Goal: Task Accomplishment & Management: Complete application form

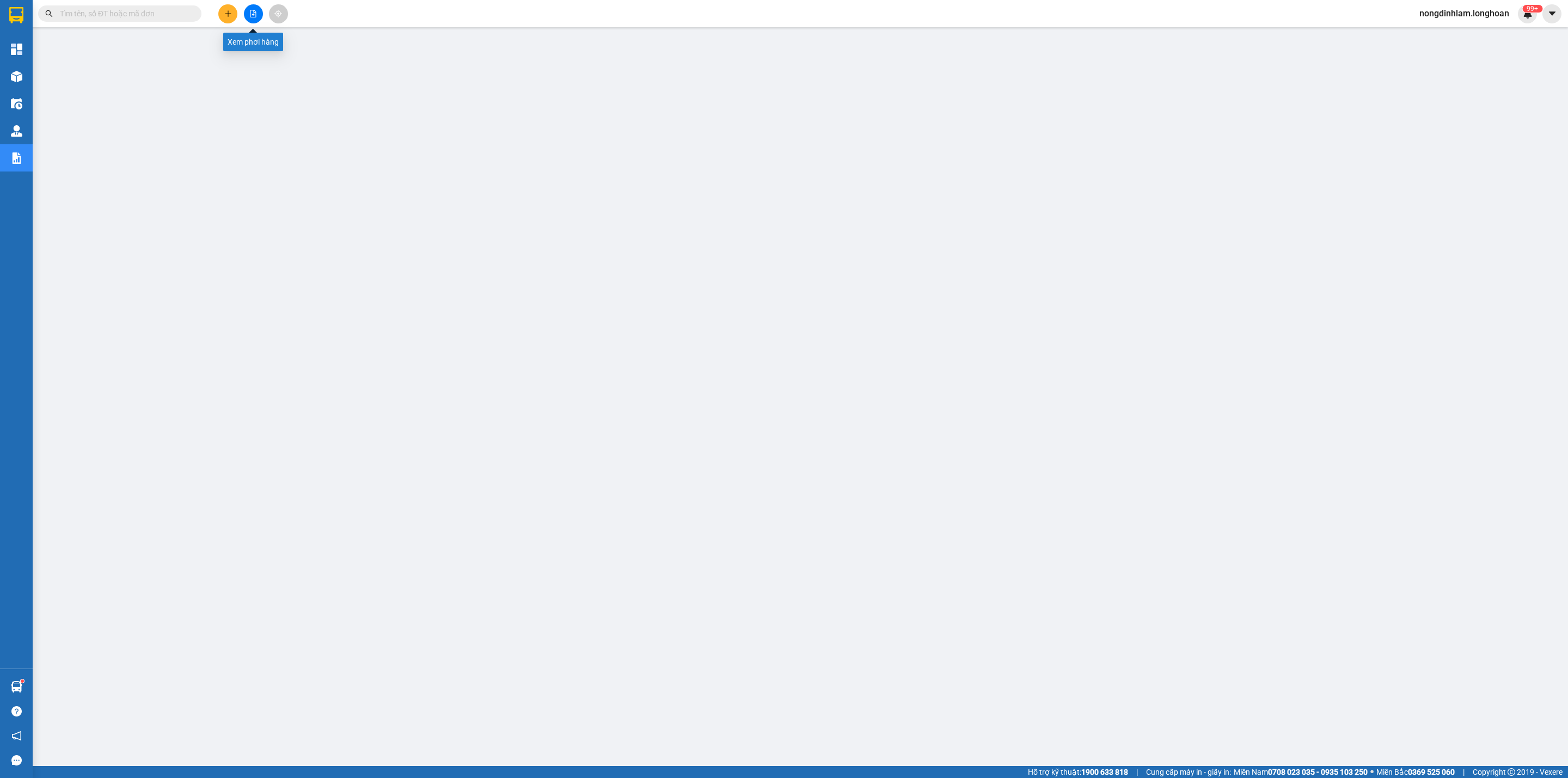
click at [247, 13] on button at bounding box center [254, 14] width 19 height 19
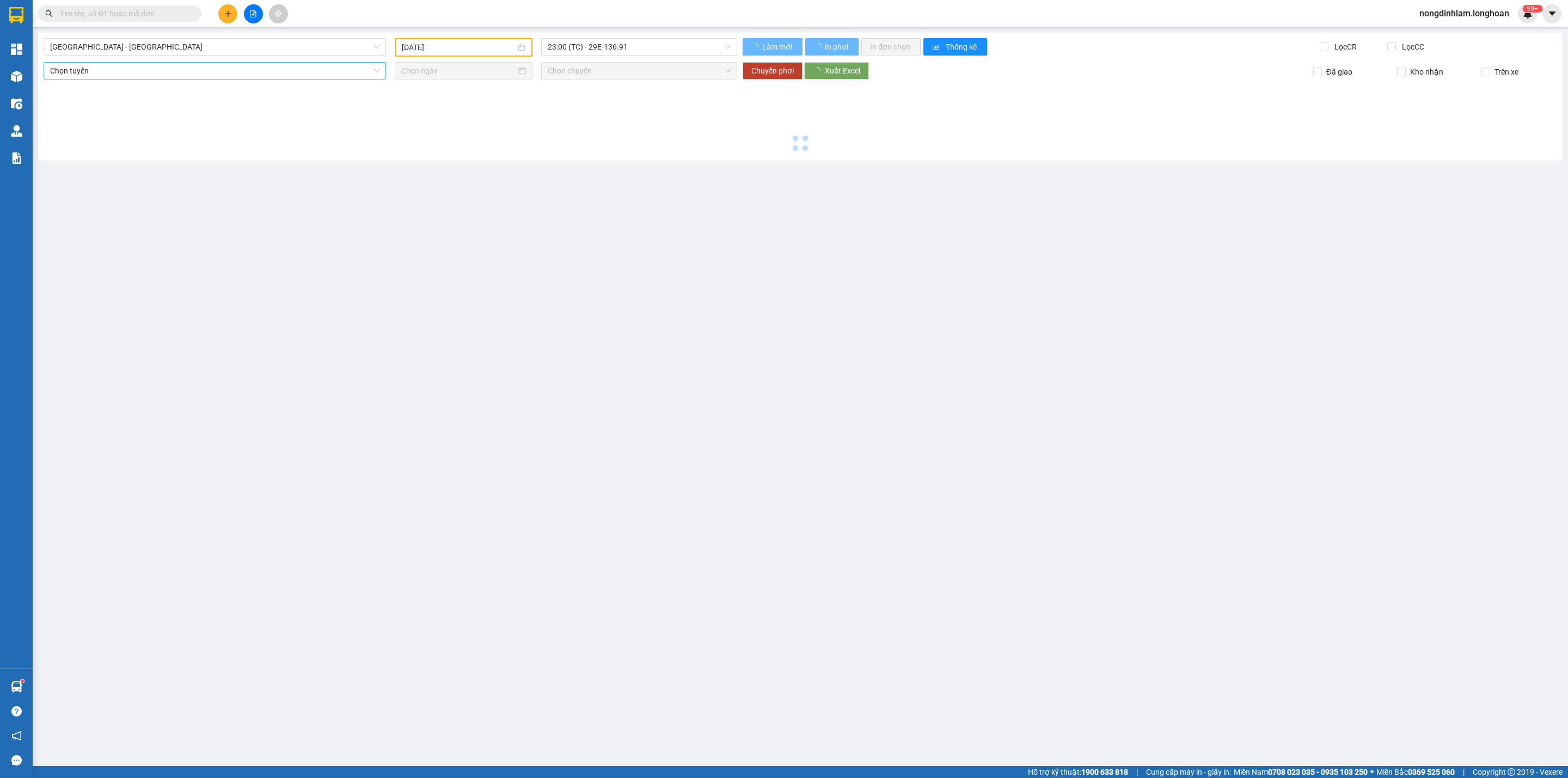
type input "[DATE]"
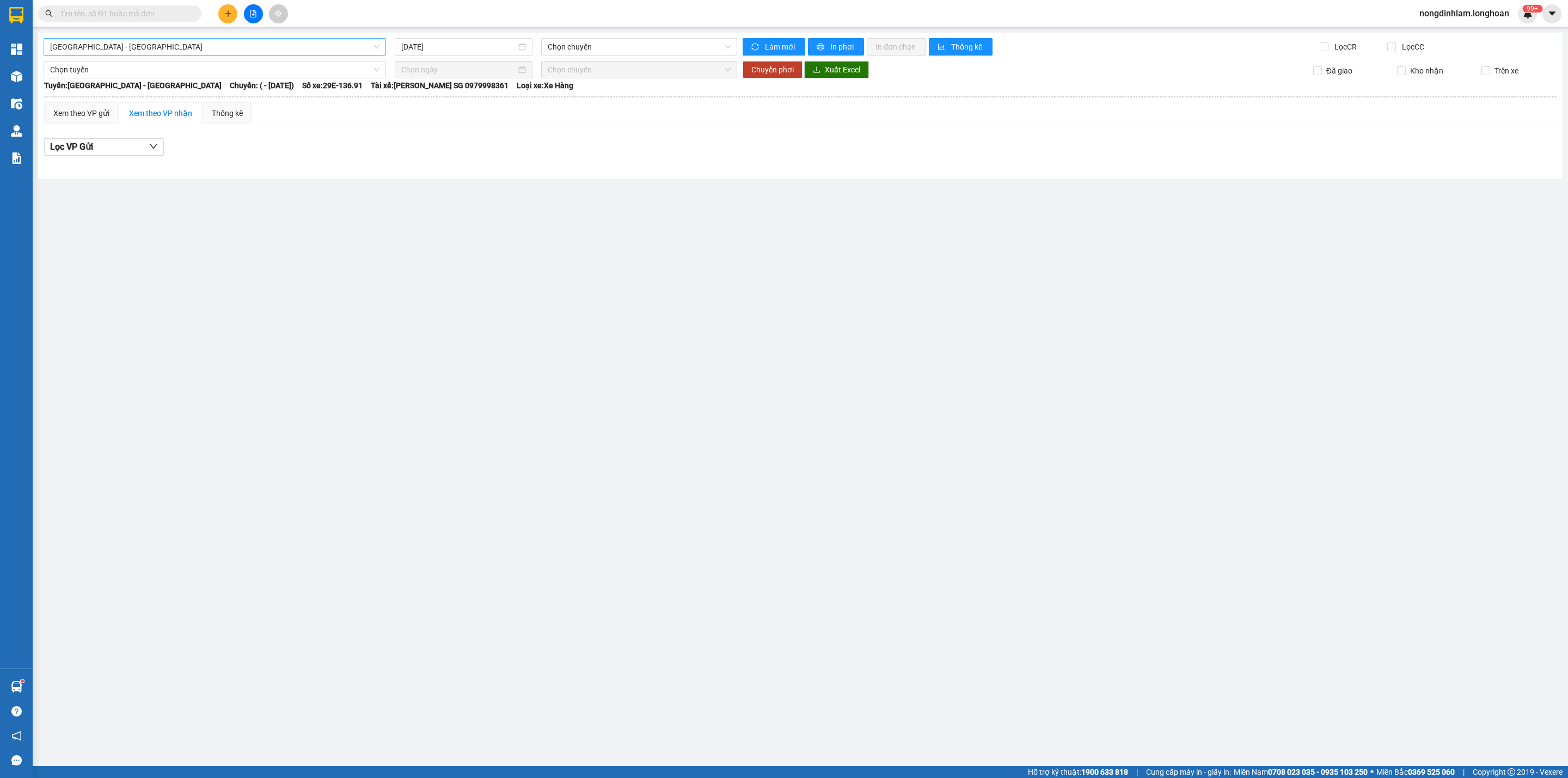
click at [274, 49] on span "[GEOGRAPHIC_DATA] - [GEOGRAPHIC_DATA]" at bounding box center [214, 46] width 329 height 16
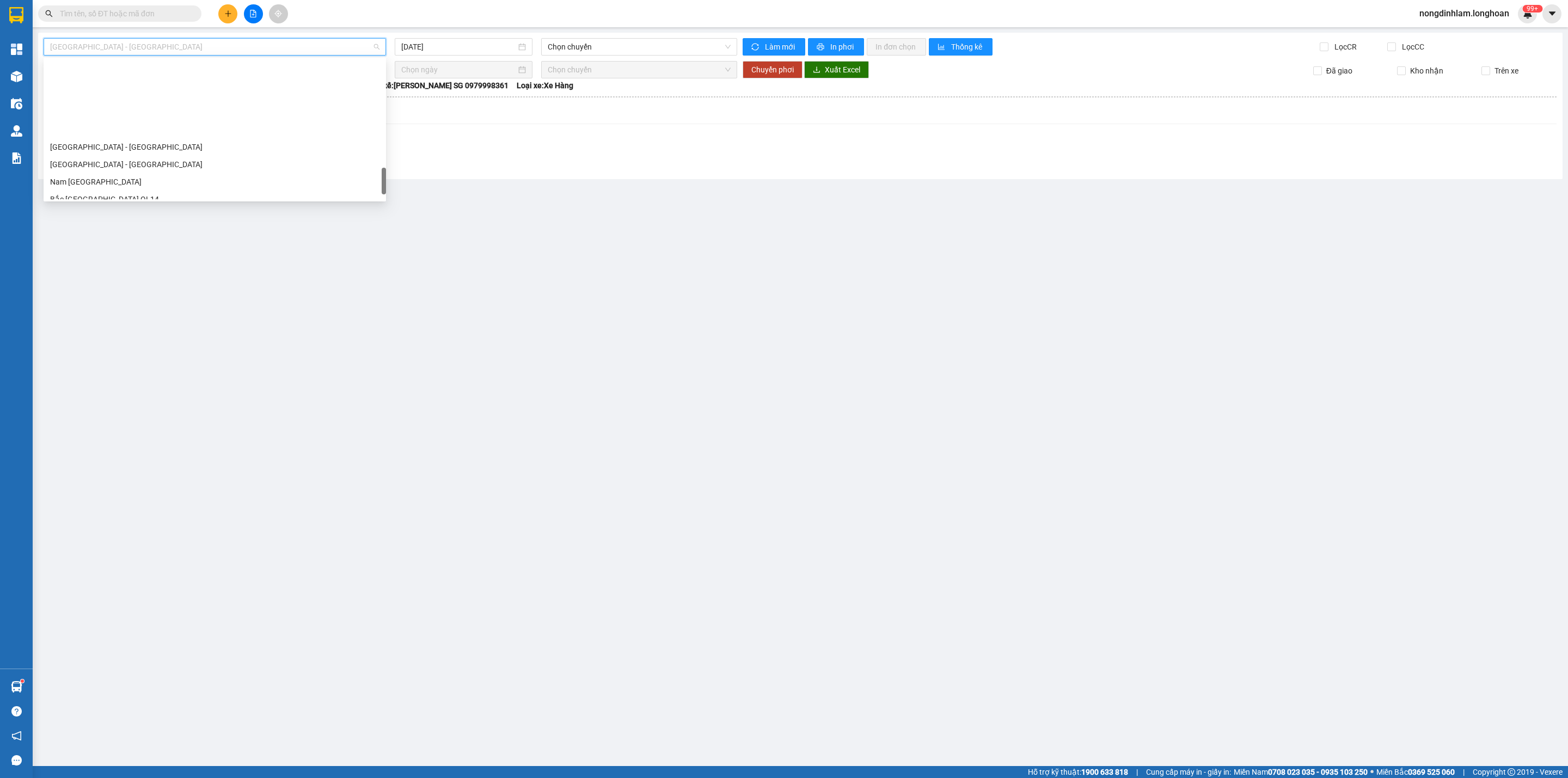
scroll to position [736, 0]
click at [144, 154] on div "Bắc [GEOGRAPHIC_DATA] QL1A" at bounding box center [214, 152] width 329 height 12
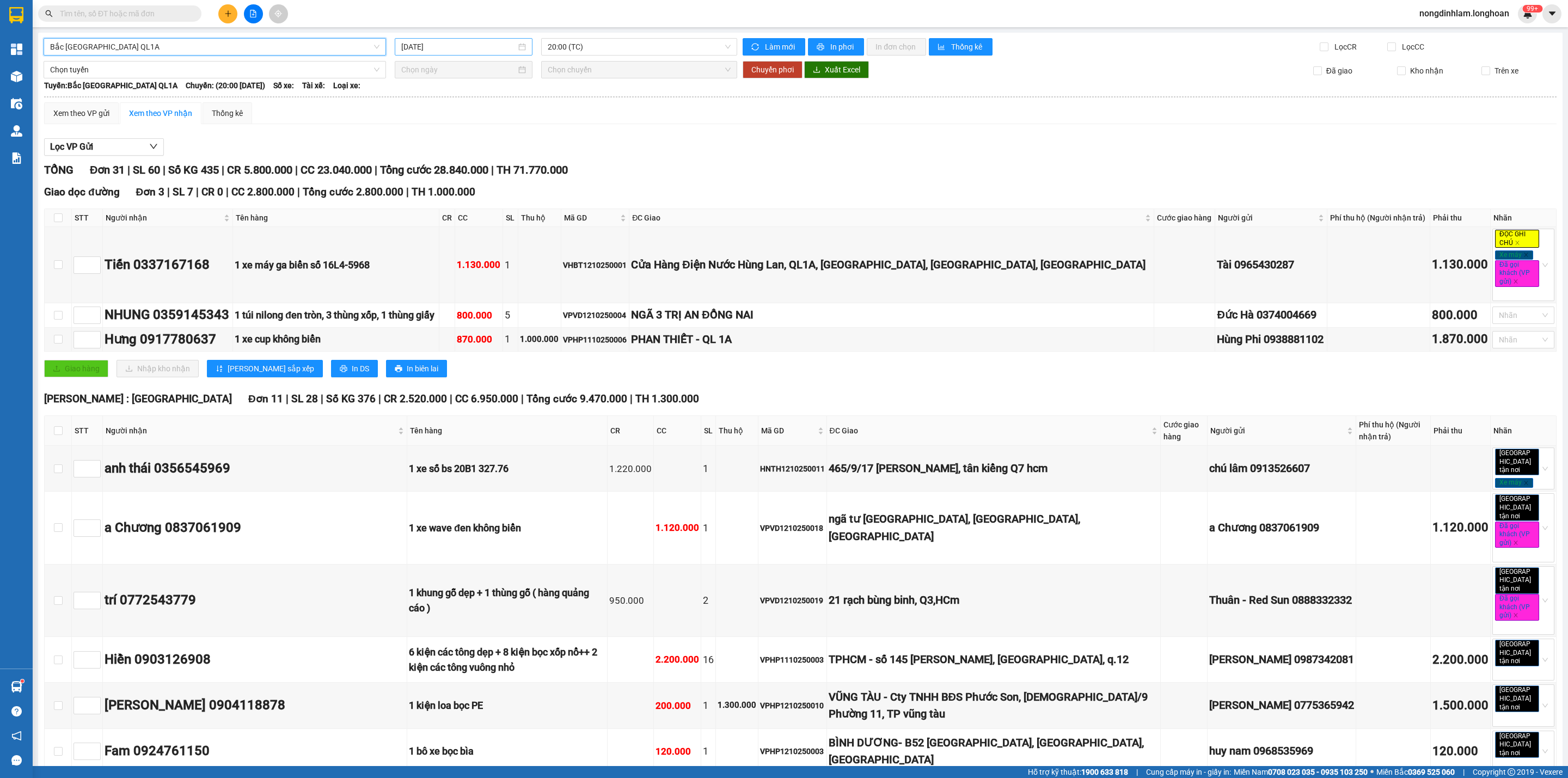
click at [474, 41] on input "[DATE]" at bounding box center [458, 47] width 115 height 12
click at [526, 123] on div "11" at bounding box center [526, 127] width 13 height 13
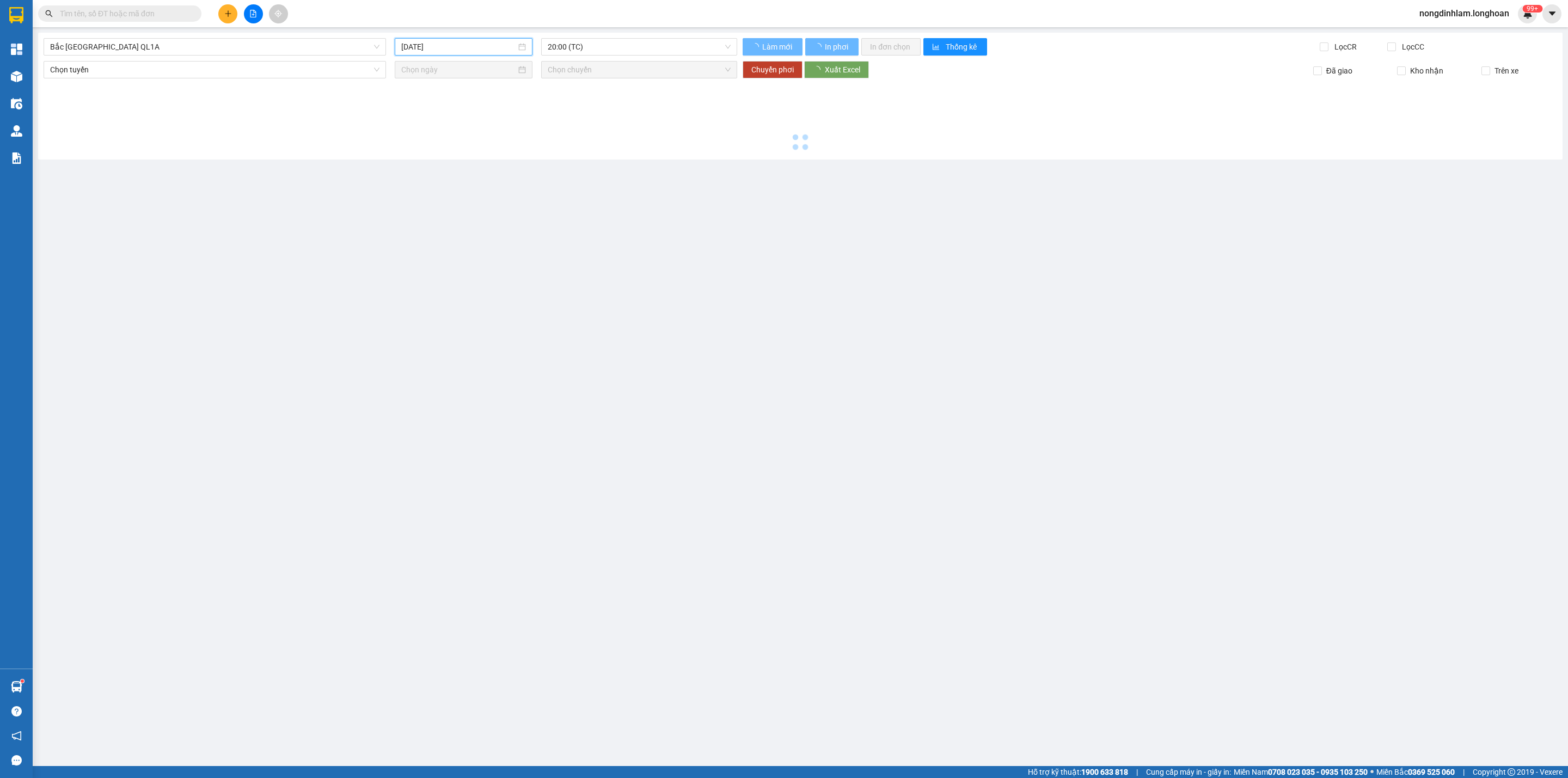
type input "[DATE]"
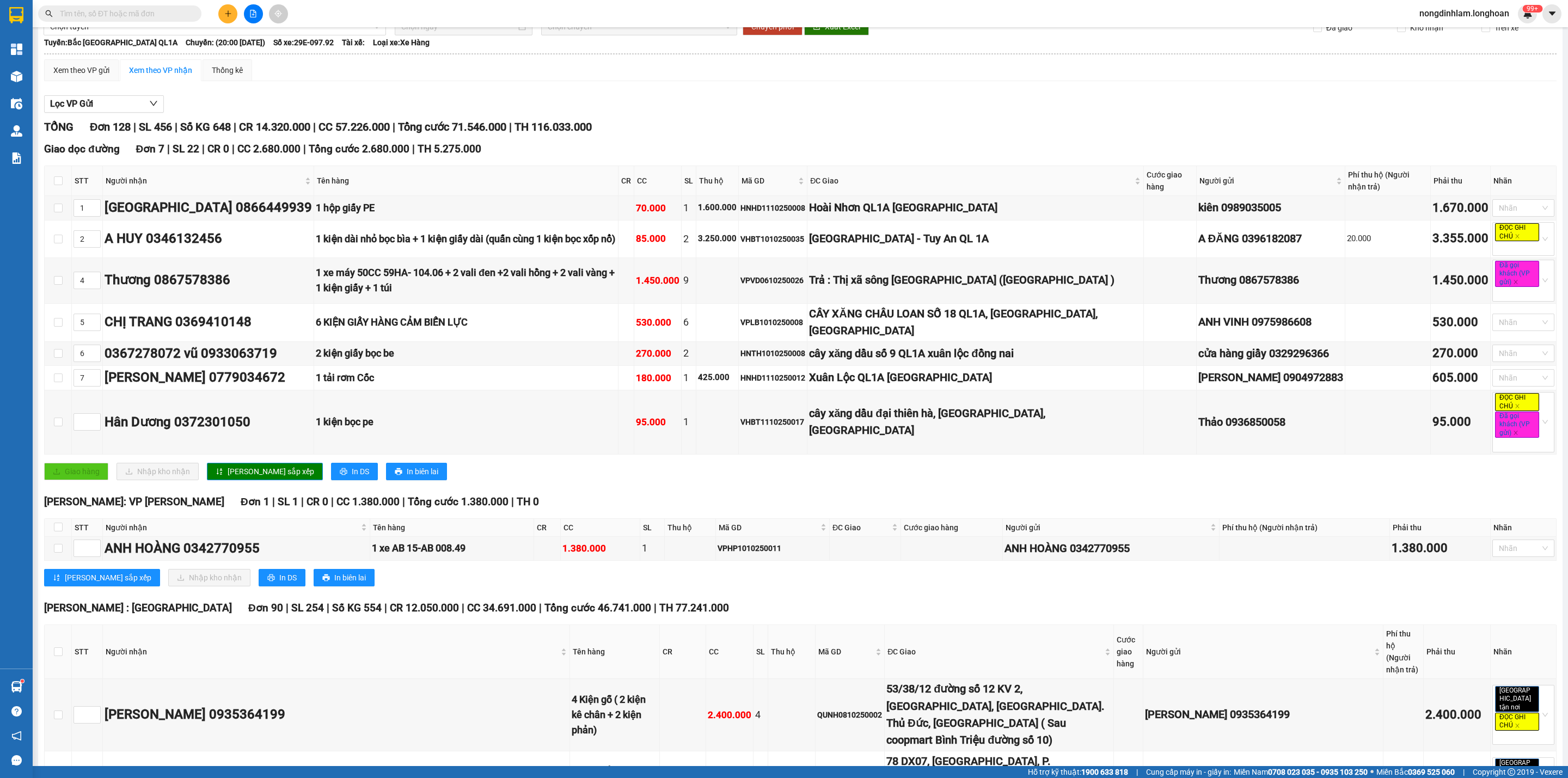
scroll to position [82, 0]
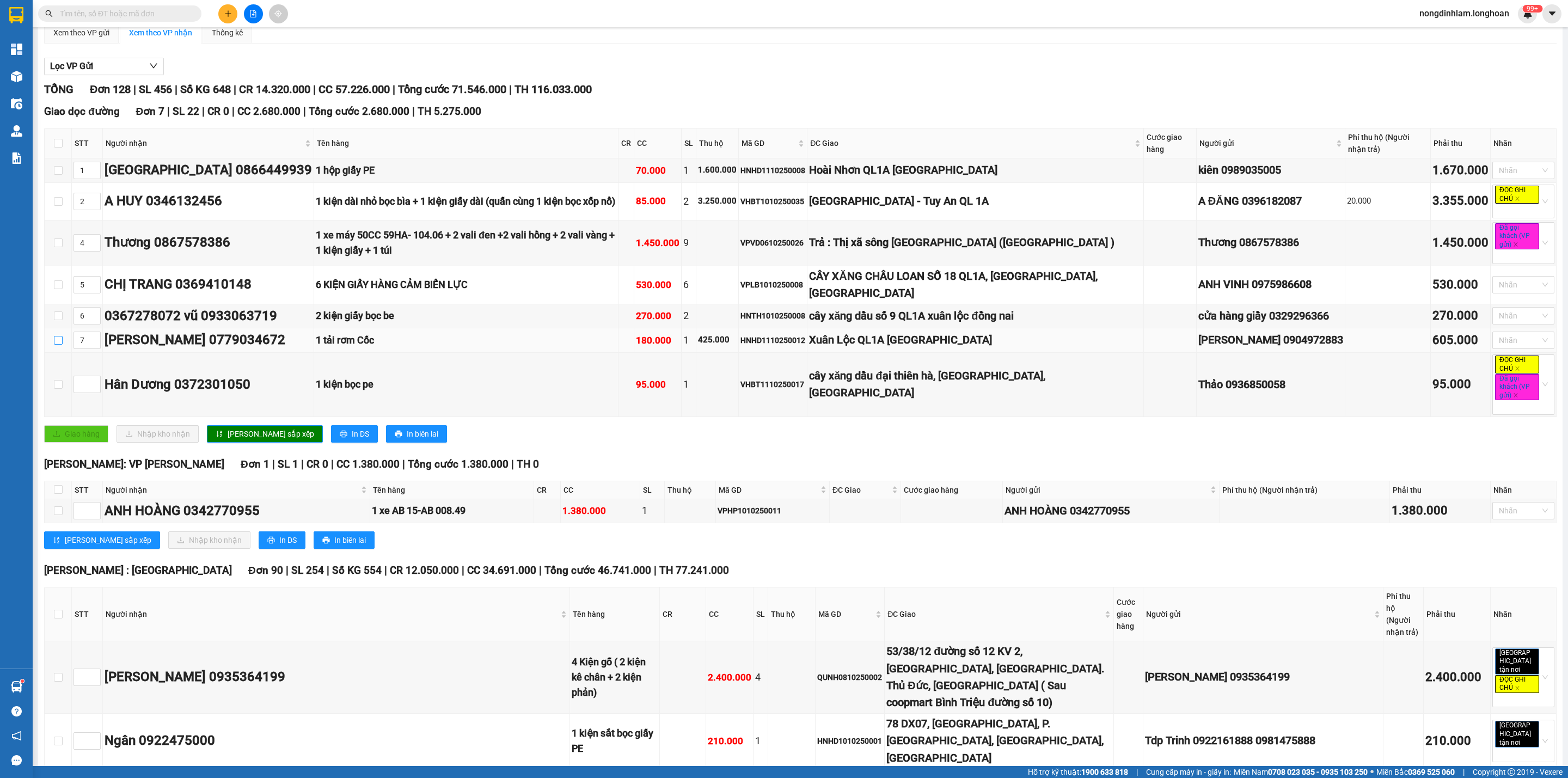
click at [56, 345] on input "checkbox" at bounding box center [58, 340] width 9 height 9
checkbox input "true"
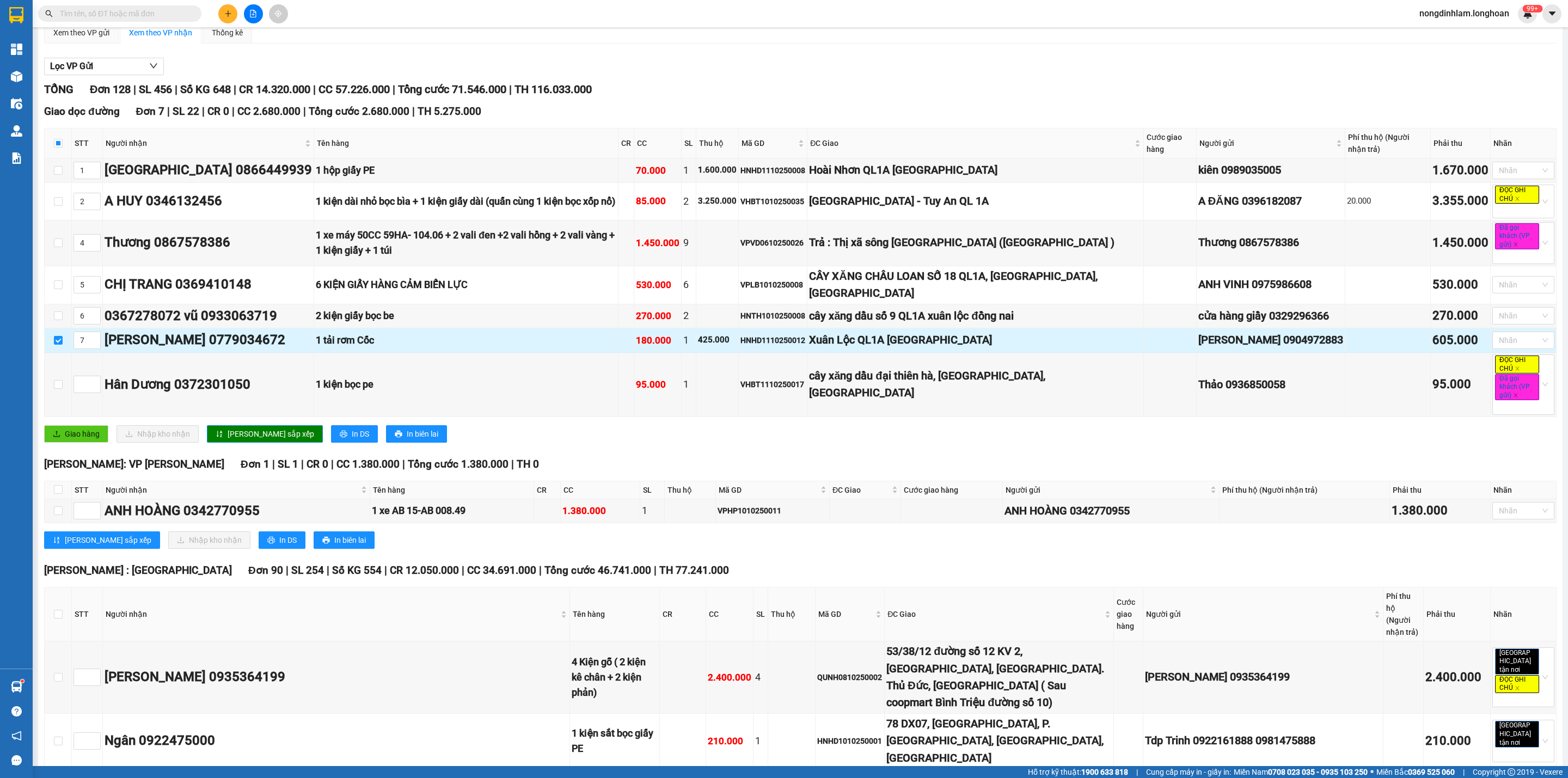
scroll to position [0, 0]
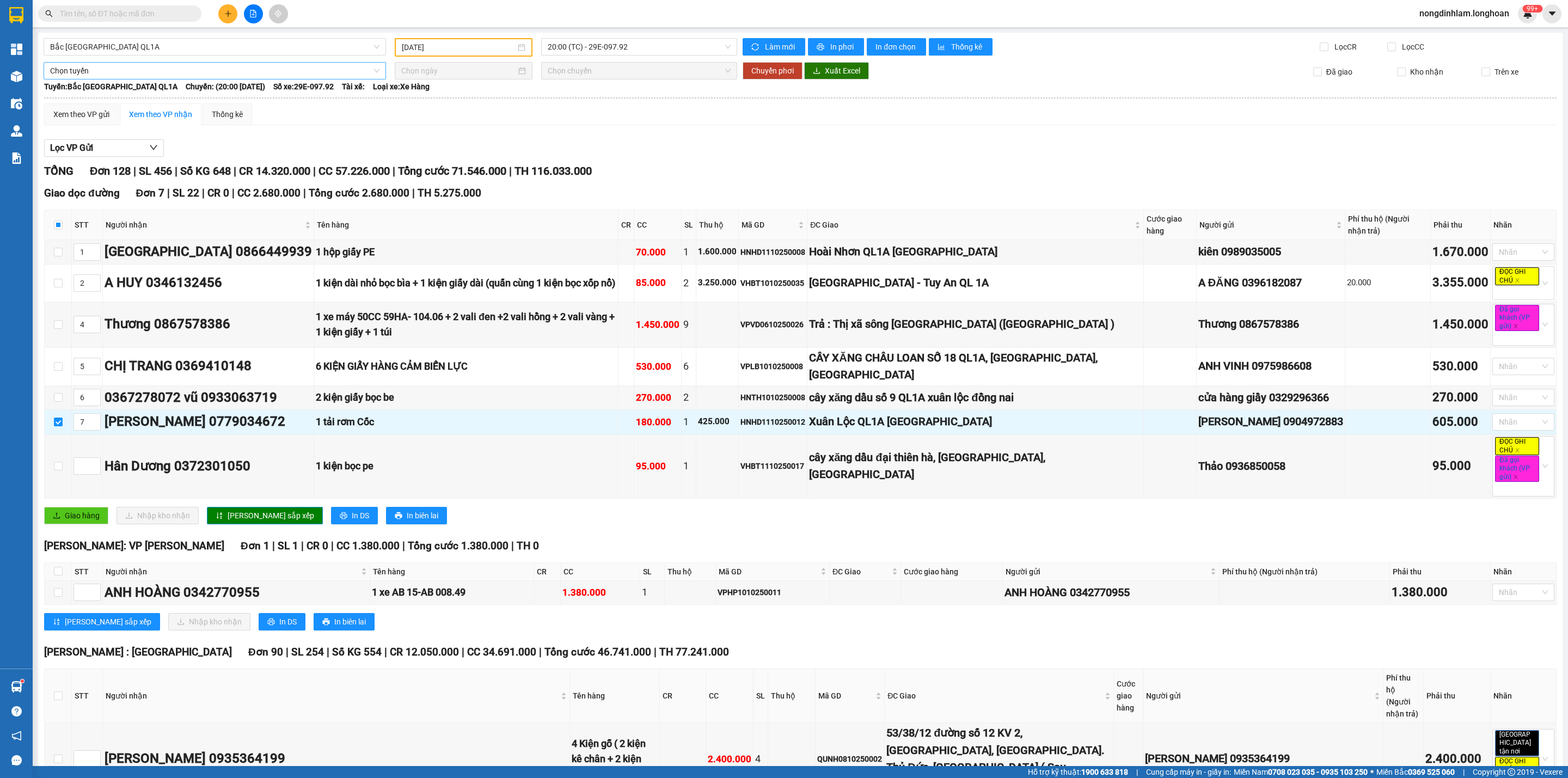
click at [193, 70] on span "Chọn tuyến" at bounding box center [214, 70] width 329 height 16
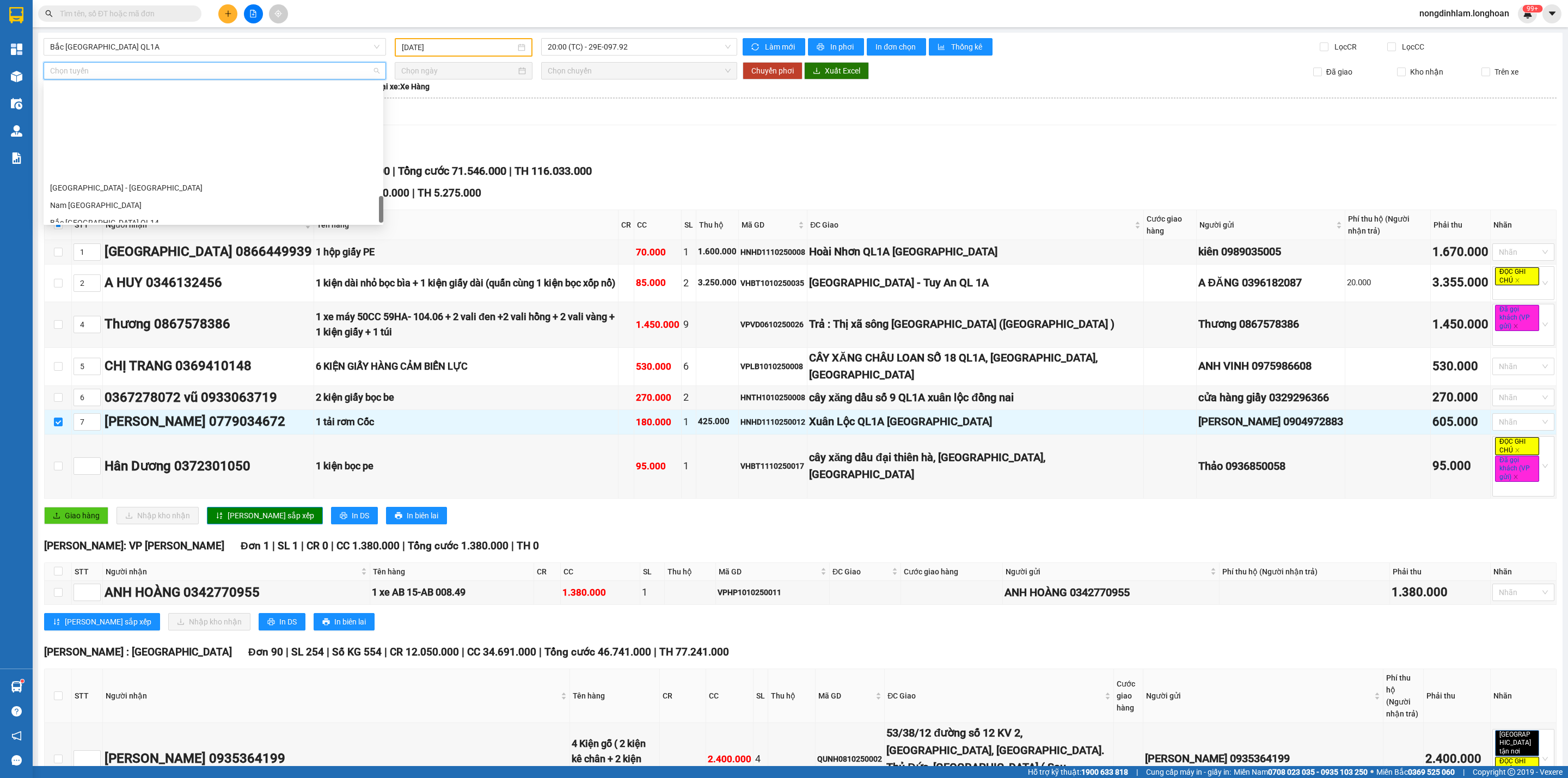
scroll to position [766, 0]
click at [146, 128] on div "Nam [GEOGRAPHIC_DATA]" at bounding box center [213, 127] width 327 height 12
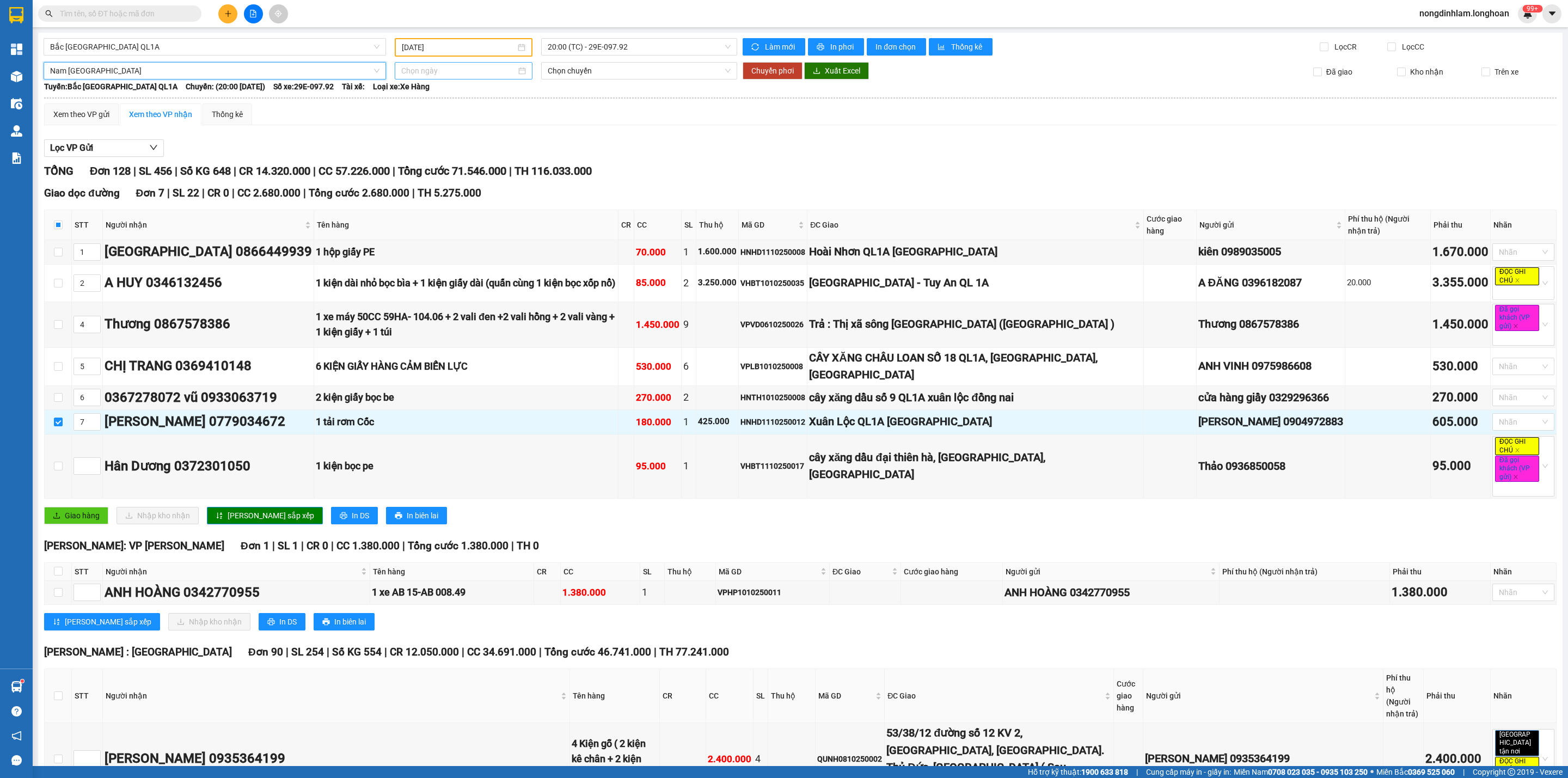
click at [442, 69] on input at bounding box center [458, 71] width 115 height 12
type input "[DATE]"
click at [430, 165] on div "13" at bounding box center [428, 166] width 13 height 13
type input "[DATE]"
click at [755, 71] on span "Chuyển phơi" at bounding box center [772, 71] width 42 height 12
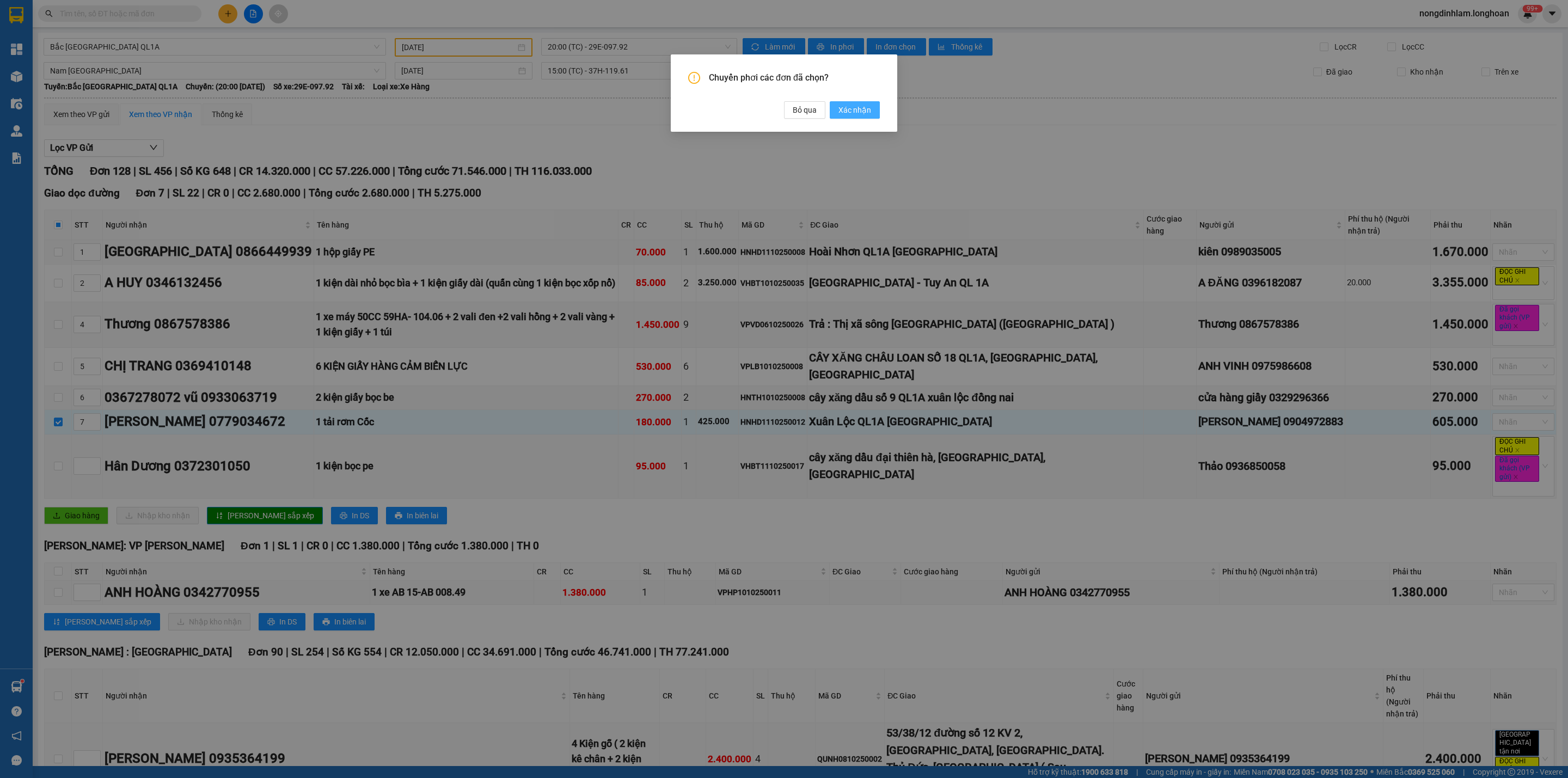
click at [845, 112] on span "Xác nhận" at bounding box center [855, 110] width 33 height 12
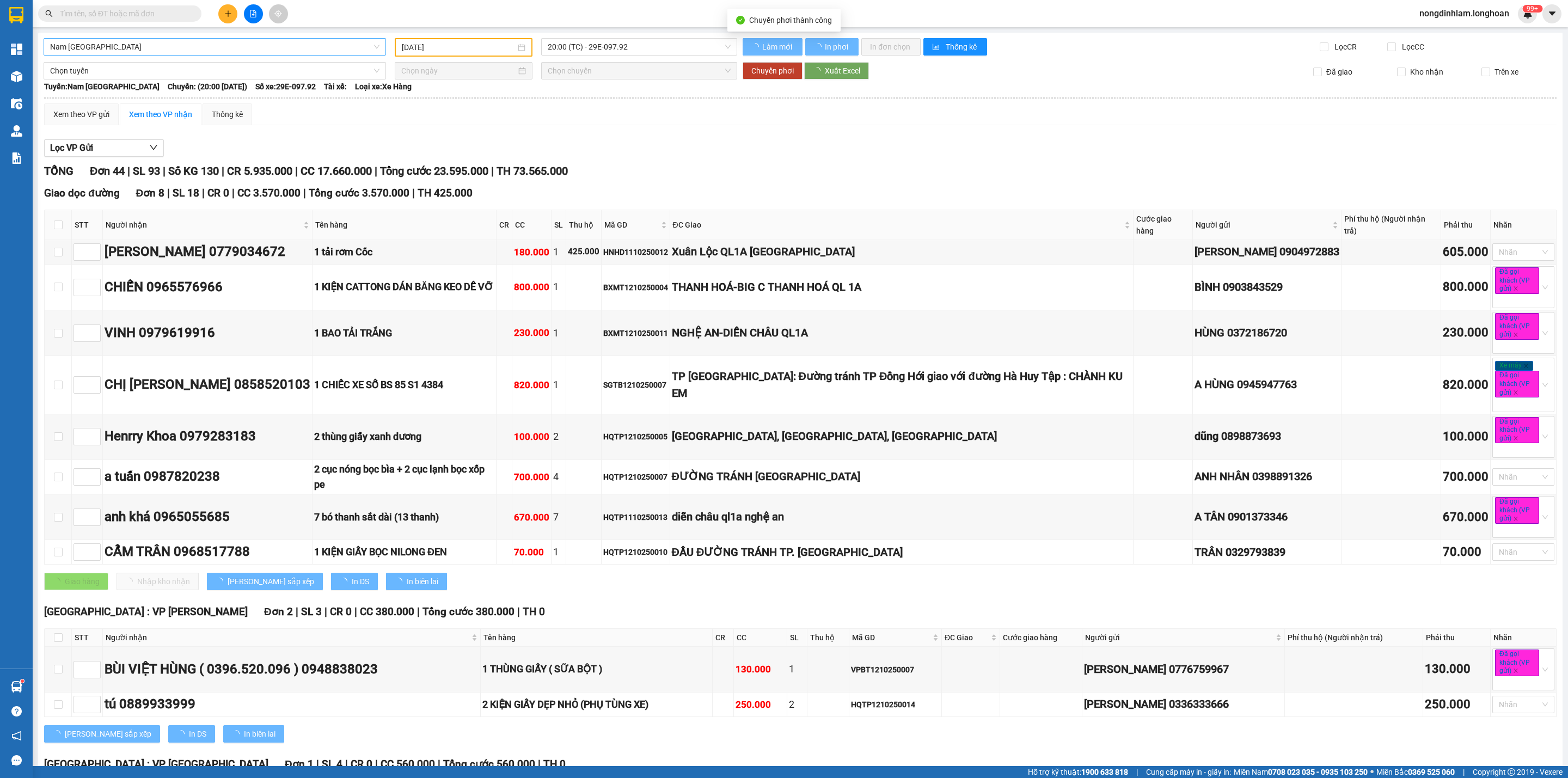
checkbox input "false"
click at [155, 51] on span "Nam [GEOGRAPHIC_DATA]" at bounding box center [214, 46] width 329 height 16
type input "[DATE]"
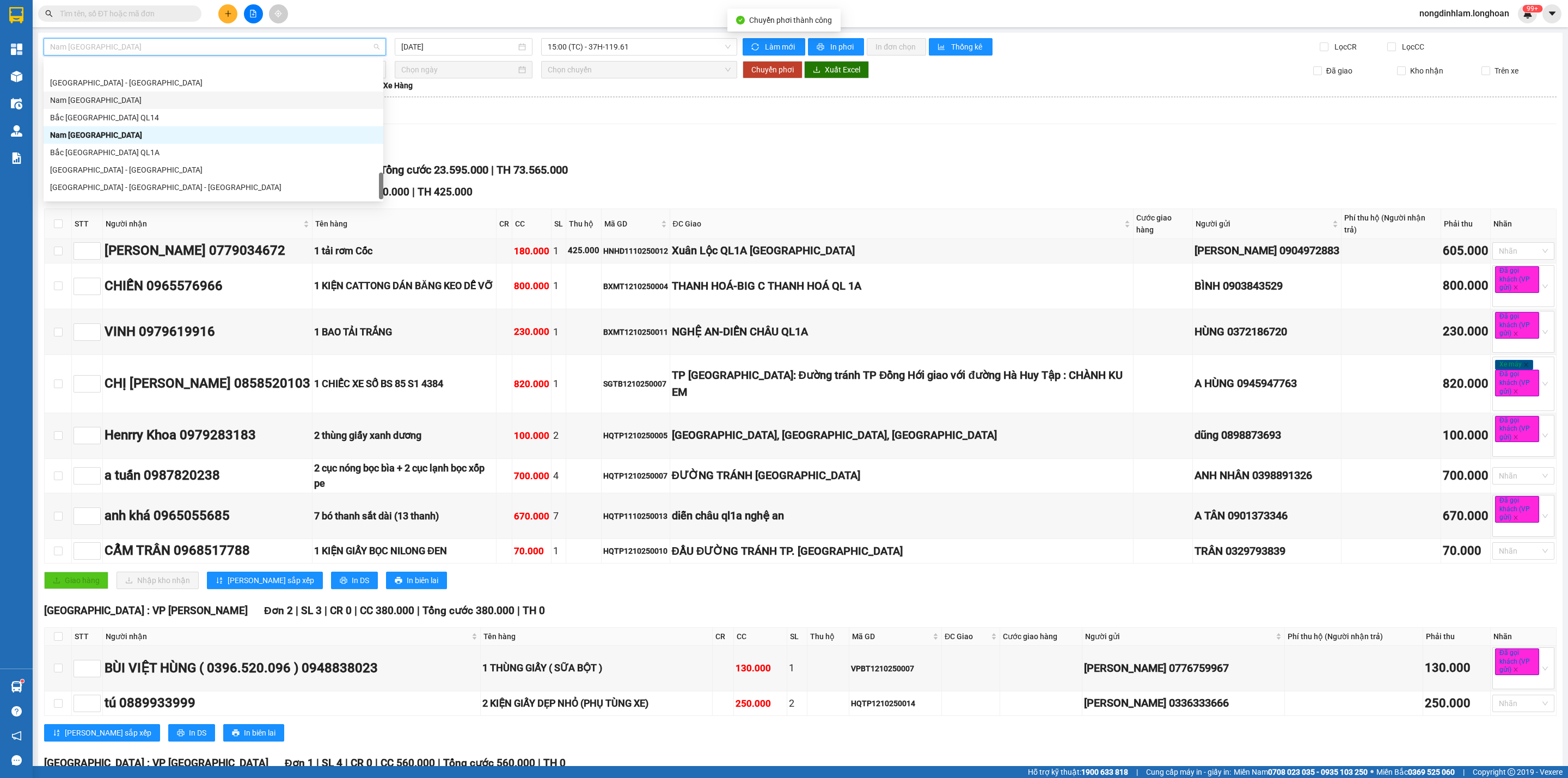
scroll to position [766, 0]
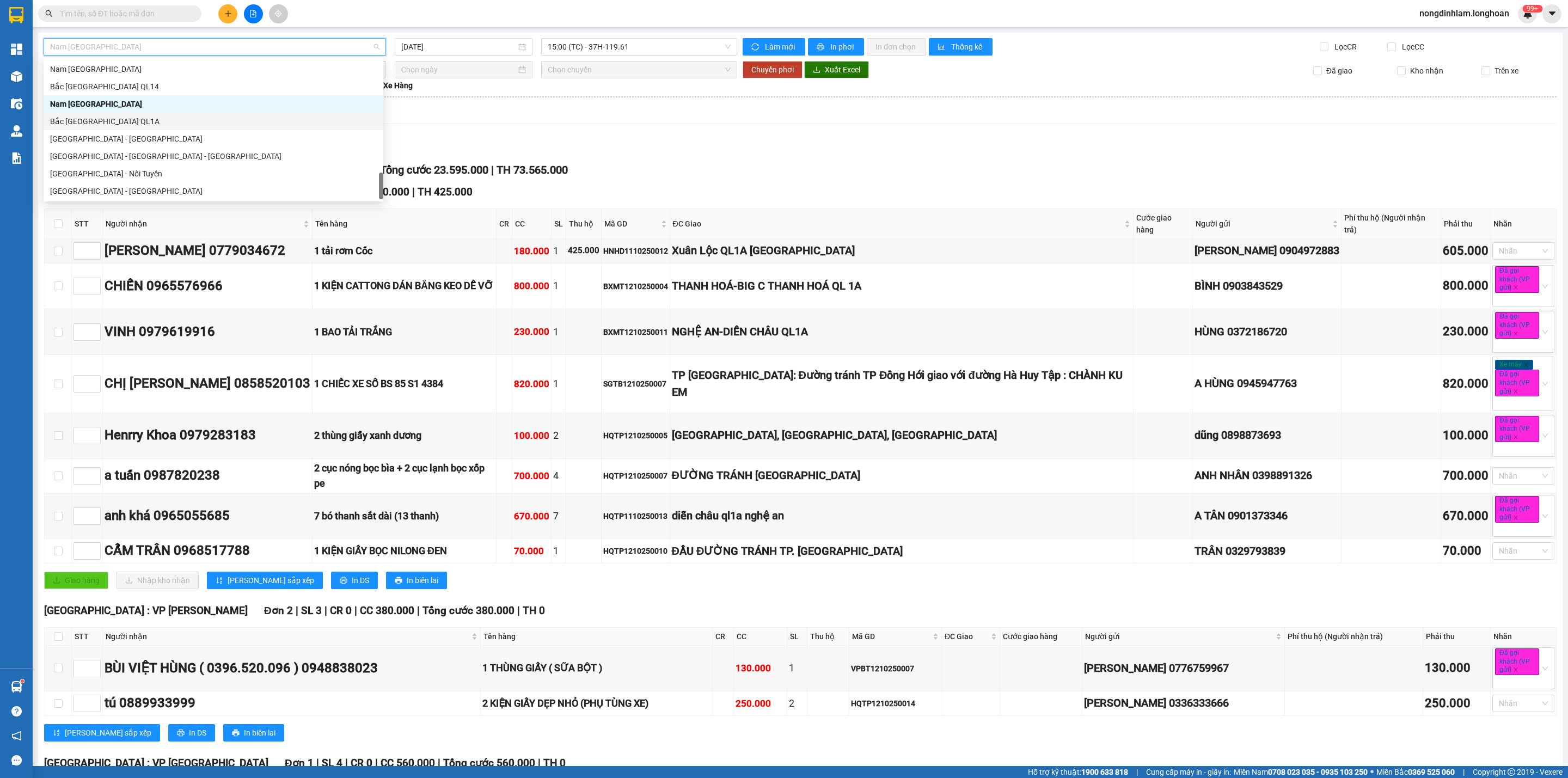
click at [134, 123] on div "Bắc [GEOGRAPHIC_DATA] QL1A" at bounding box center [213, 121] width 327 height 12
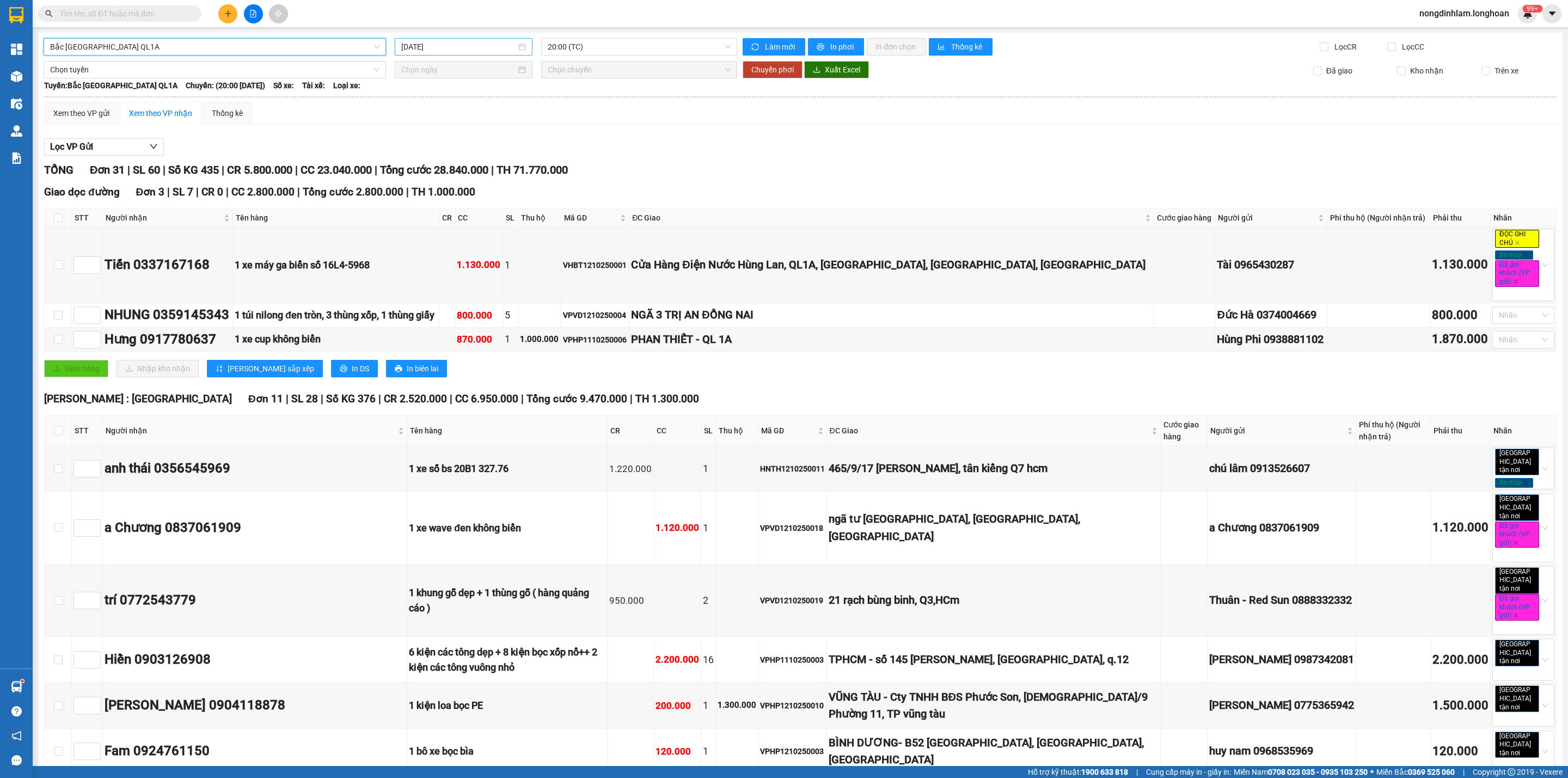
click at [460, 51] on input "[DATE]" at bounding box center [458, 47] width 115 height 12
click at [526, 126] on div "11" at bounding box center [526, 127] width 13 height 13
type input "[DATE]"
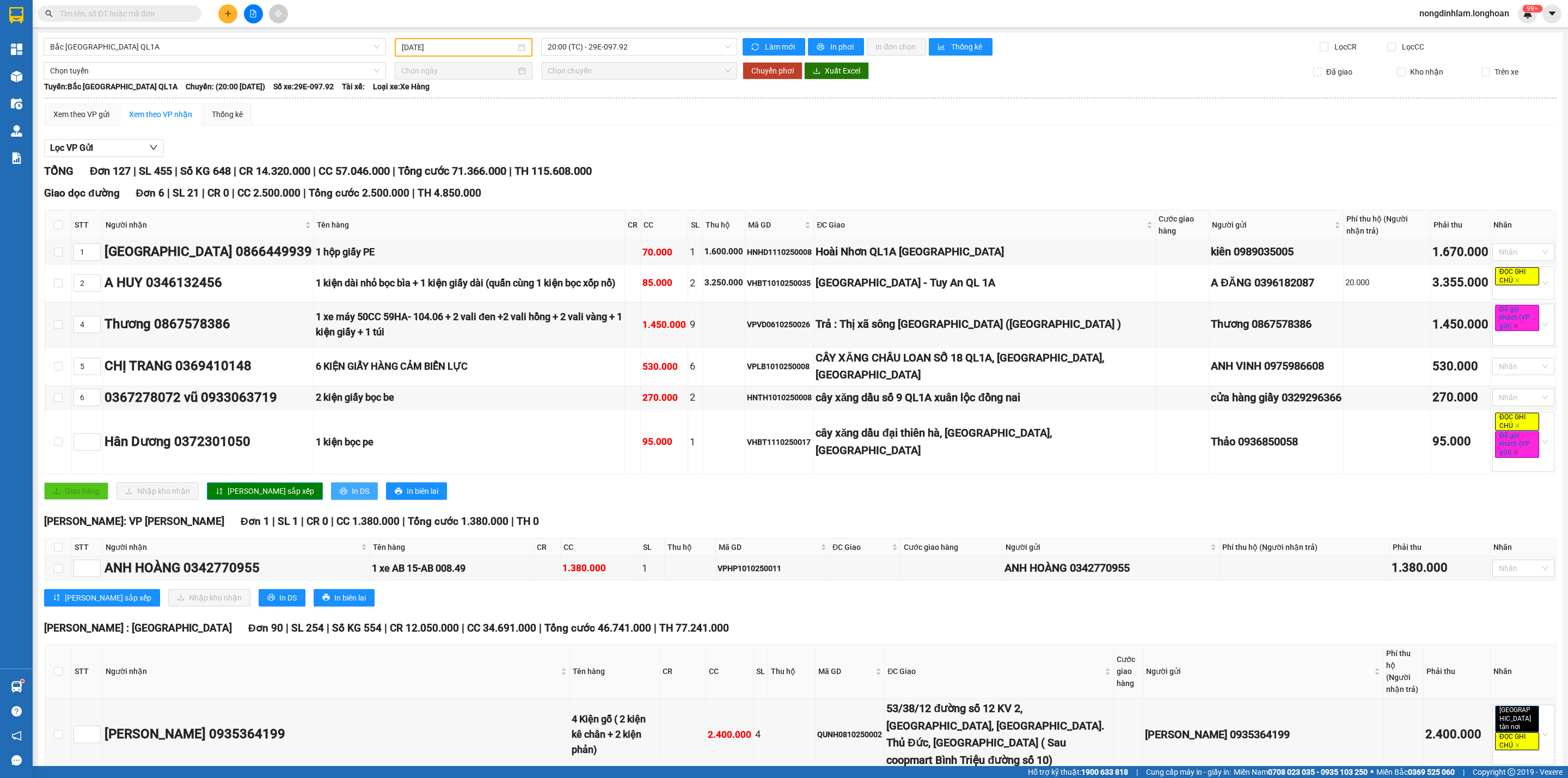
click at [352, 497] on span "In DS" at bounding box center [360, 491] width 17 height 12
click at [57, 225] on input "checkbox" at bounding box center [58, 225] width 9 height 9
checkbox input "true"
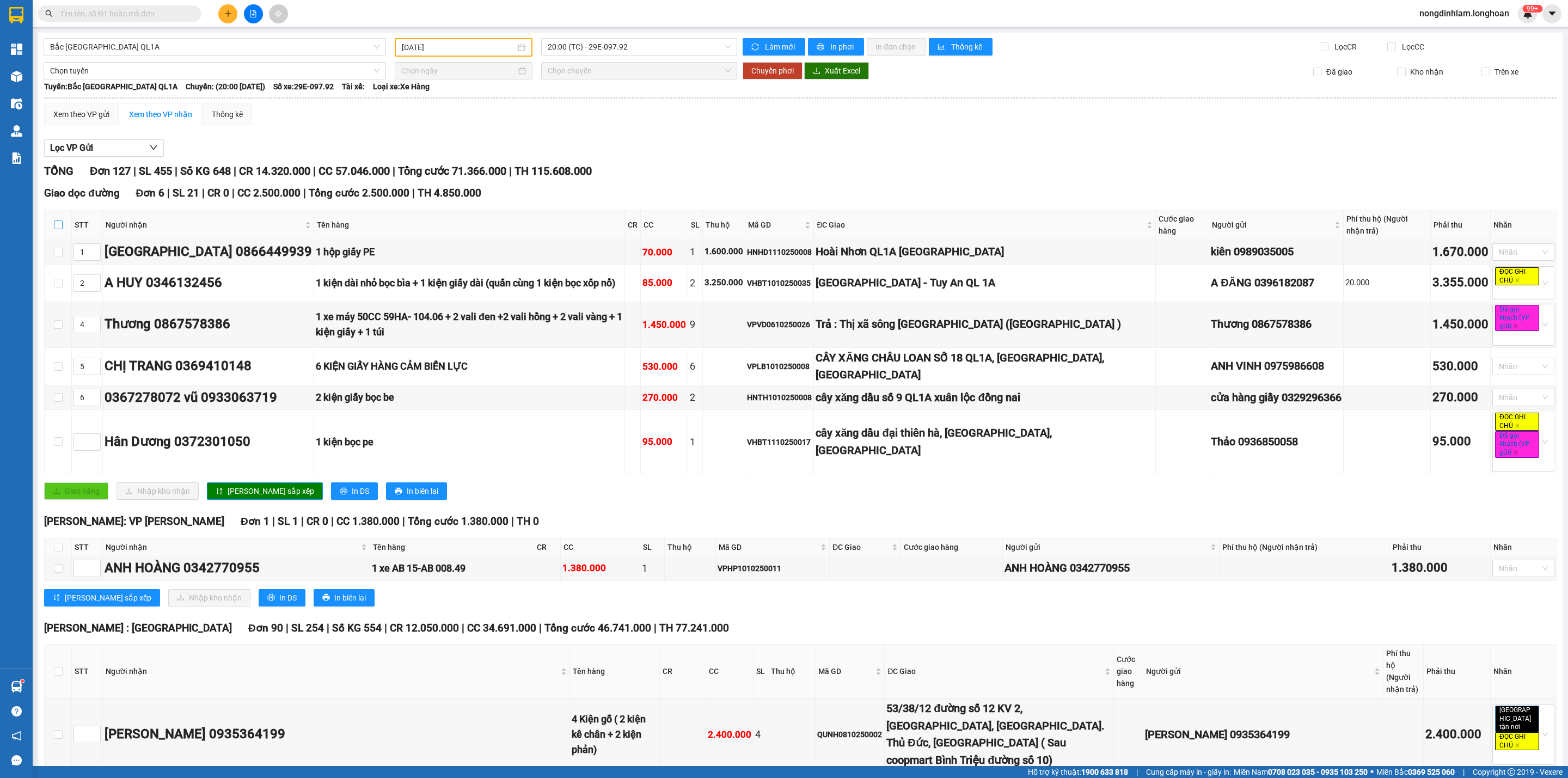
checkbox input "true"
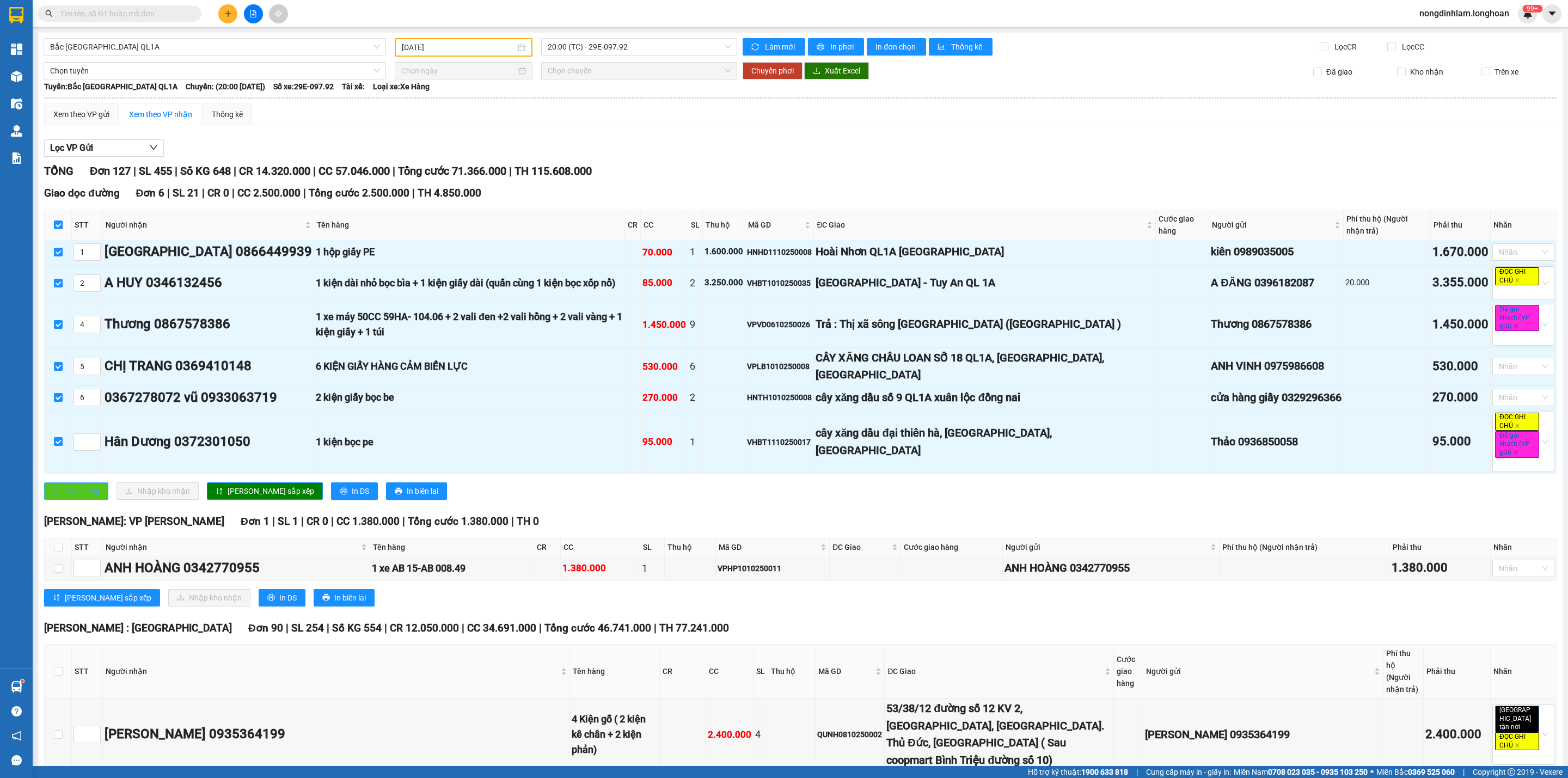
click at [80, 497] on span "Giao hàng" at bounding box center [82, 491] width 35 height 12
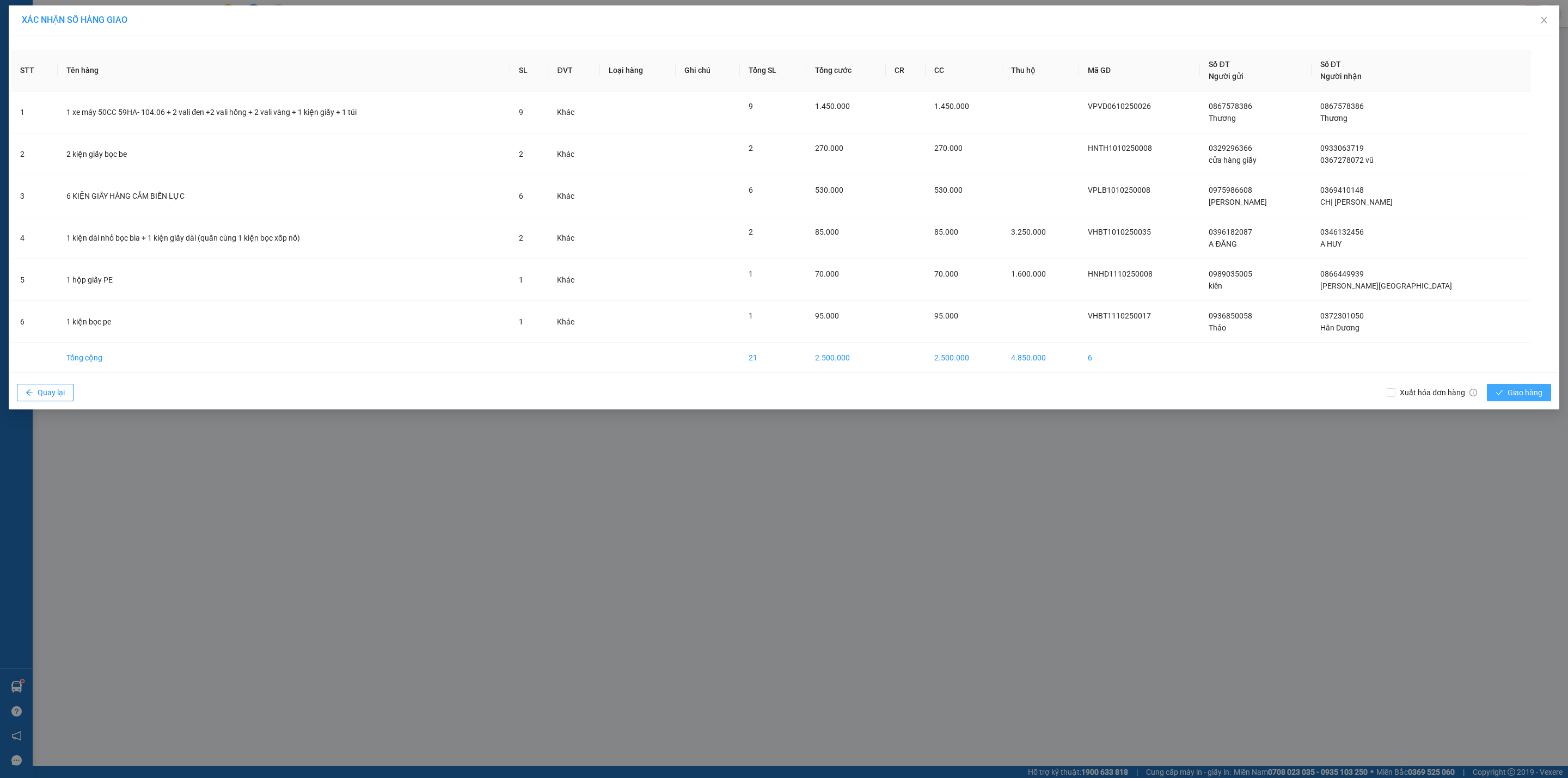
click at [1504, 398] on button "Giao hàng" at bounding box center [1519, 393] width 64 height 17
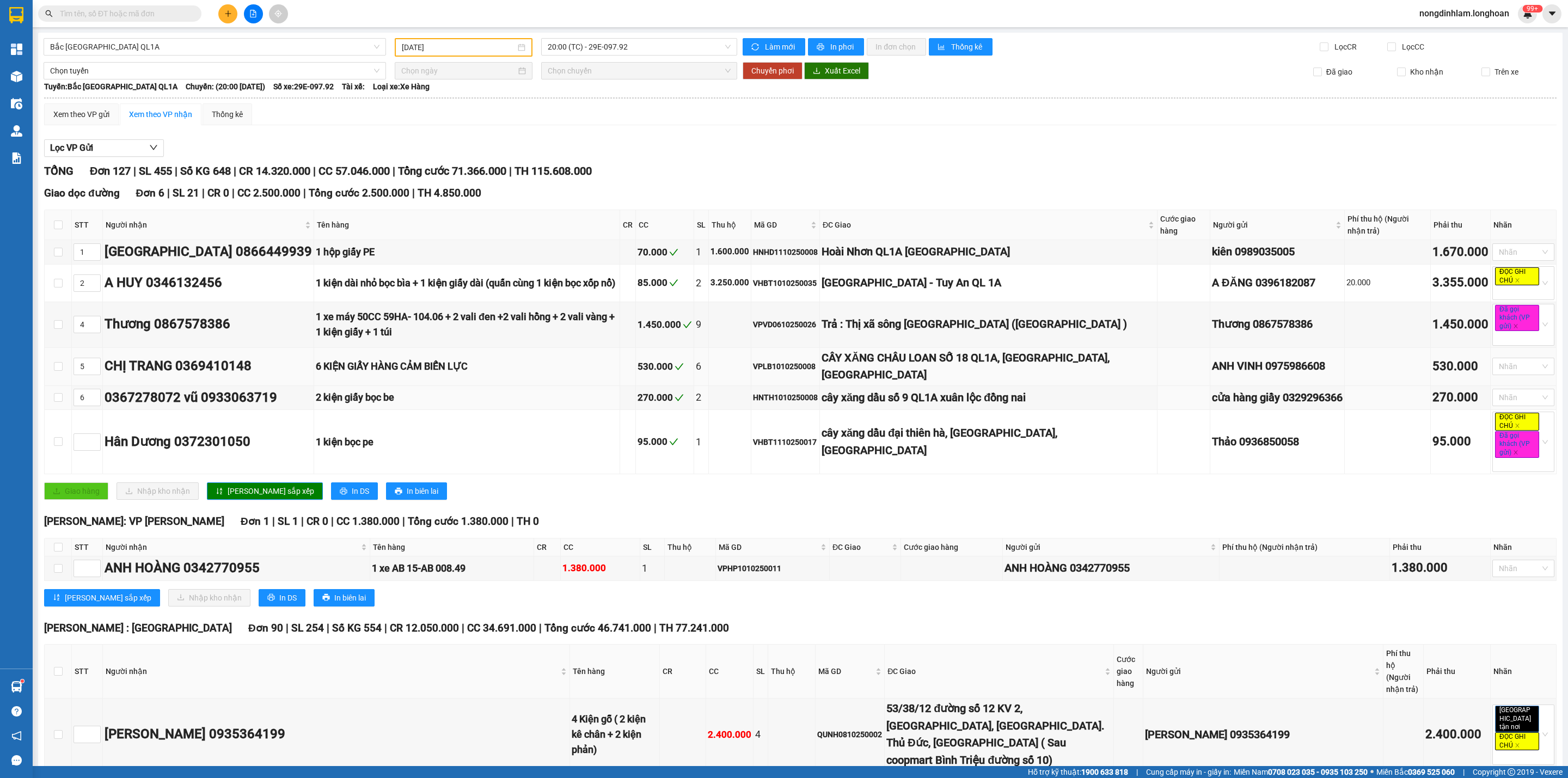
scroll to position [82, 0]
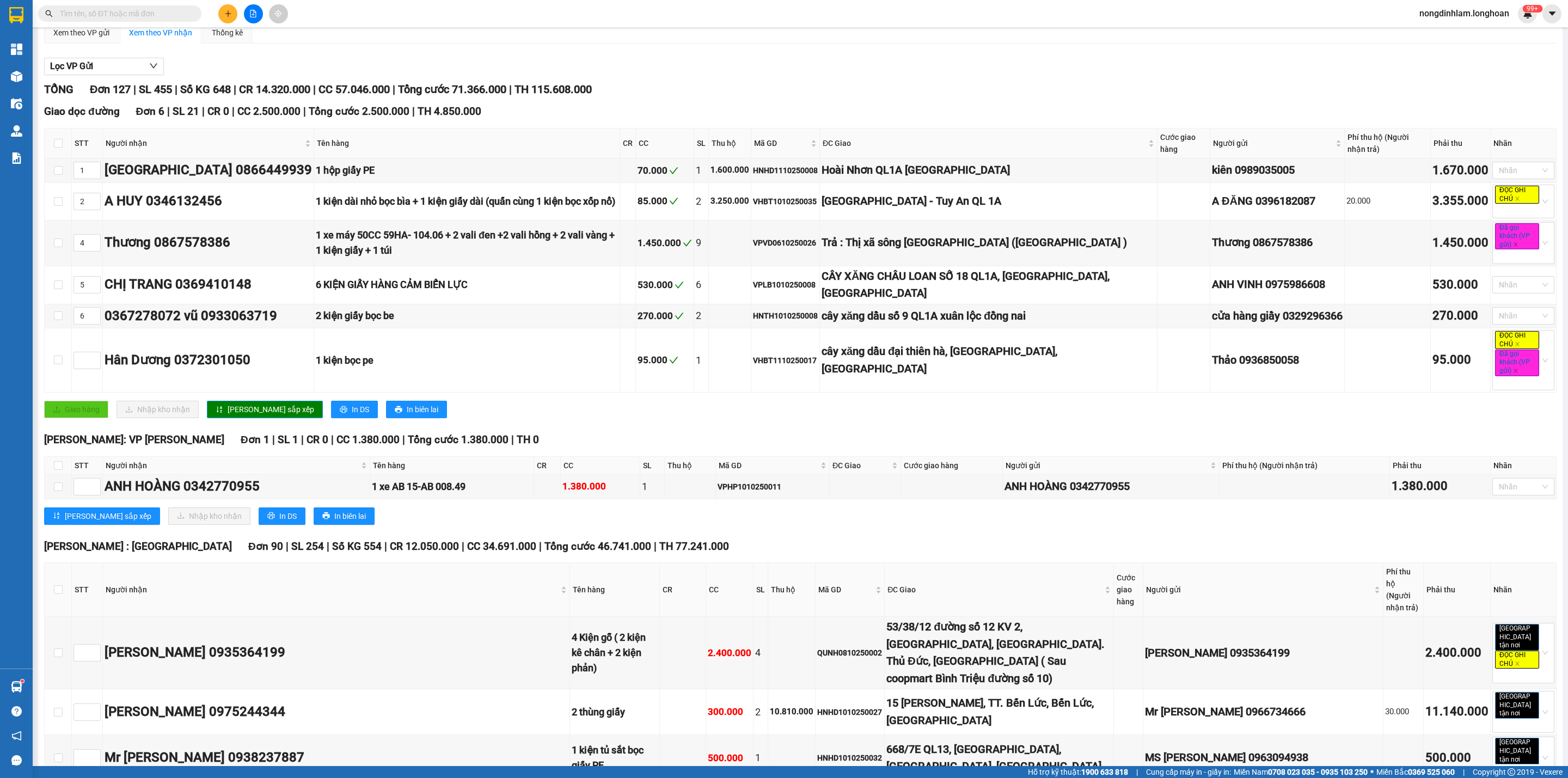
click at [1027, 778] on html "Kết quả tìm kiếm ( 0 ) Bộ lọc No Data nongdinhlam.longhoan 99+ Tổng Quan Kho hà…" at bounding box center [784, 389] width 1568 height 778
click at [155, 16] on input "text" at bounding box center [124, 13] width 128 height 12
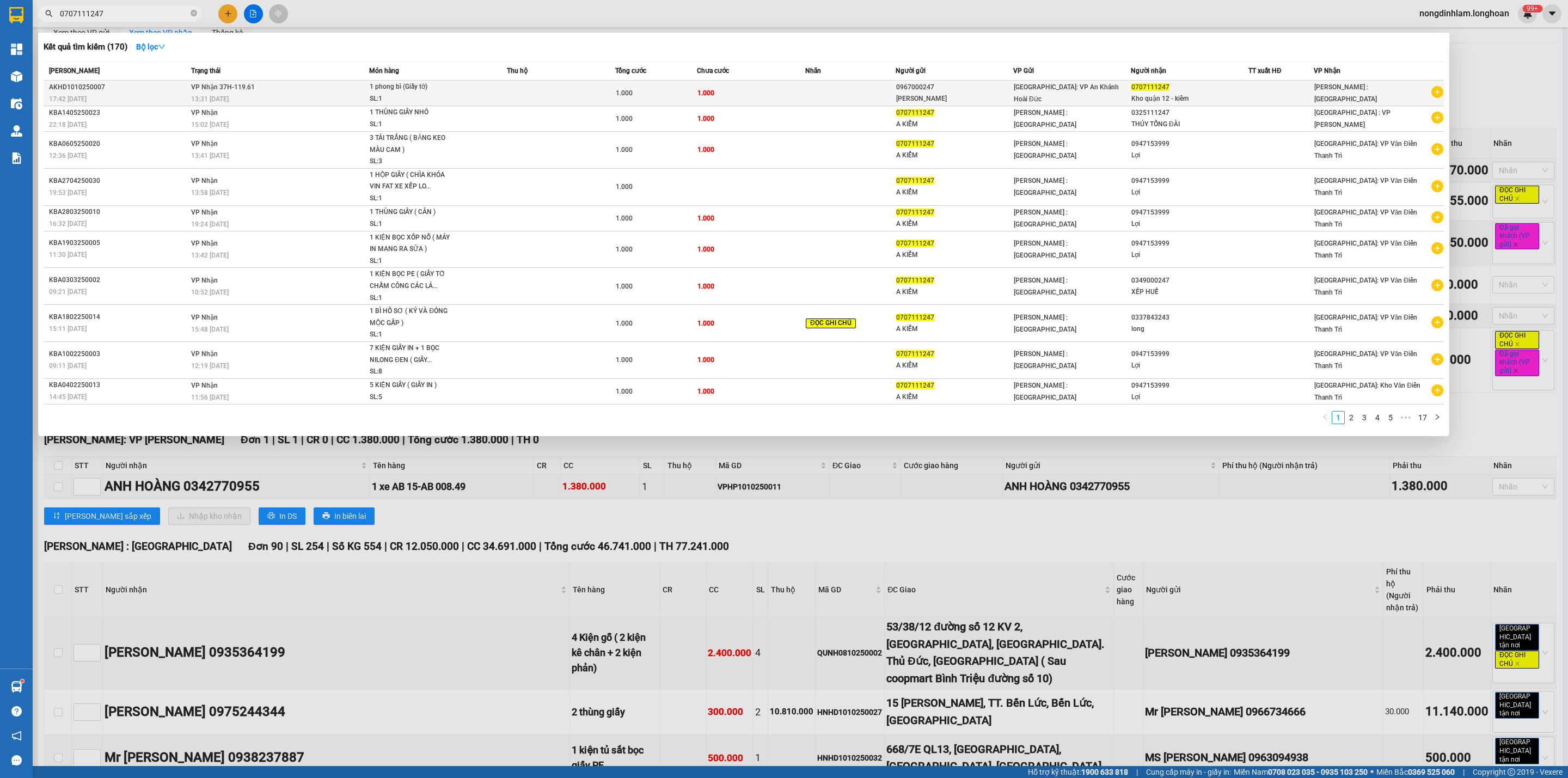
type input "0707111247"
click at [440, 100] on div "SL: 1" at bounding box center [410, 99] width 82 height 12
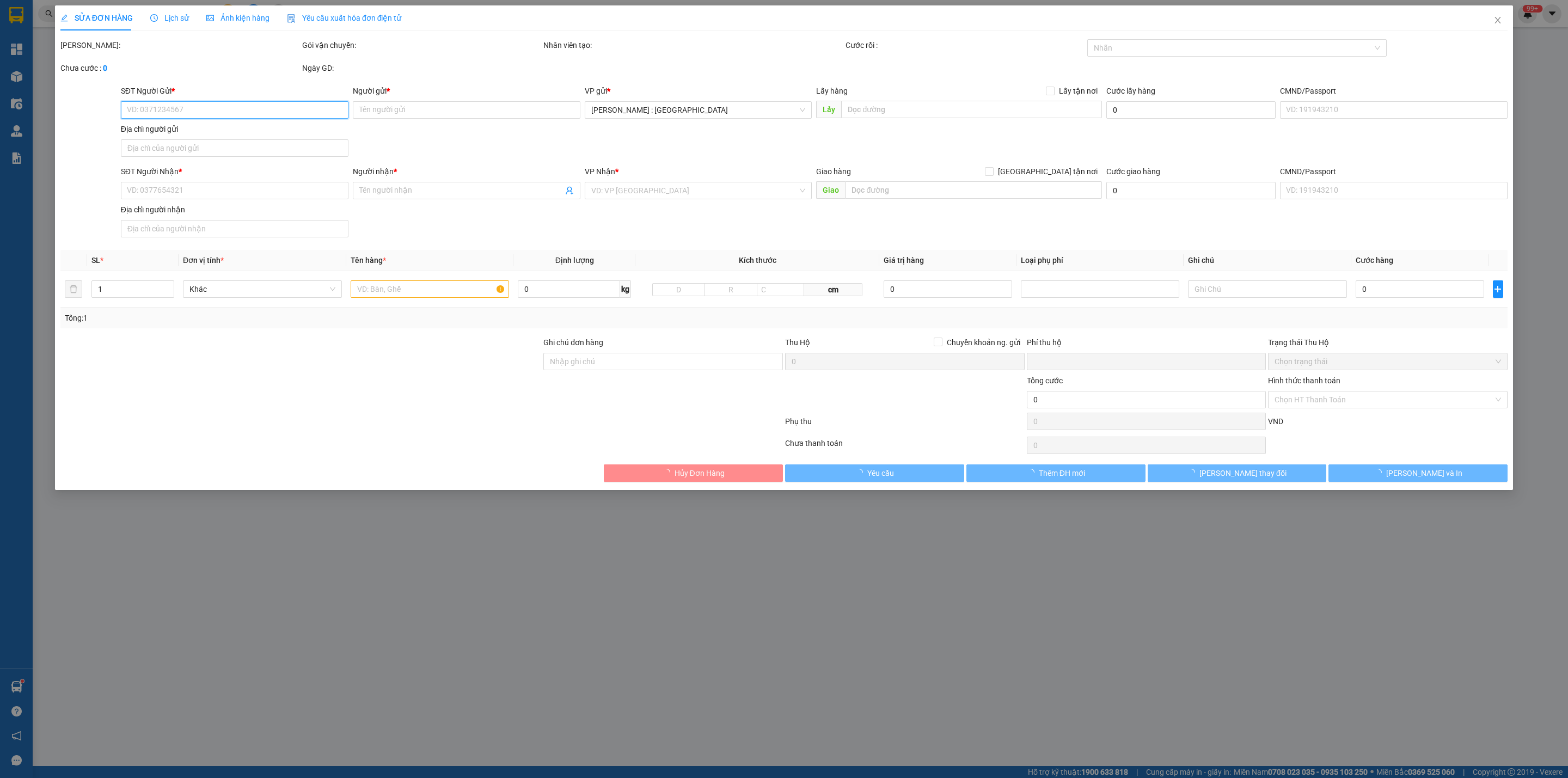
type input "0967000247"
type input "[PERSON_NAME]"
type input "0707111247"
type input "Kho quận 12 - kiểm"
type input "0"
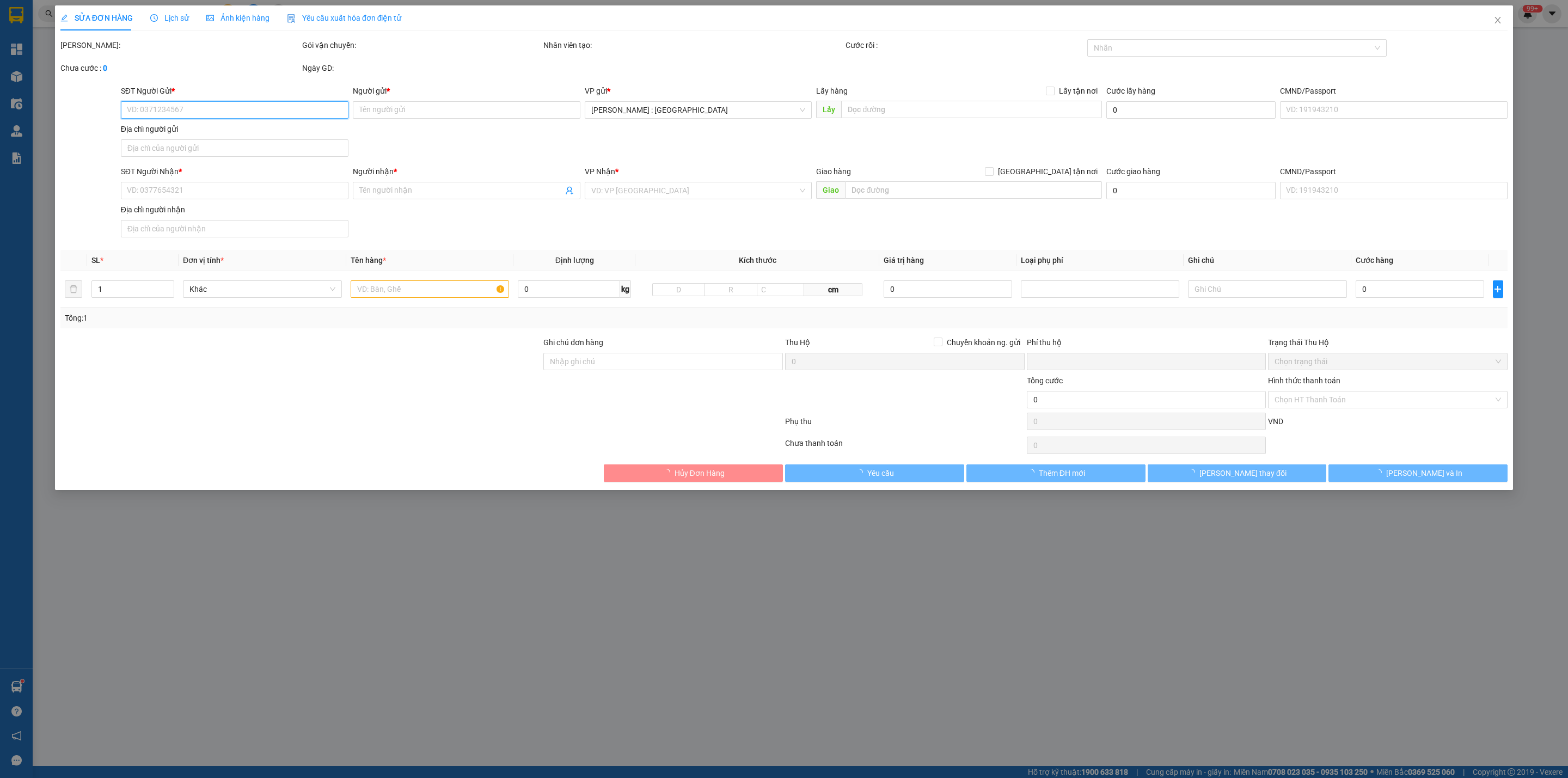
type input "1.000"
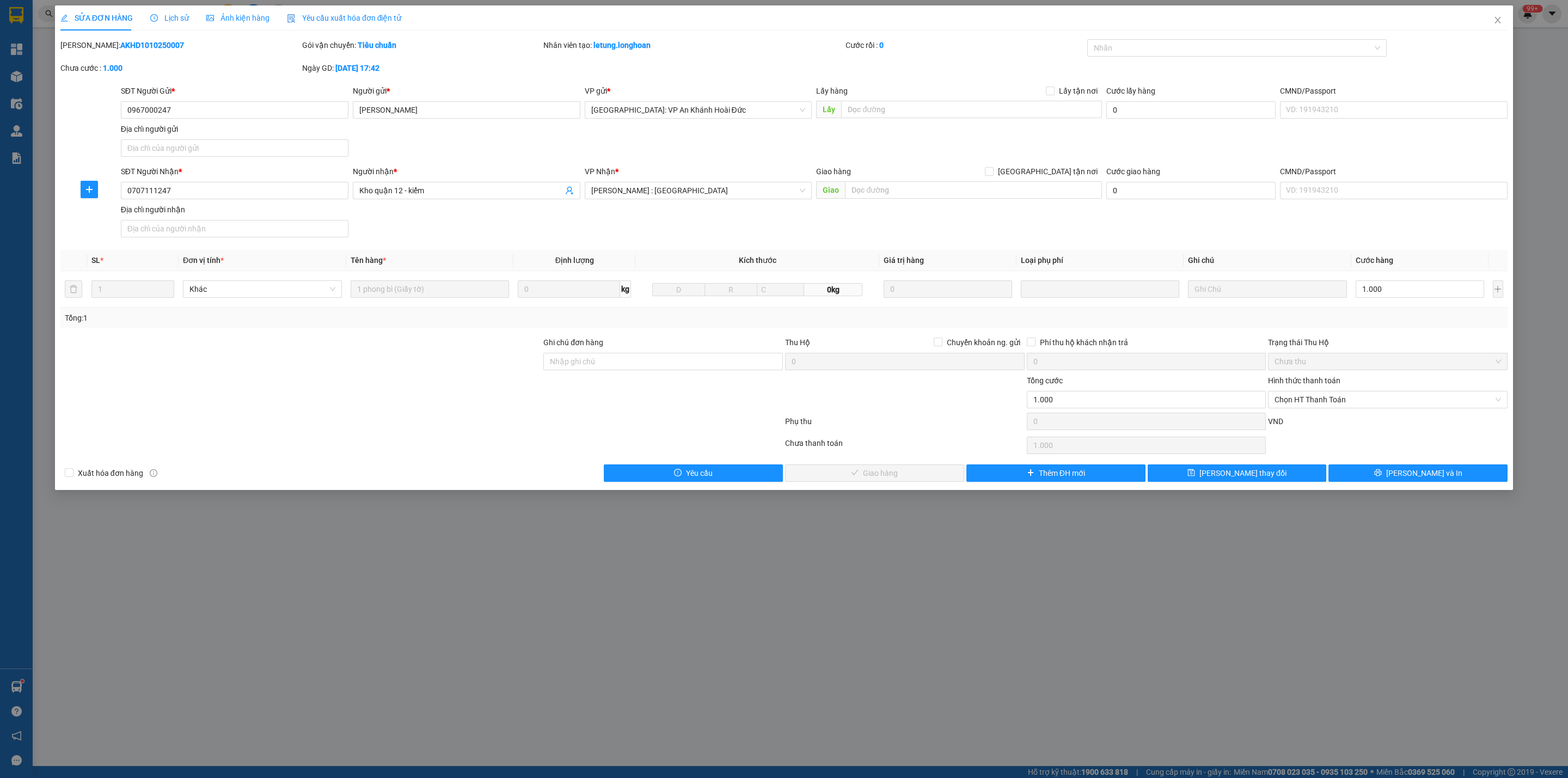
click at [124, 41] on b "AKHD1010250007" at bounding box center [152, 46] width 64 height 9
copy b "AKHD1010250007"
click at [1500, 18] on icon "close" at bounding box center [1497, 20] width 6 height 6
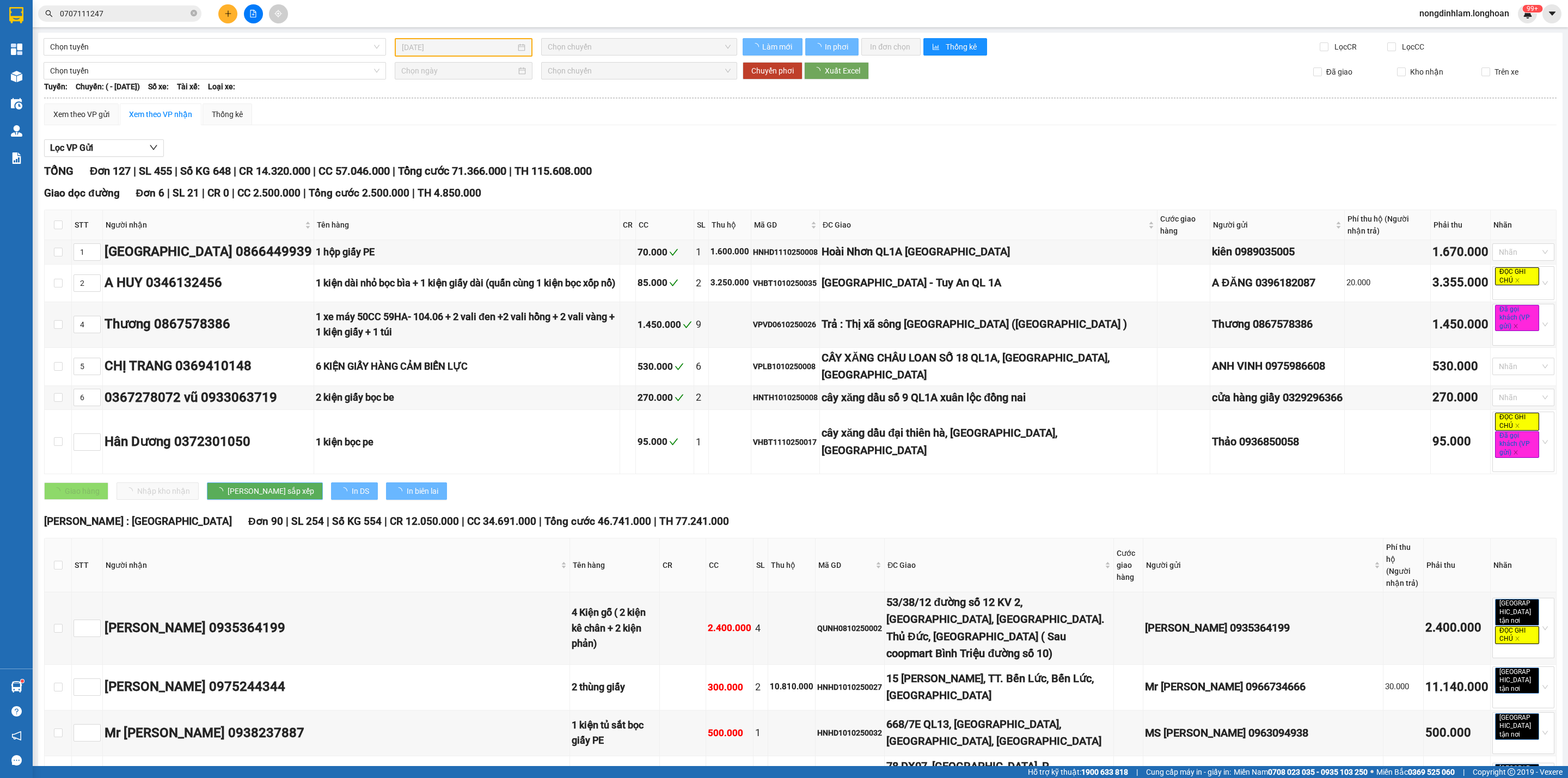
click at [144, 13] on input "0707111247" at bounding box center [124, 13] width 128 height 12
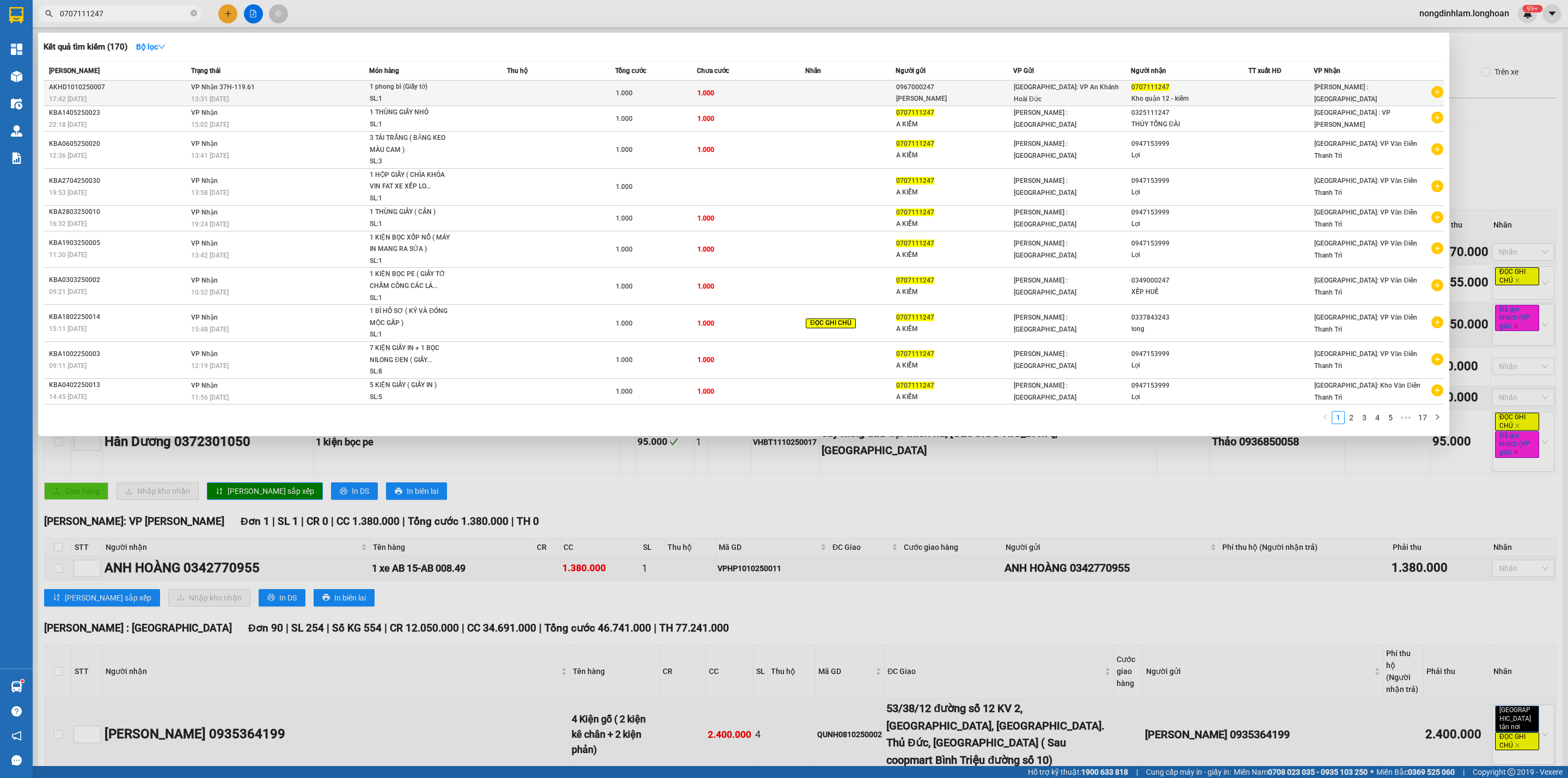
click at [475, 95] on span "1 phong bì (Giấy tờ) SL: 1" at bounding box center [438, 93] width 137 height 23
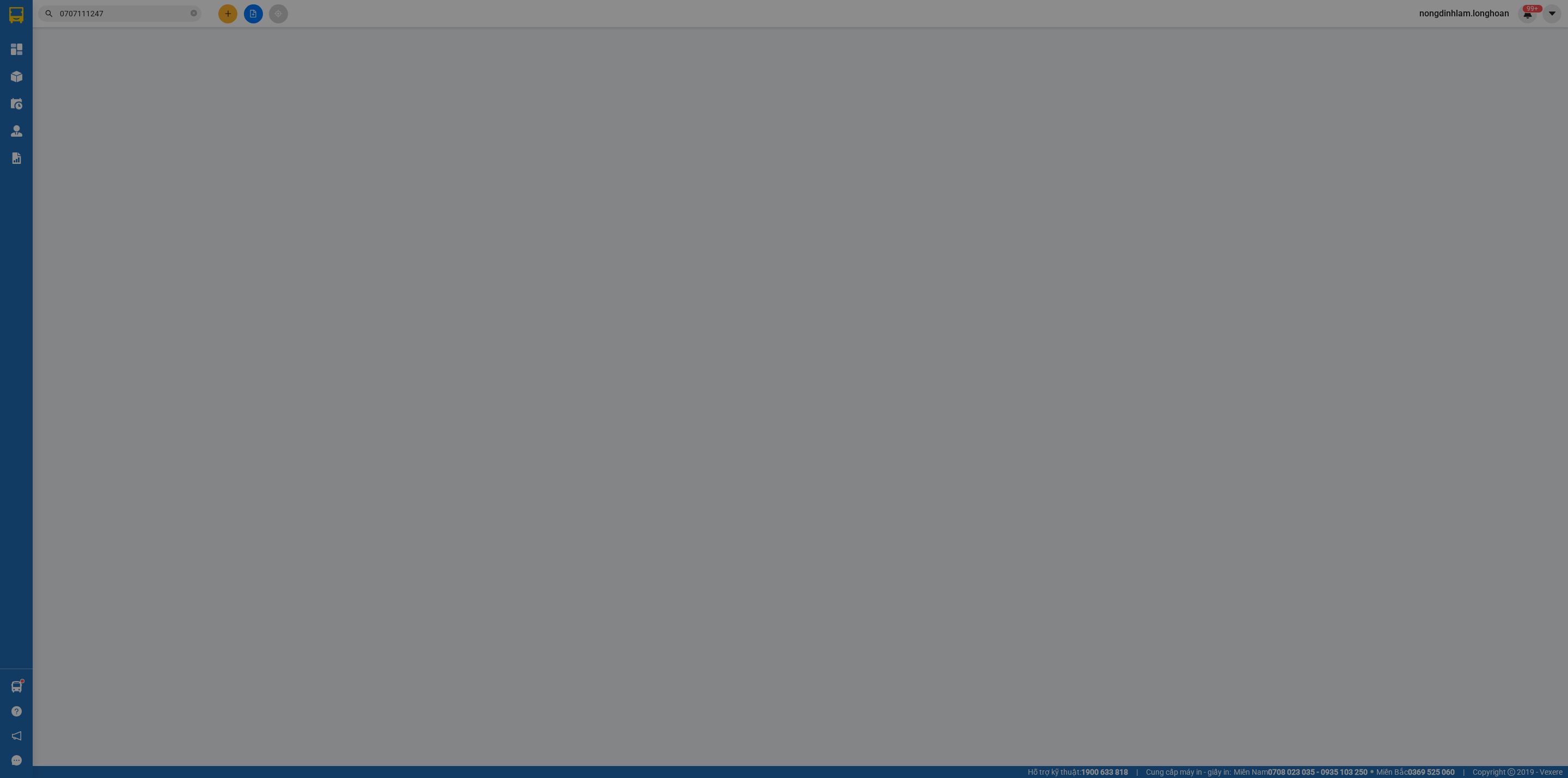
type input "0967000247"
type input "[PERSON_NAME]"
type input "0707111247"
type input "Kho quận 12 - kiểm"
type input "0"
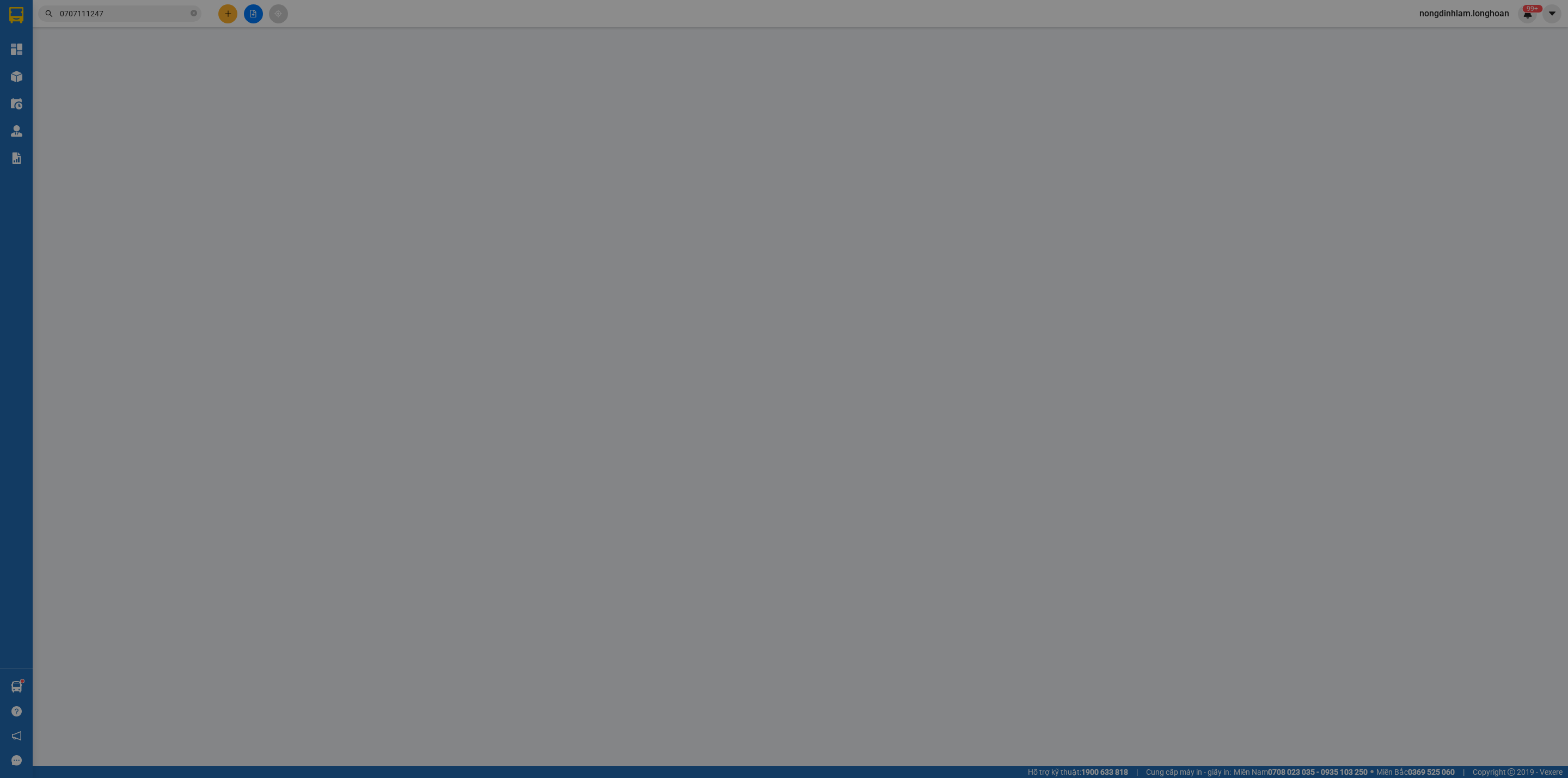
type input "1.000"
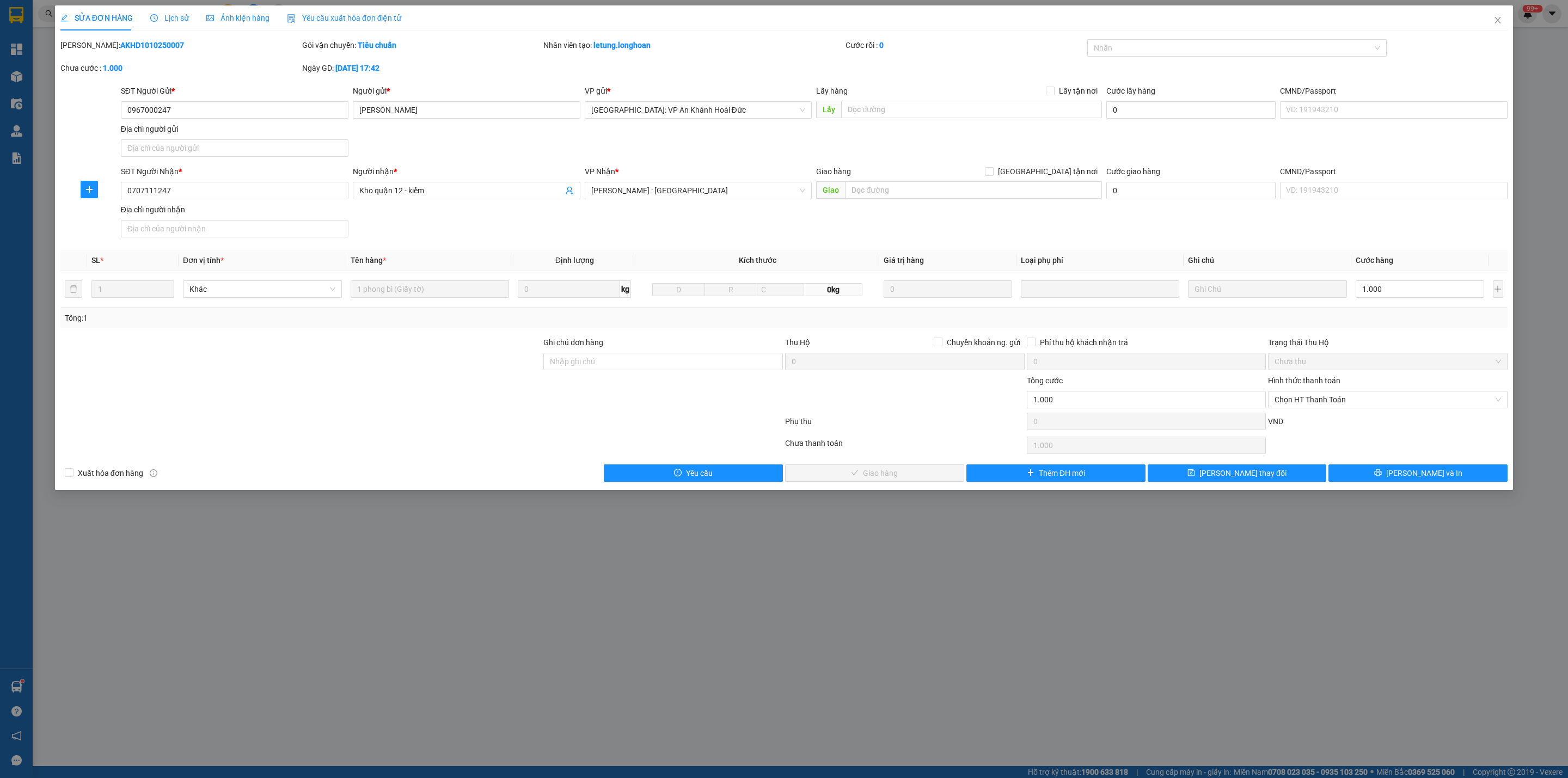
click at [169, 18] on span "Lịch sử" at bounding box center [170, 18] width 39 height 9
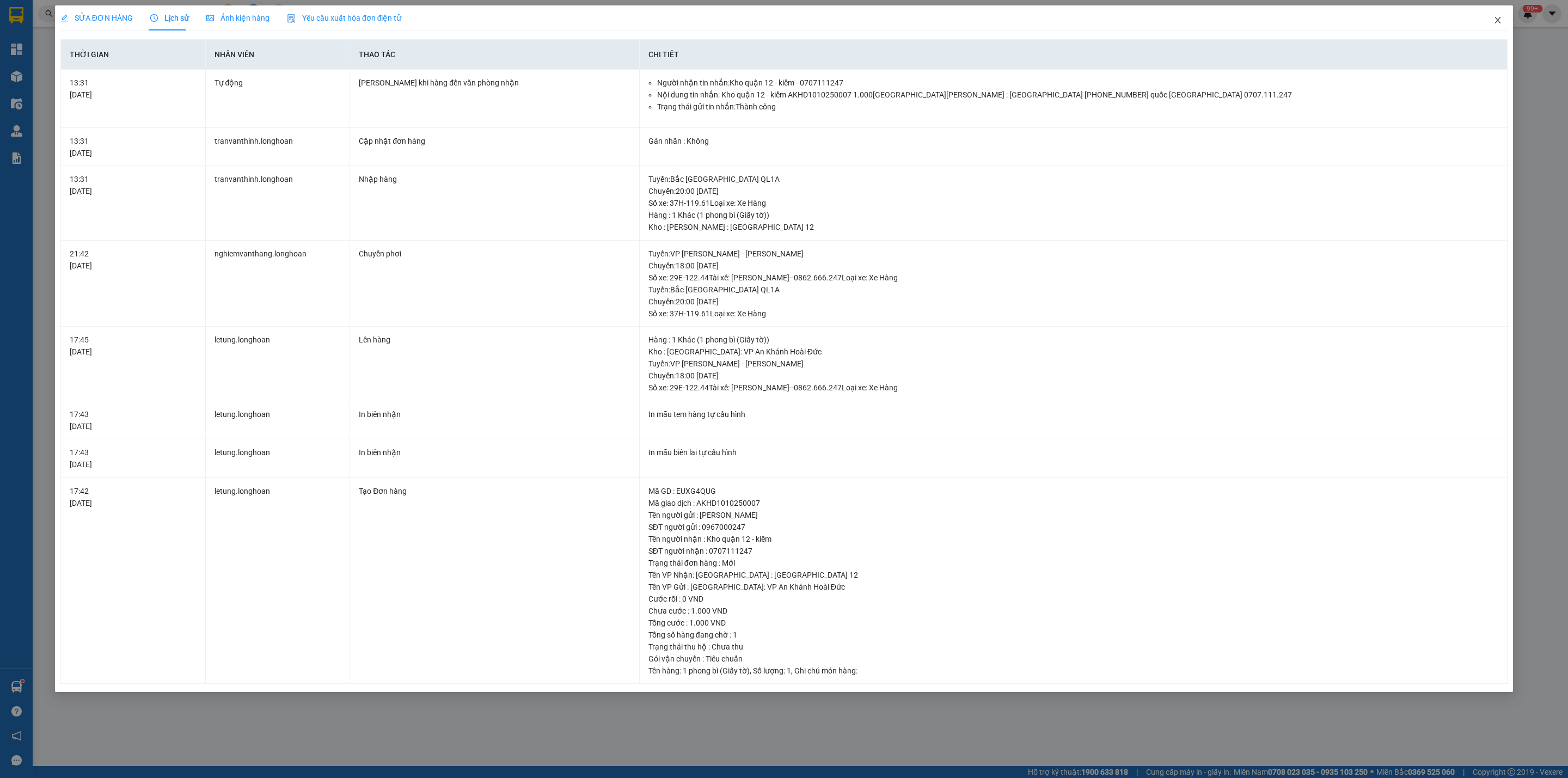
drag, startPoint x: 1501, startPoint y: 20, endPoint x: 237, endPoint y: 1, distance: 1264.1
click at [1498, 21] on icon "close" at bounding box center [1497, 21] width 9 height 9
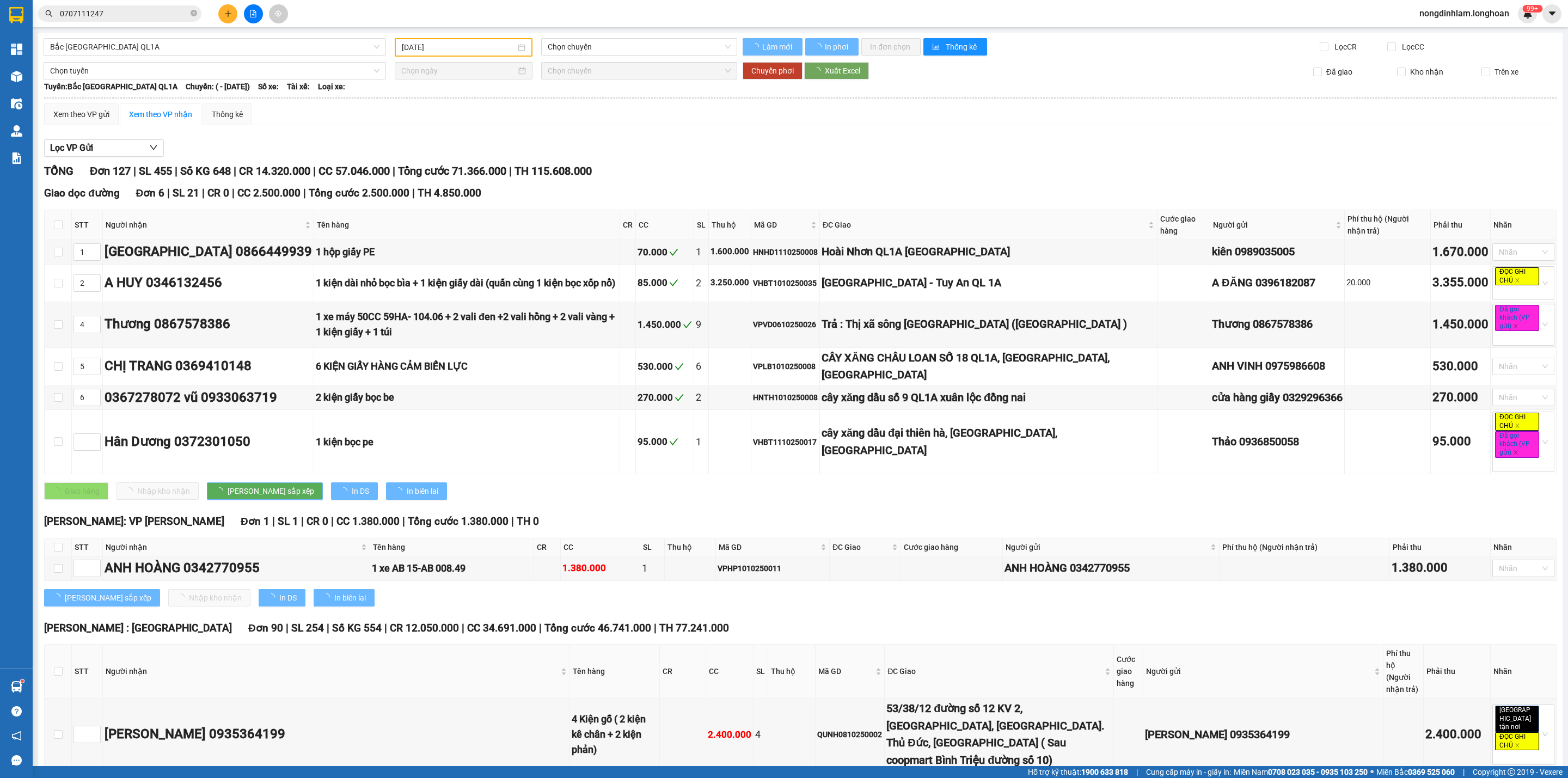
click at [191, 15] on icon "close-circle" at bounding box center [194, 13] width 6 height 6
click at [191, 10] on span at bounding box center [194, 13] width 6 height 12
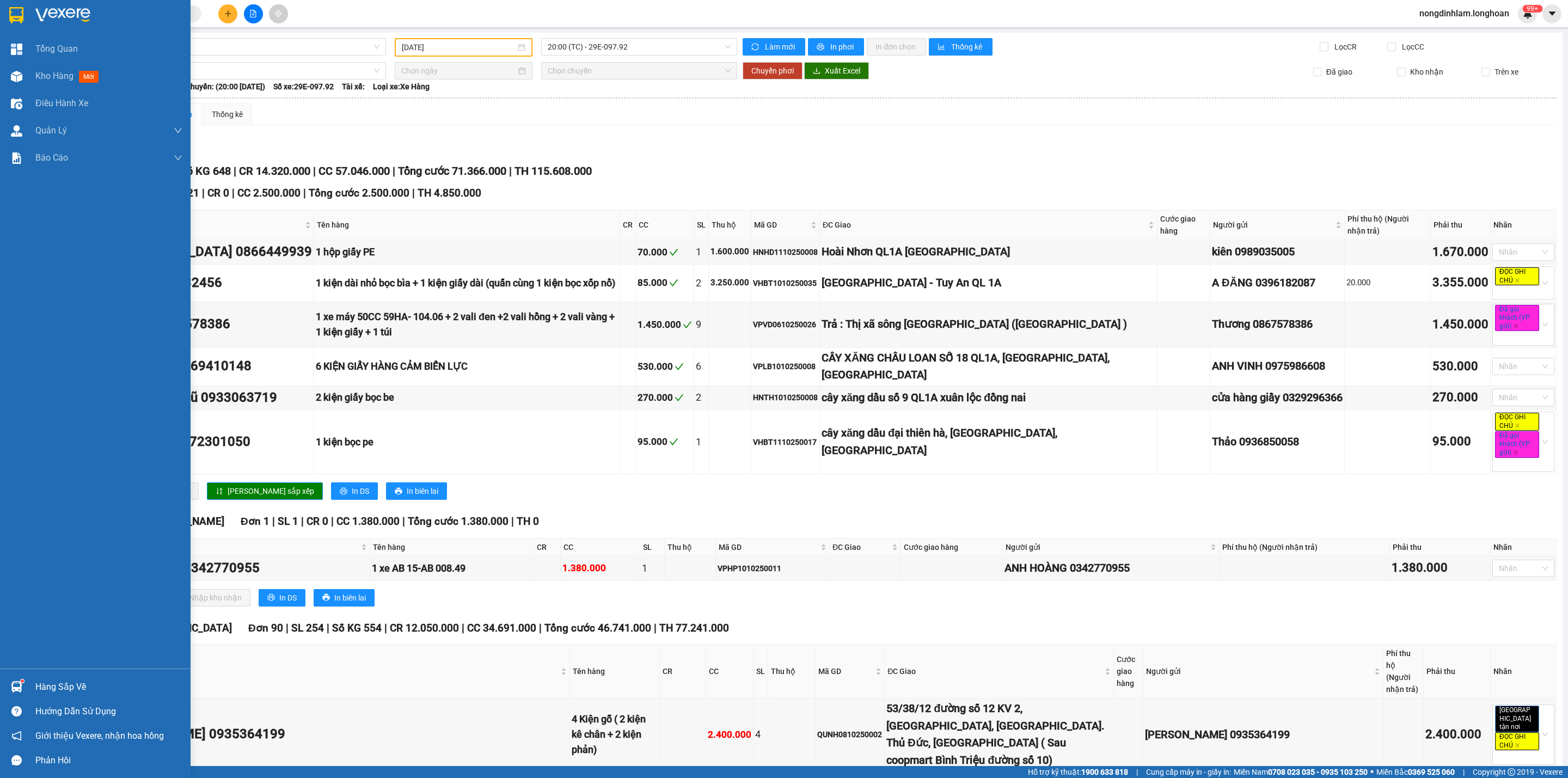
click at [3, 10] on div at bounding box center [95, 17] width 191 height 35
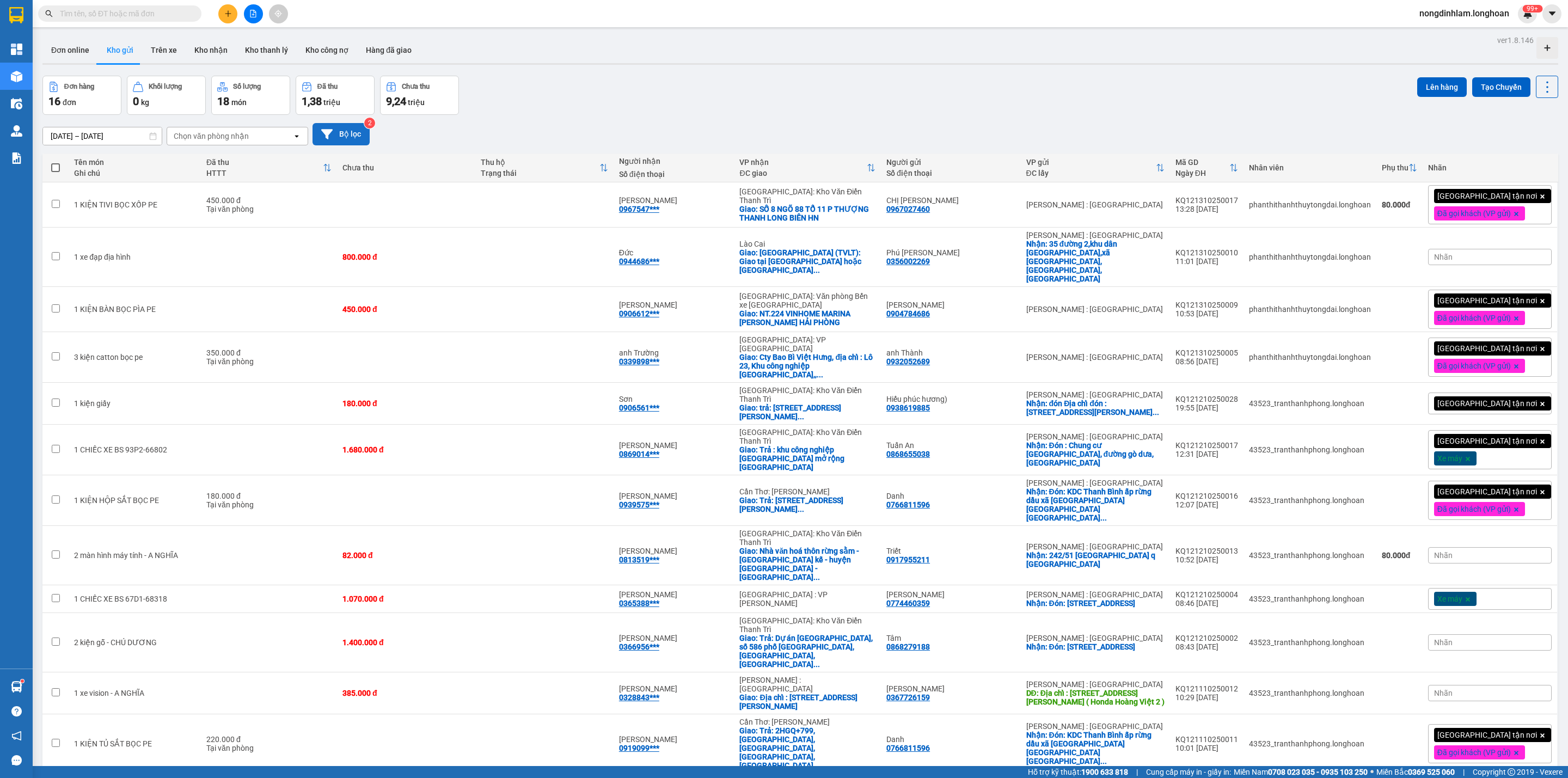
click at [366, 131] on button "Bộ lọc" at bounding box center [341, 134] width 57 height 22
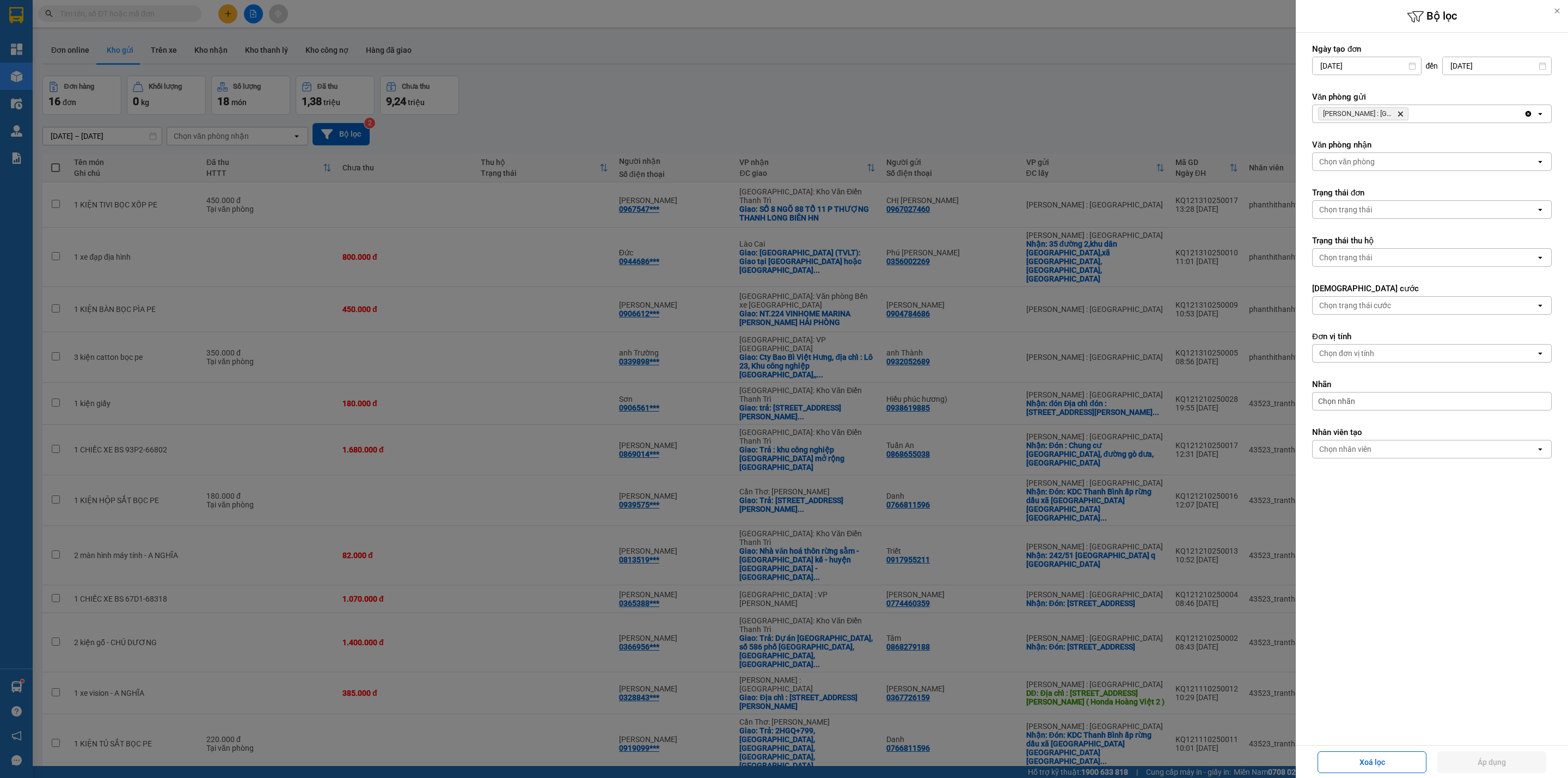
click at [1401, 116] on icon "Delete" at bounding box center [1400, 114] width 6 height 6
click at [1401, 116] on div "Chọn văn phòng" at bounding box center [1424, 114] width 223 height 17
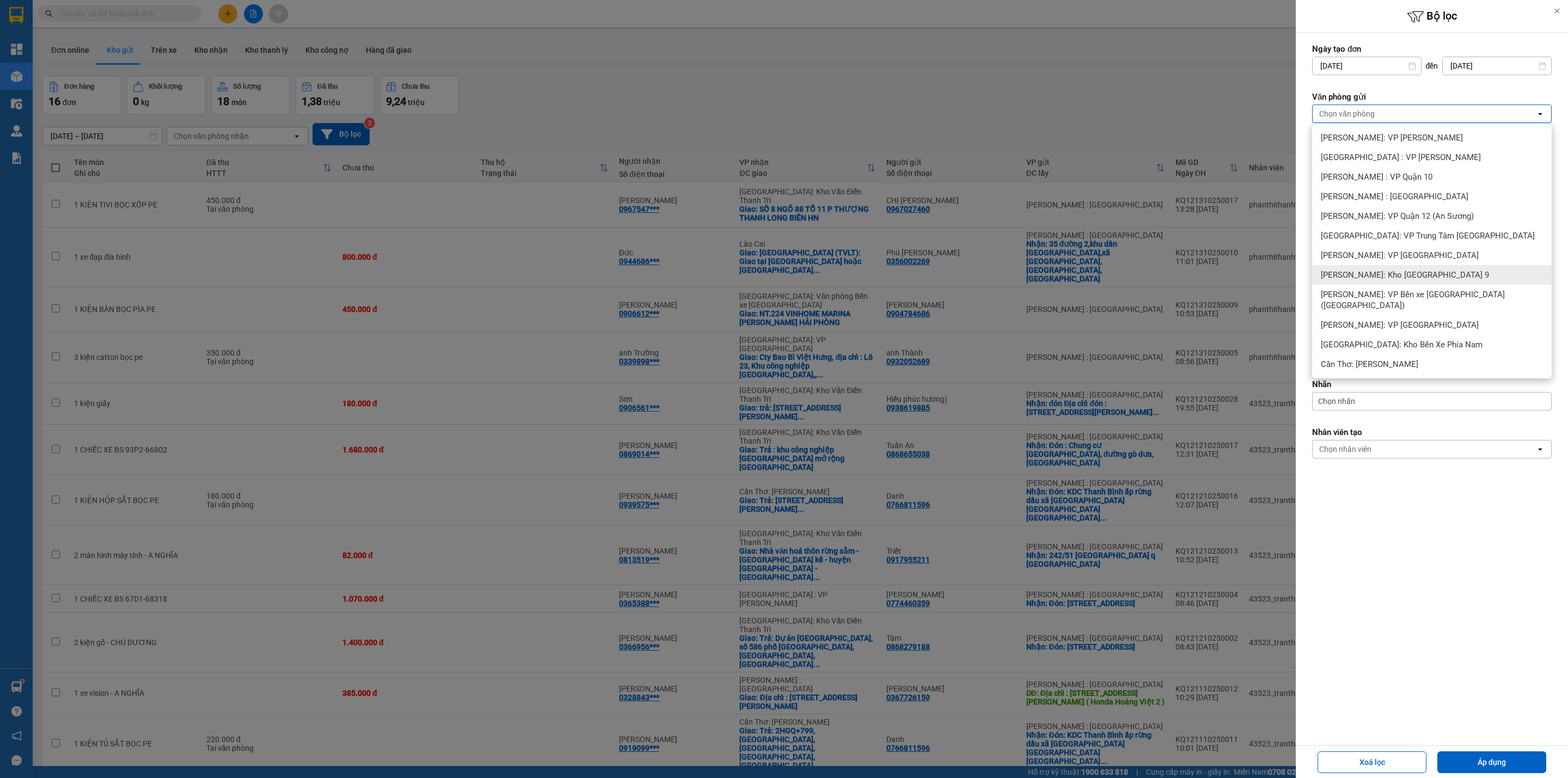
click at [1002, 96] on div at bounding box center [784, 389] width 1568 height 778
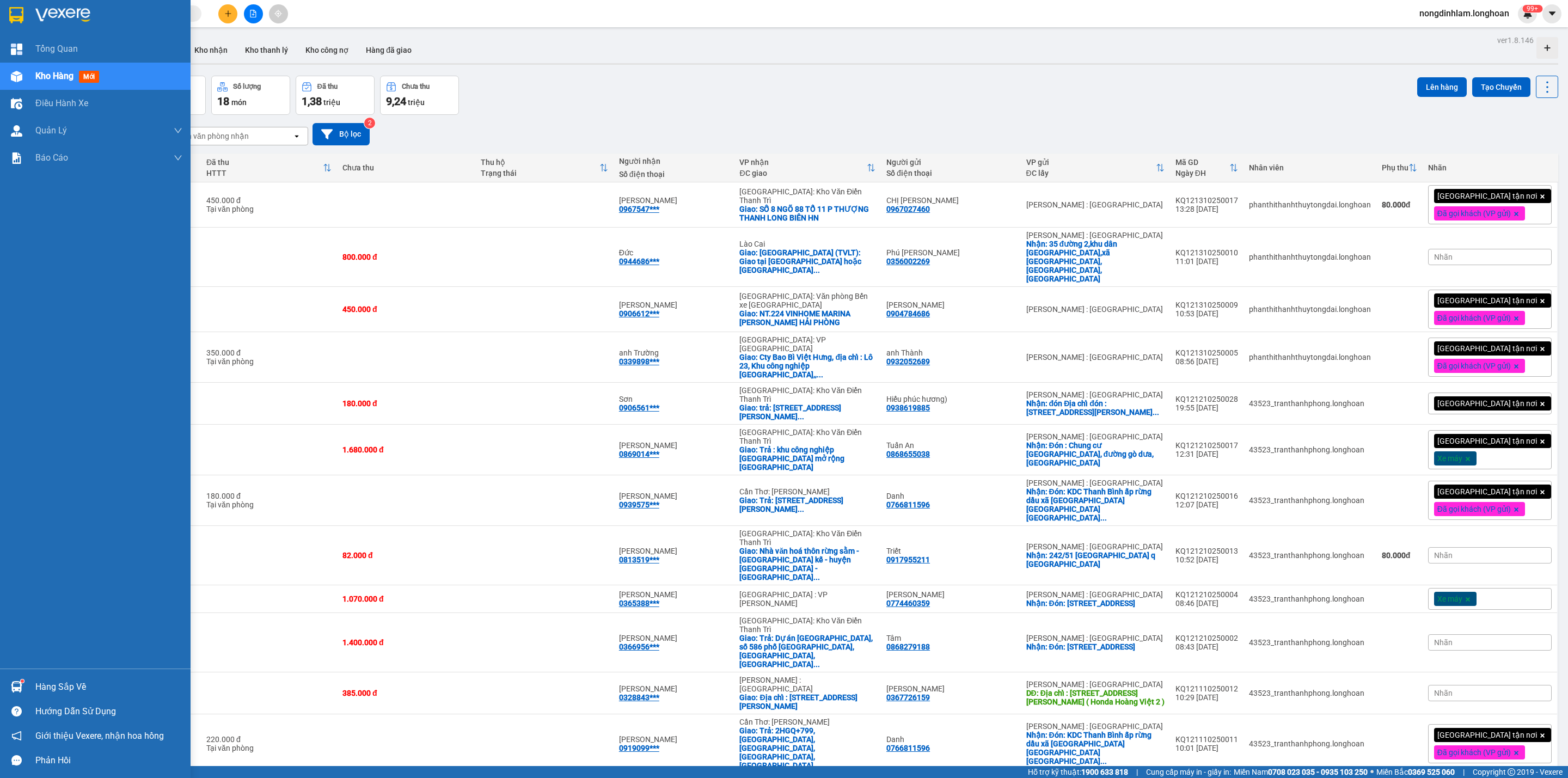
click at [26, 9] on div at bounding box center [95, 17] width 191 height 35
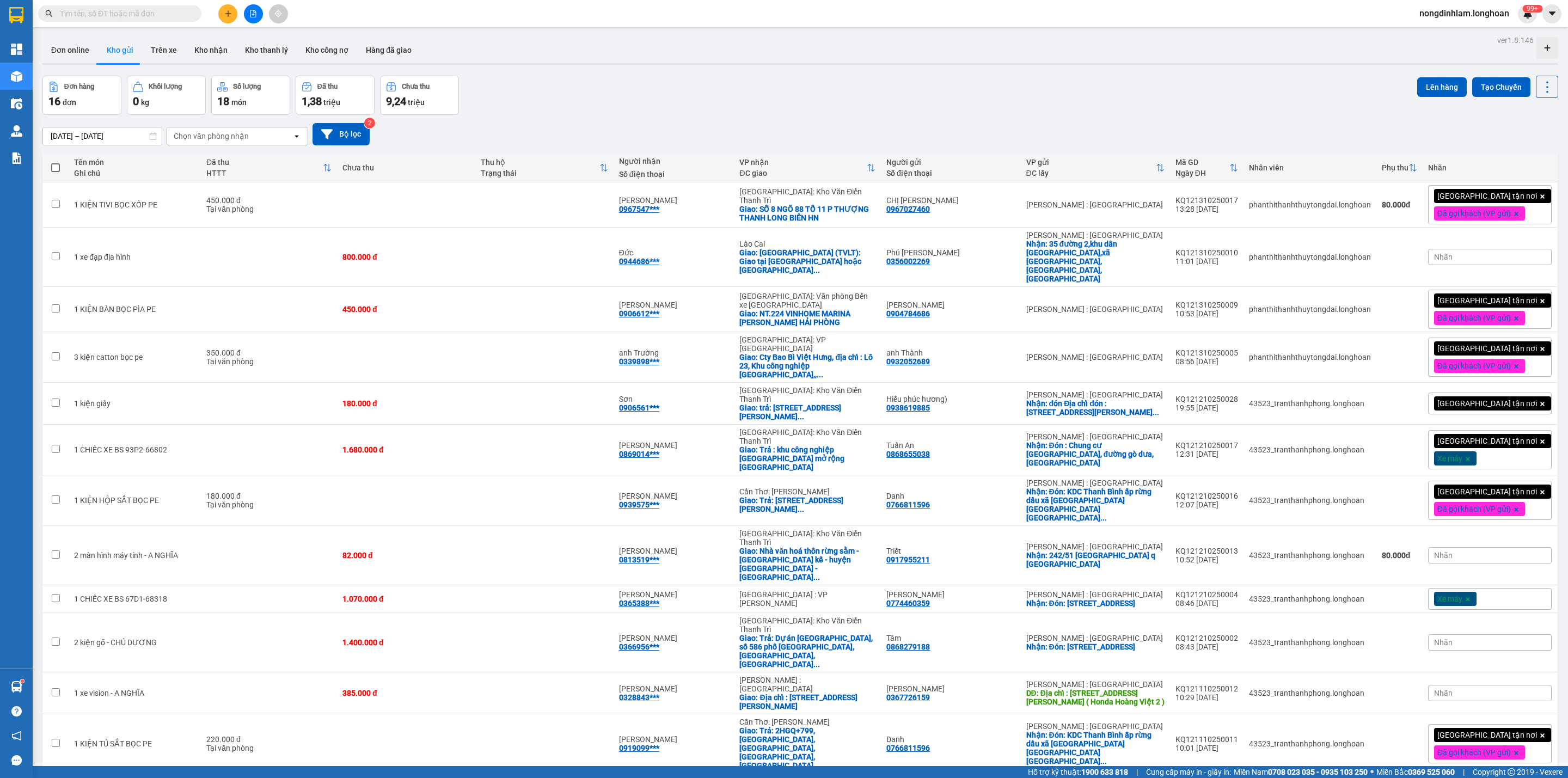
click at [708, 127] on div "[DATE] – [DATE] Press the down arrow key to interact with the calendar and sele…" at bounding box center [800, 134] width 1515 height 22
click at [711, 125] on div "[DATE] – [DATE] Press the down arrow key to interact with the calendar and sele…" at bounding box center [800, 134] width 1515 height 22
click at [710, 123] on div "[DATE] – [DATE] Press the down arrow key to interact with the calendar and sele…" at bounding box center [800, 134] width 1515 height 22
click at [668, 130] on div "[DATE] – [DATE] Press the down arrow key to interact with the calendar and sele…" at bounding box center [800, 134] width 1515 height 22
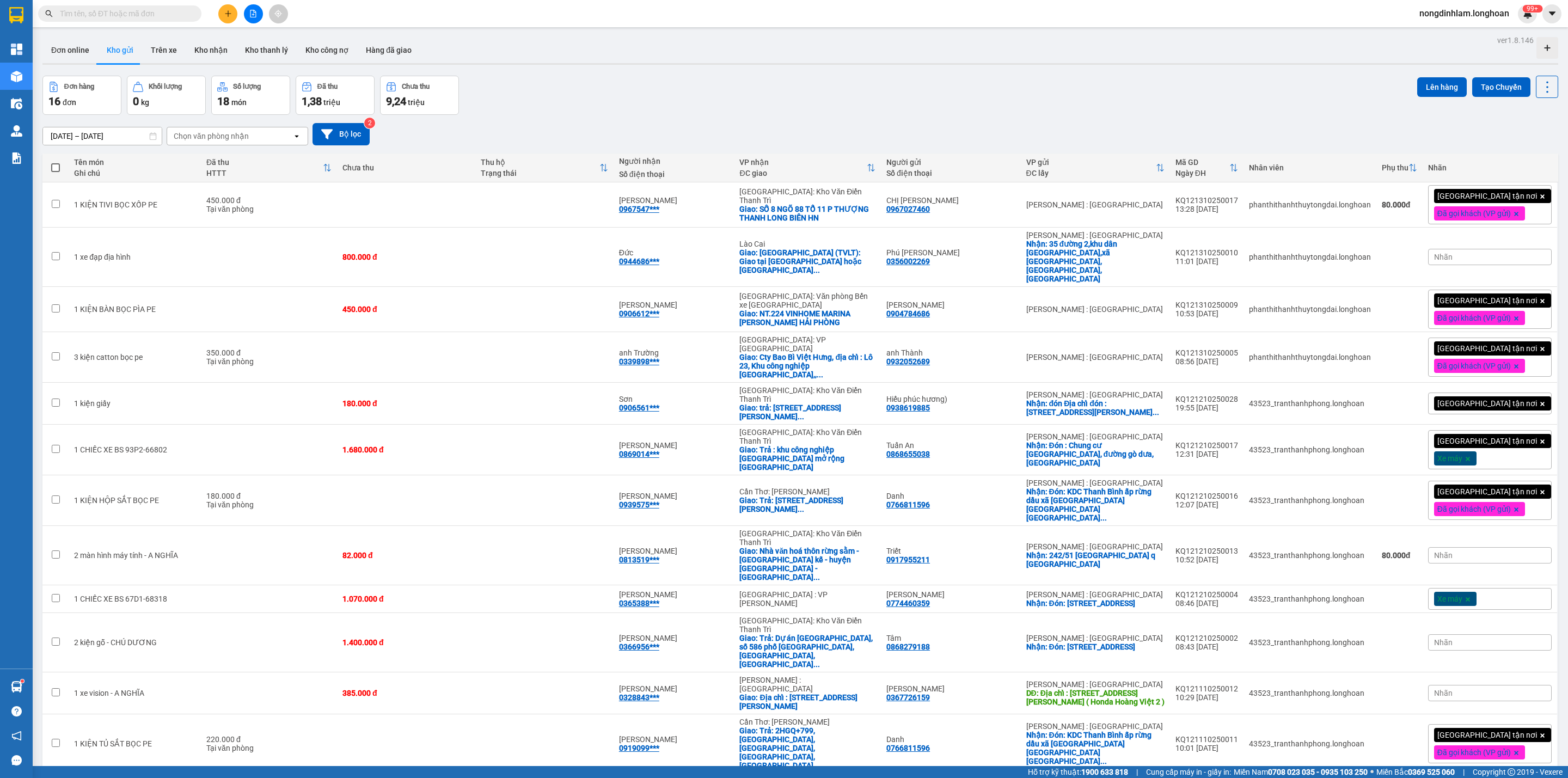
click at [107, 10] on input "text" at bounding box center [124, 13] width 128 height 12
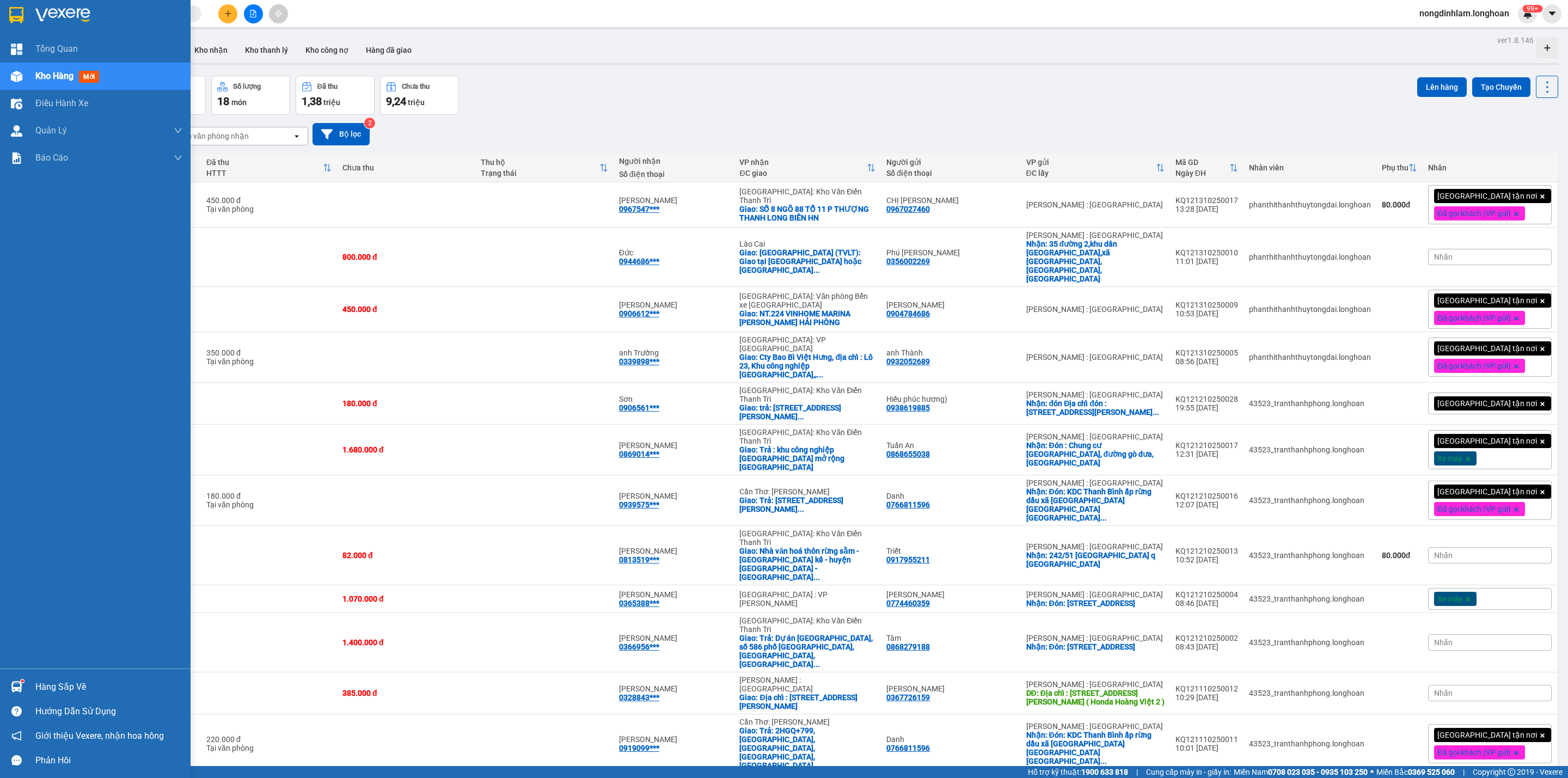
click at [5, 16] on div at bounding box center [95, 17] width 191 height 35
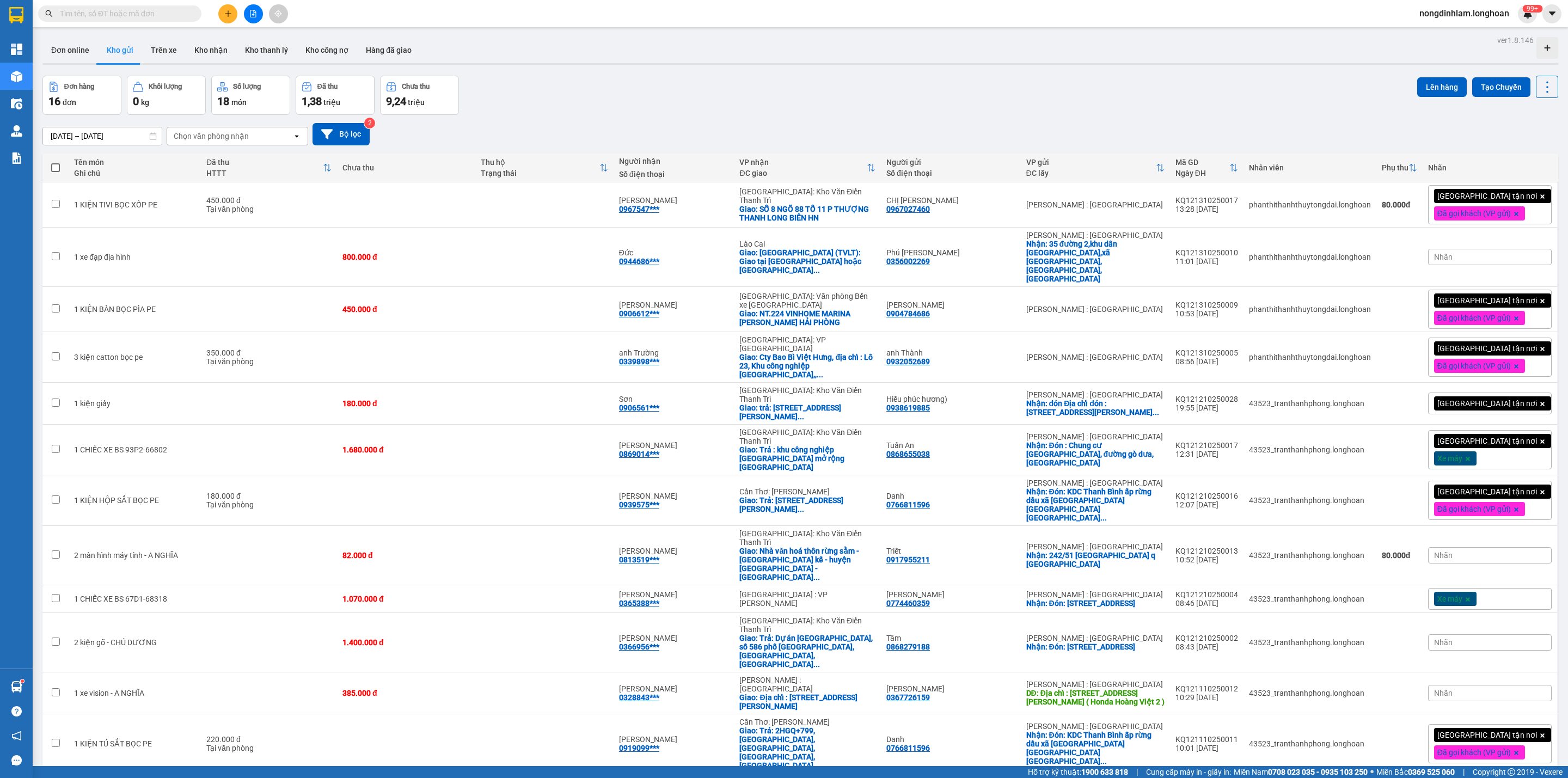
click at [1081, 127] on div "[DATE] – [DATE] Press the down arrow key to interact with the calendar and sele…" at bounding box center [800, 134] width 1515 height 22
click at [206, 49] on button "Kho nhận" at bounding box center [211, 50] width 51 height 26
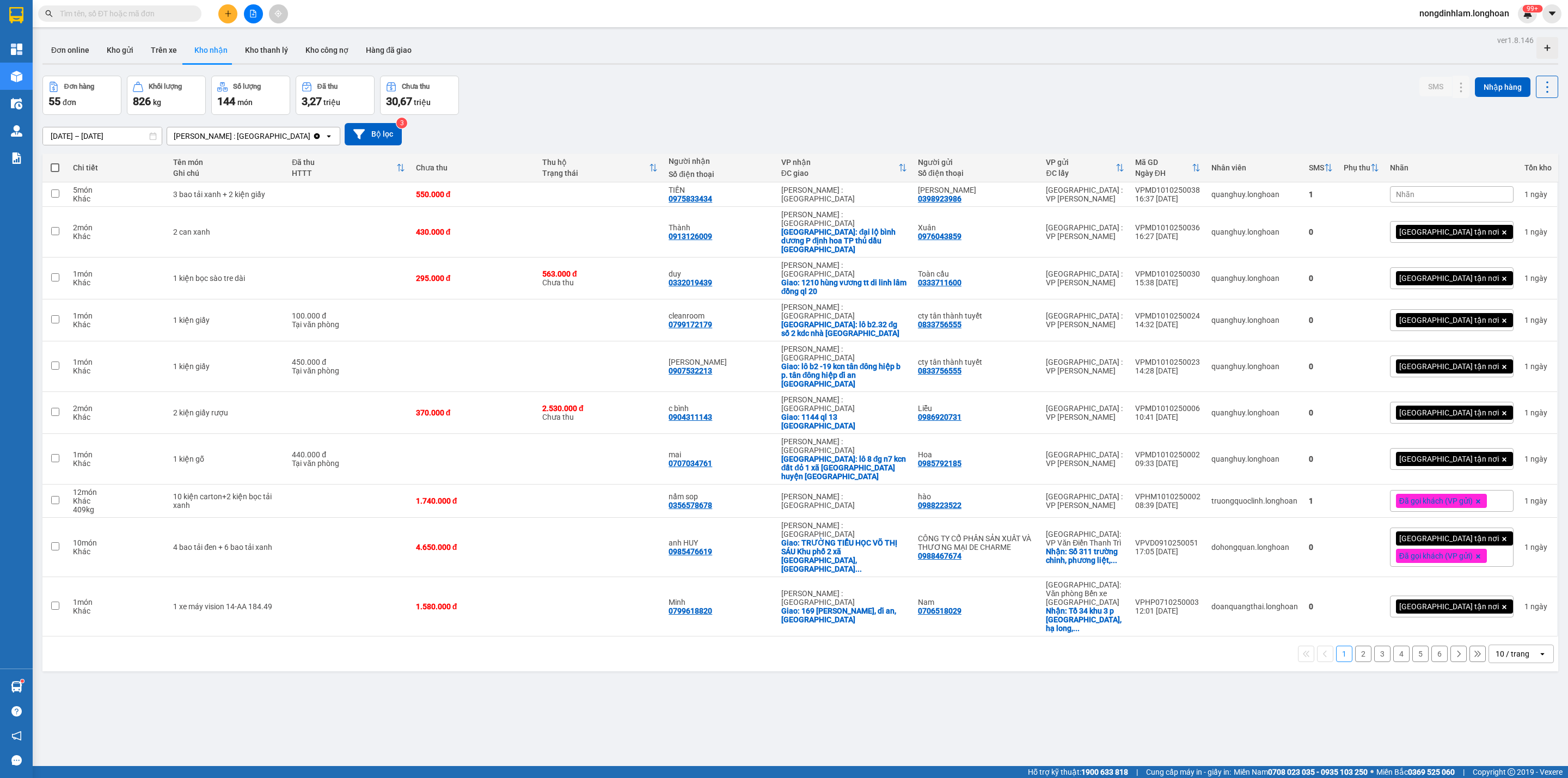
click at [1515, 649] on div "10 / trang" at bounding box center [1512, 654] width 34 height 11
click at [1500, 685] on div "100 / trang" at bounding box center [1508, 679] width 65 height 20
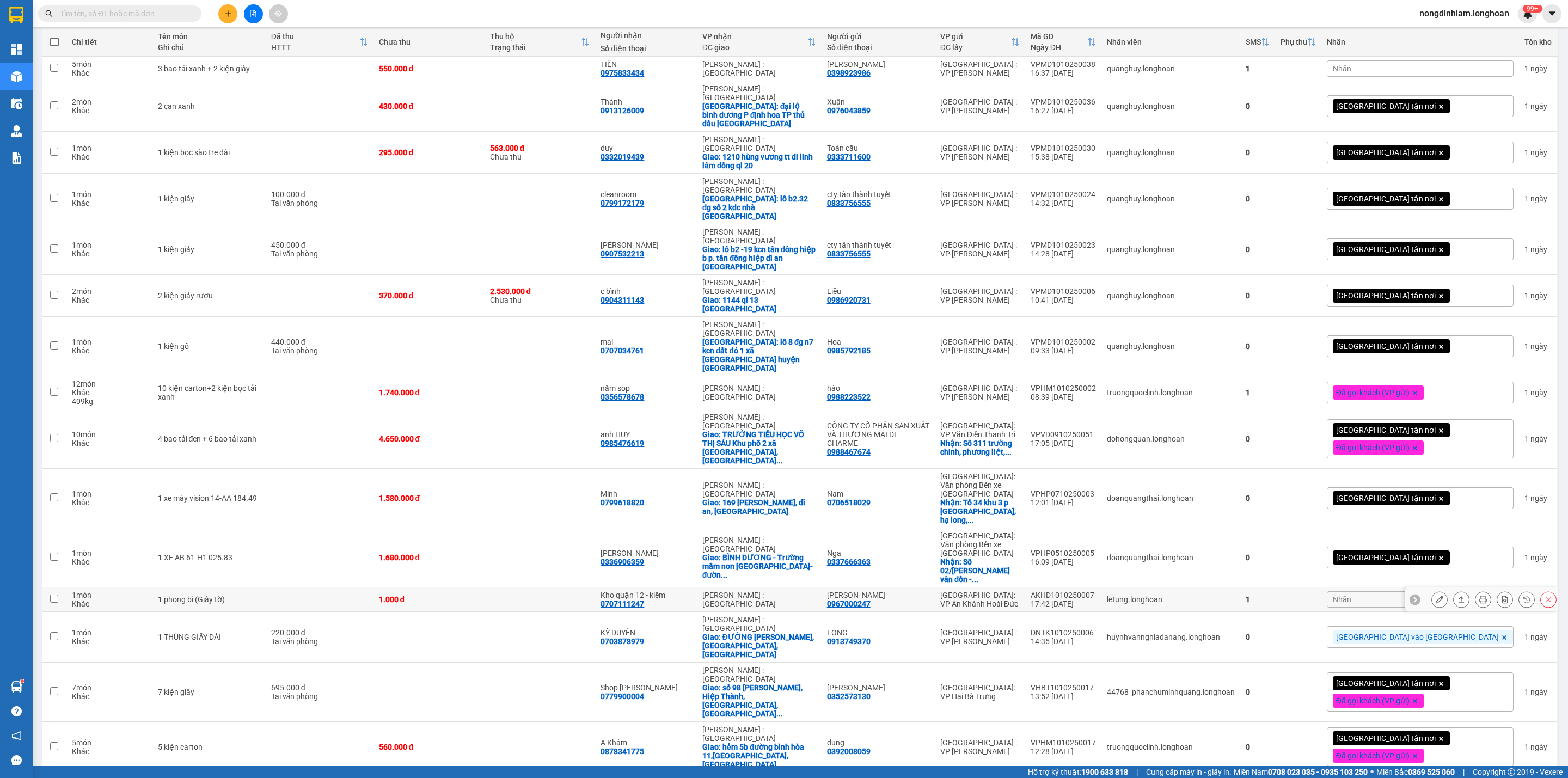
scroll to position [327, 0]
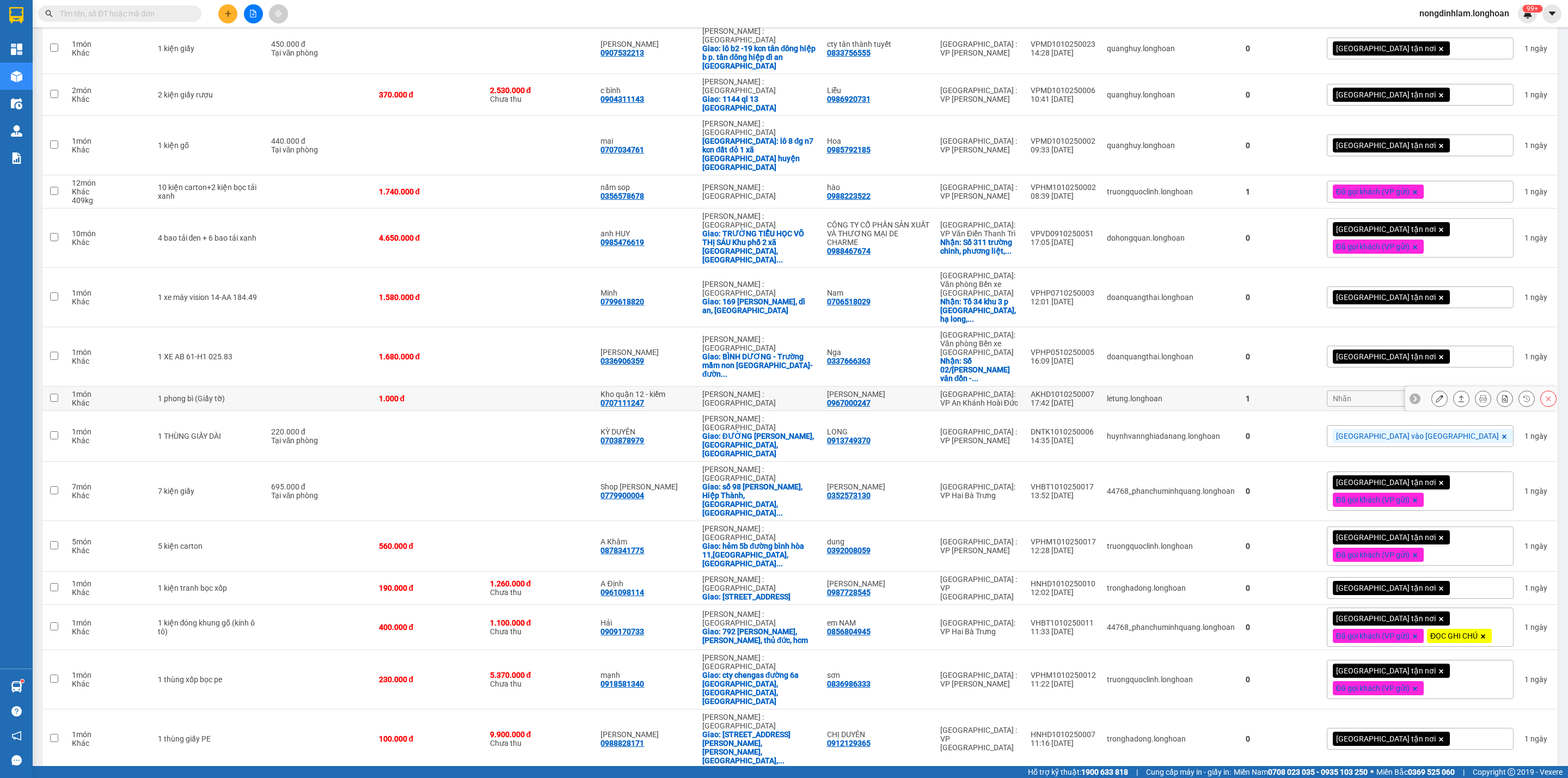
click at [92, 390] on div "1 món" at bounding box center [109, 394] width 75 height 9
checkbox input "true"
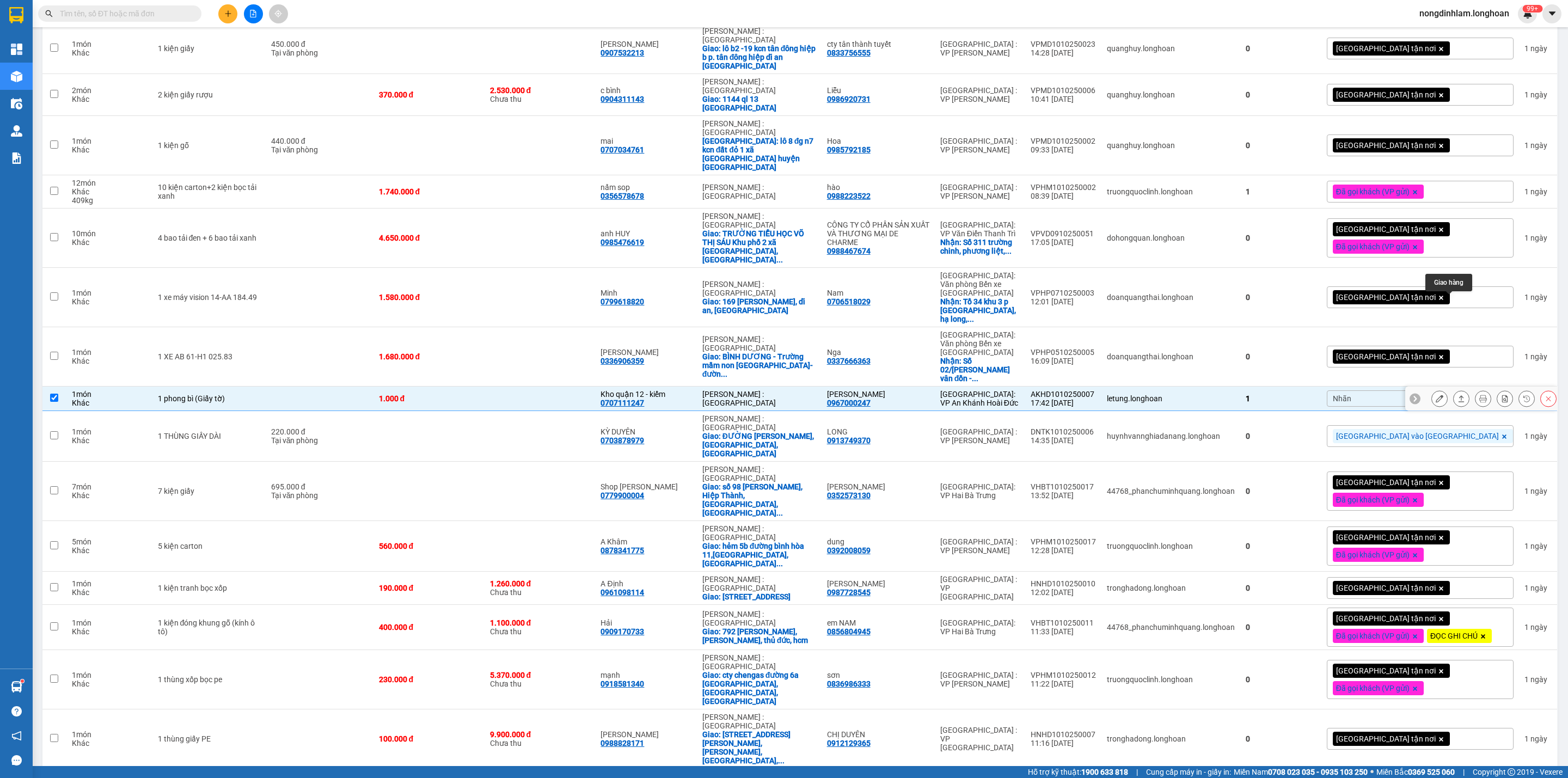
click at [1458, 395] on icon at bounding box center [1461, 399] width 8 height 8
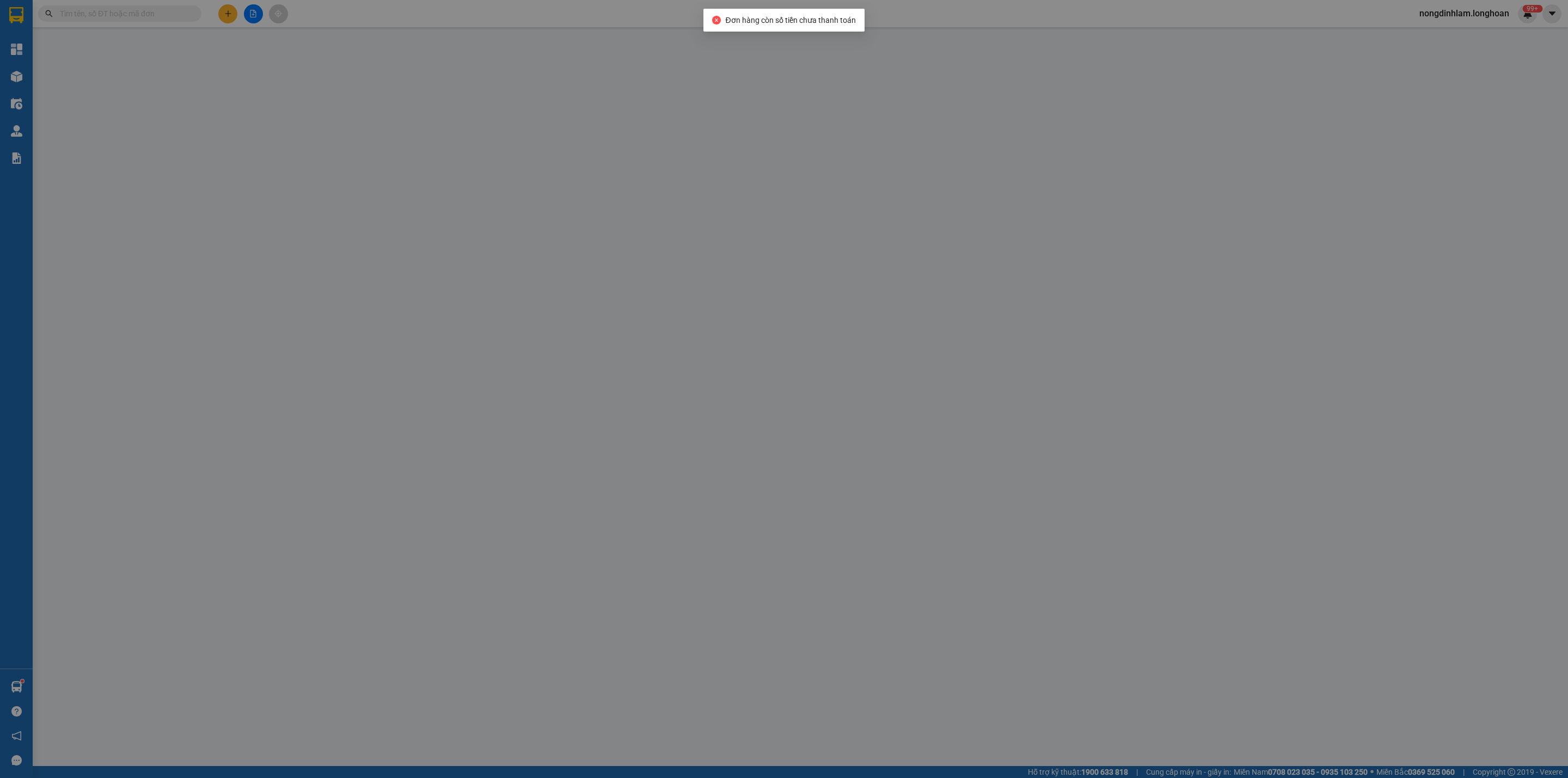
type input "0967000247"
type input "[PERSON_NAME]"
type input "0707111247"
type input "Kho quận 12 - kiểm"
type input "0"
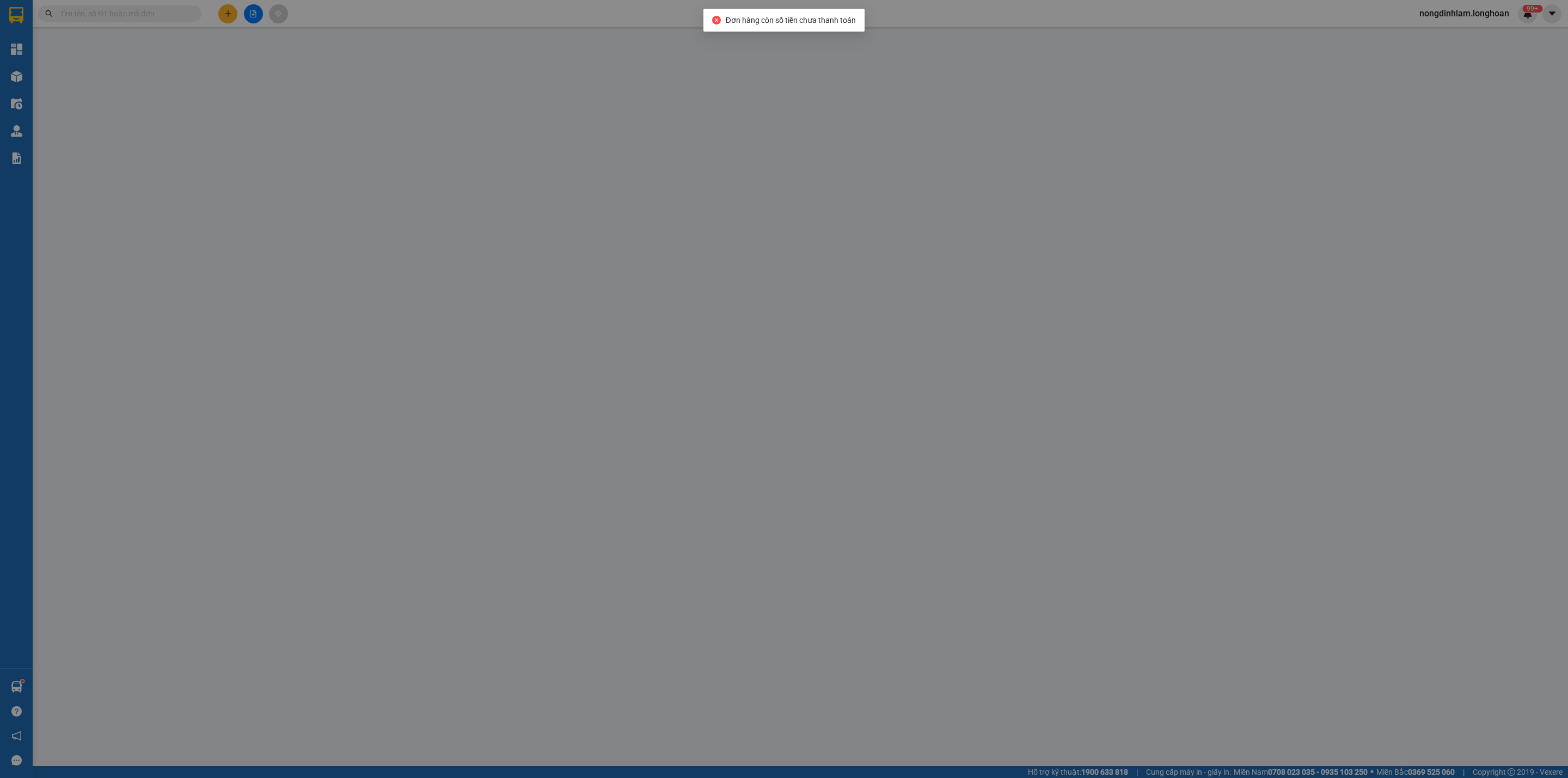
type input "1.000"
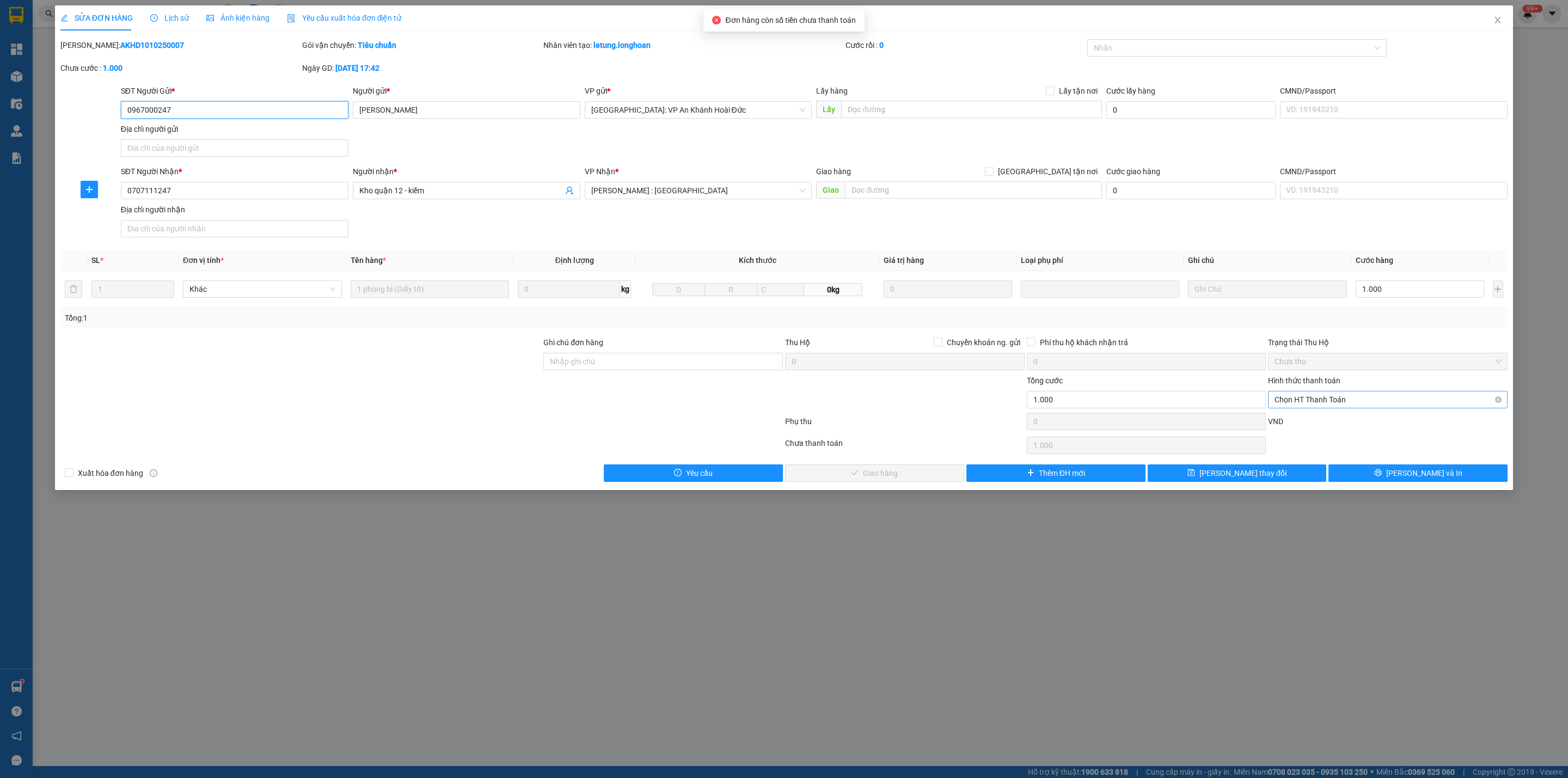
click at [1341, 400] on span "Chọn HT Thanh Toán" at bounding box center [1388, 400] width 227 height 16
click at [1303, 416] on div "Tại văn phòng" at bounding box center [1387, 424] width 240 height 17
type input "0"
click at [875, 479] on span "[PERSON_NAME] và Giao hàng" at bounding box center [880, 473] width 105 height 12
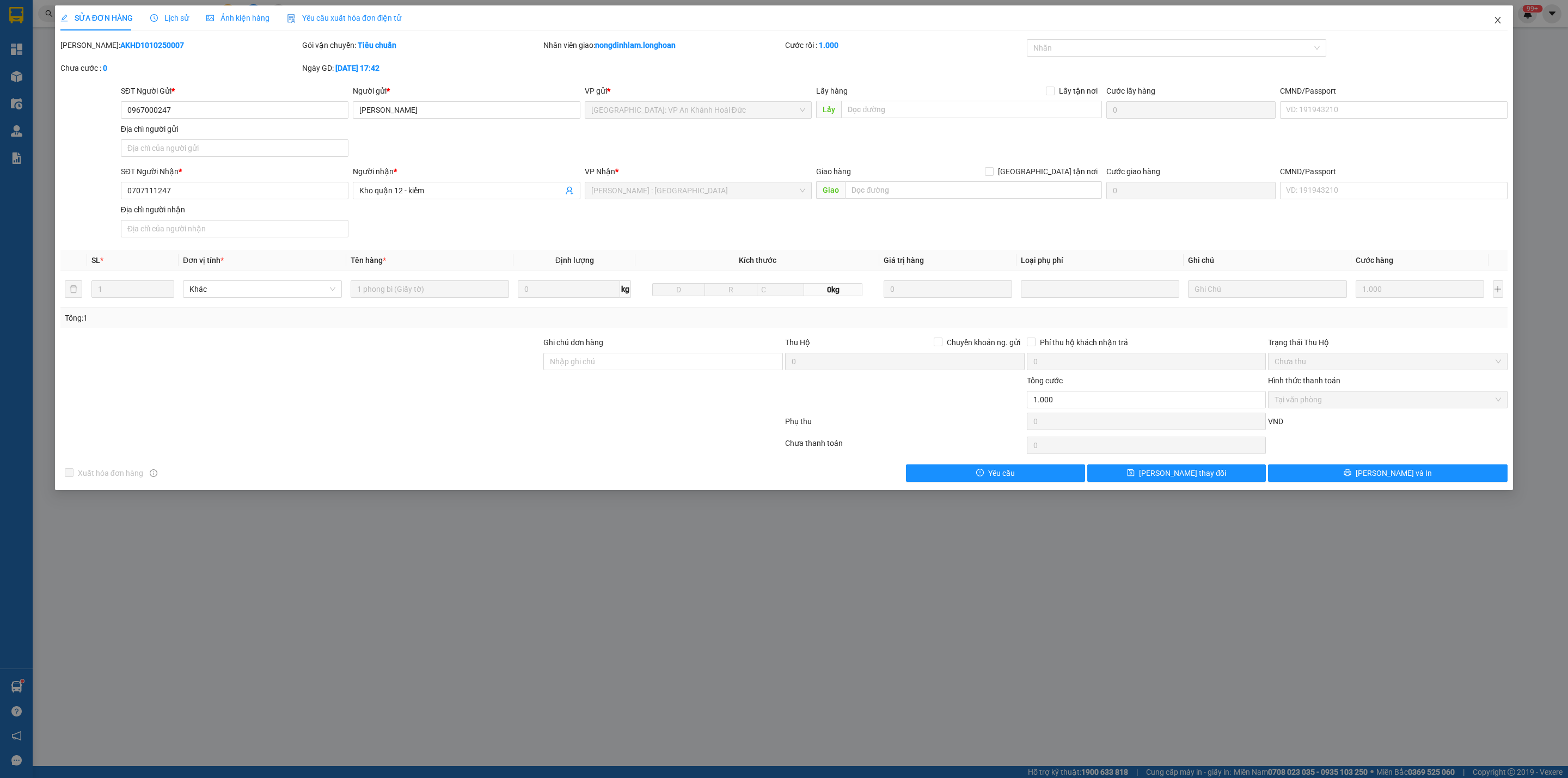
click at [1501, 13] on span "Close" at bounding box center [1497, 20] width 30 height 30
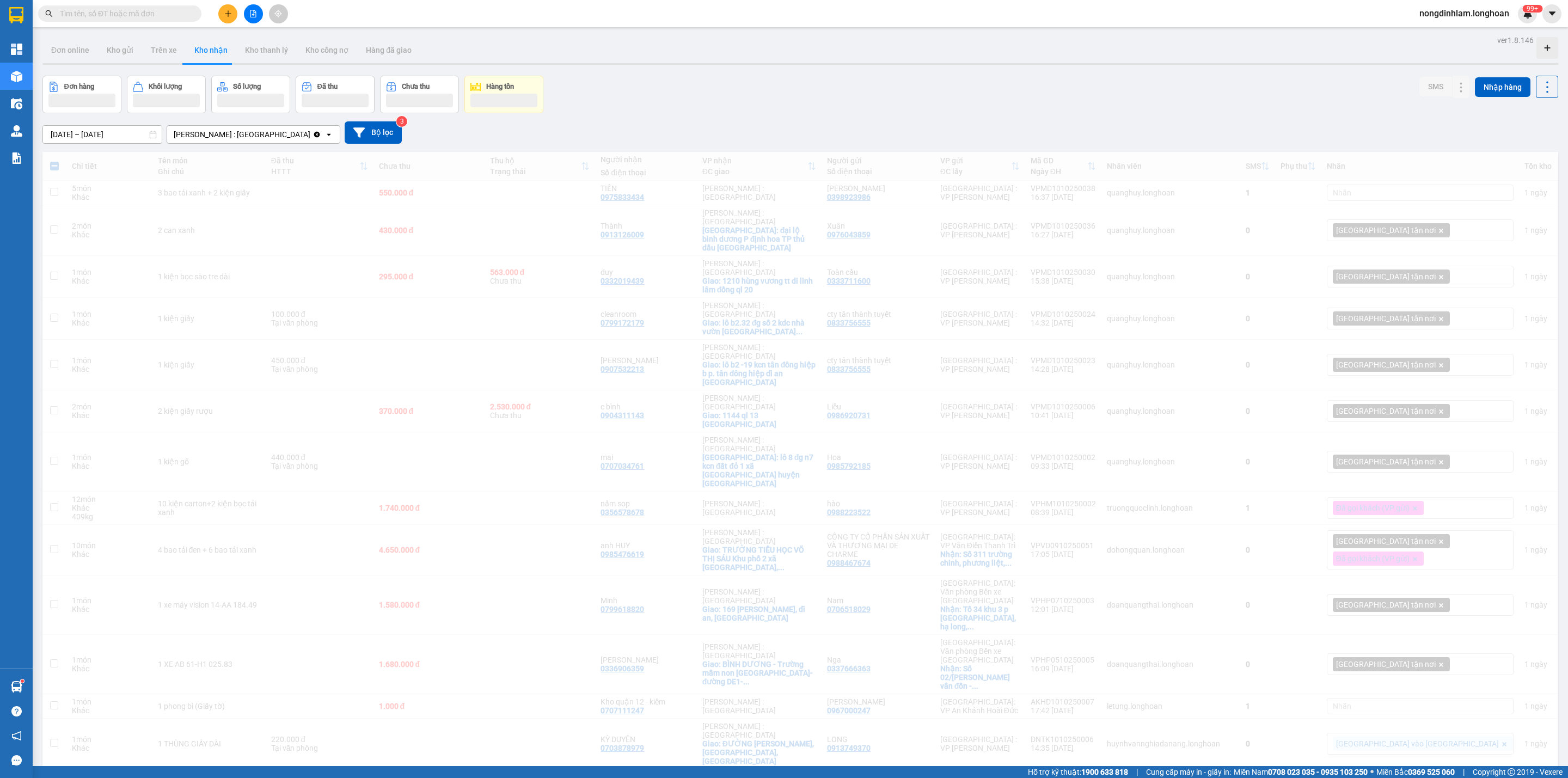
click at [1496, 16] on span "nongdinhlam.longhoan" at bounding box center [1464, 13] width 107 height 13
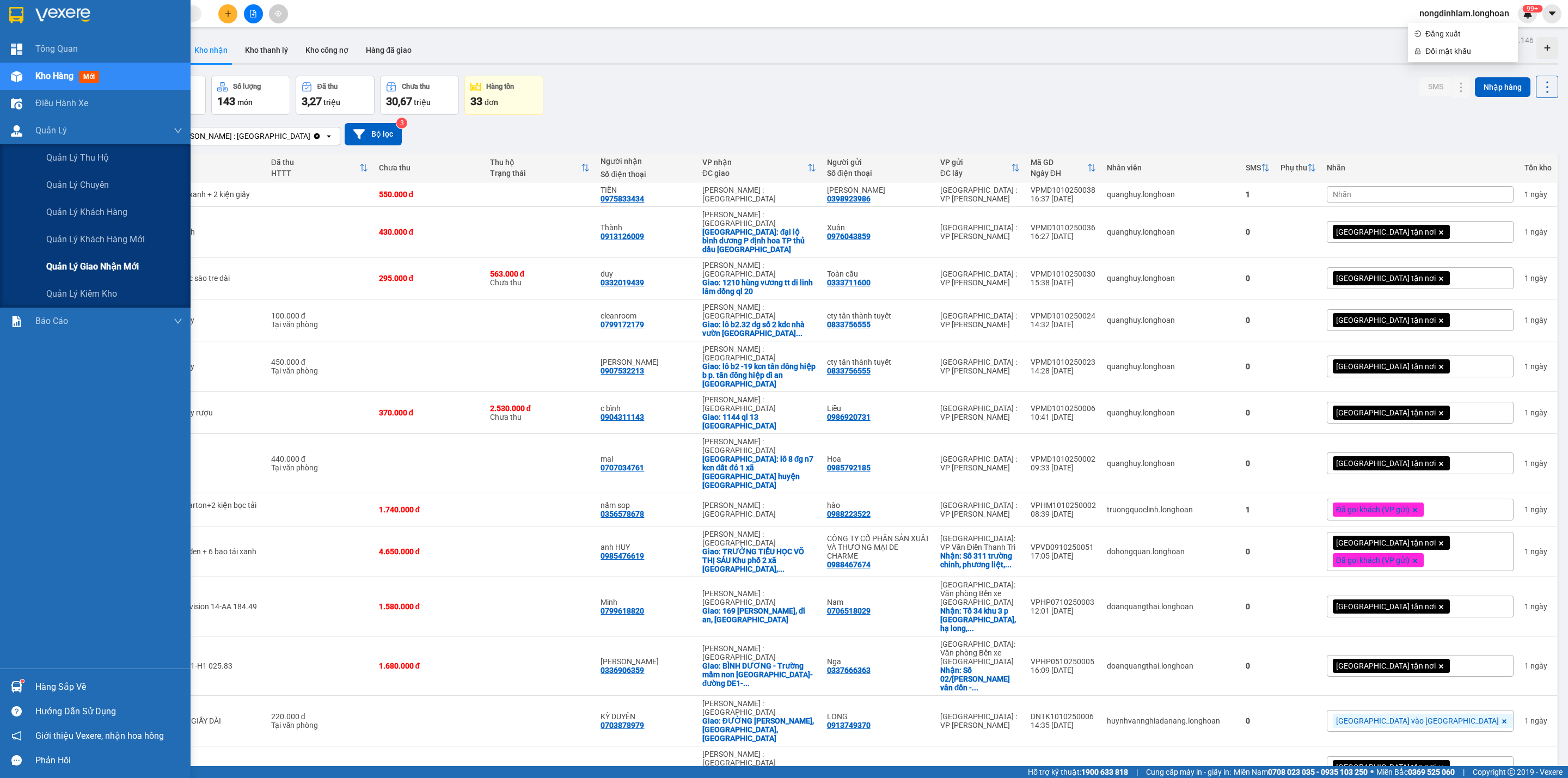
click at [134, 267] on span "Quản lý giao nhận mới" at bounding box center [92, 266] width 92 height 13
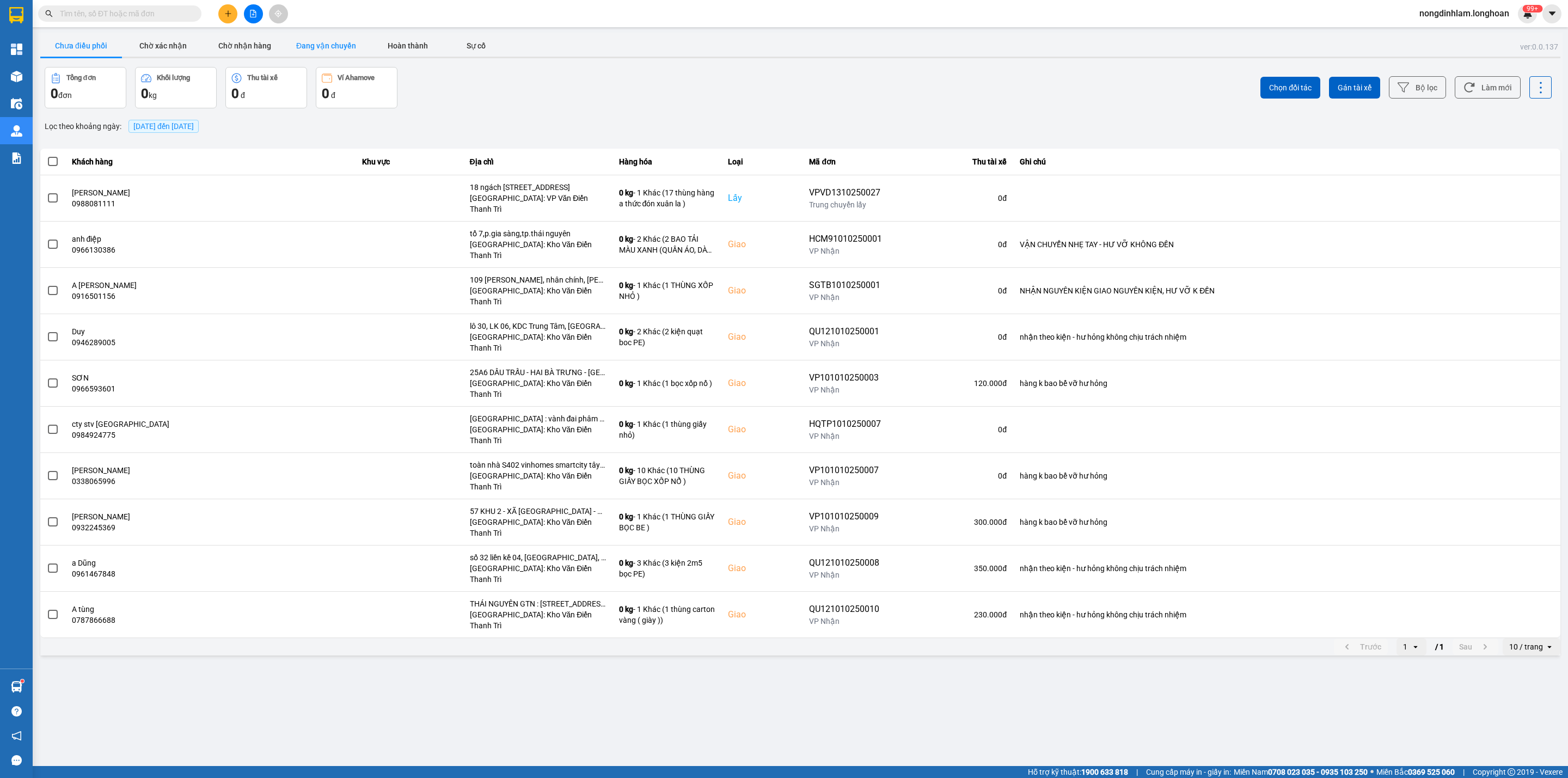
click at [331, 40] on button "Đang vận chuyển" at bounding box center [326, 46] width 82 height 22
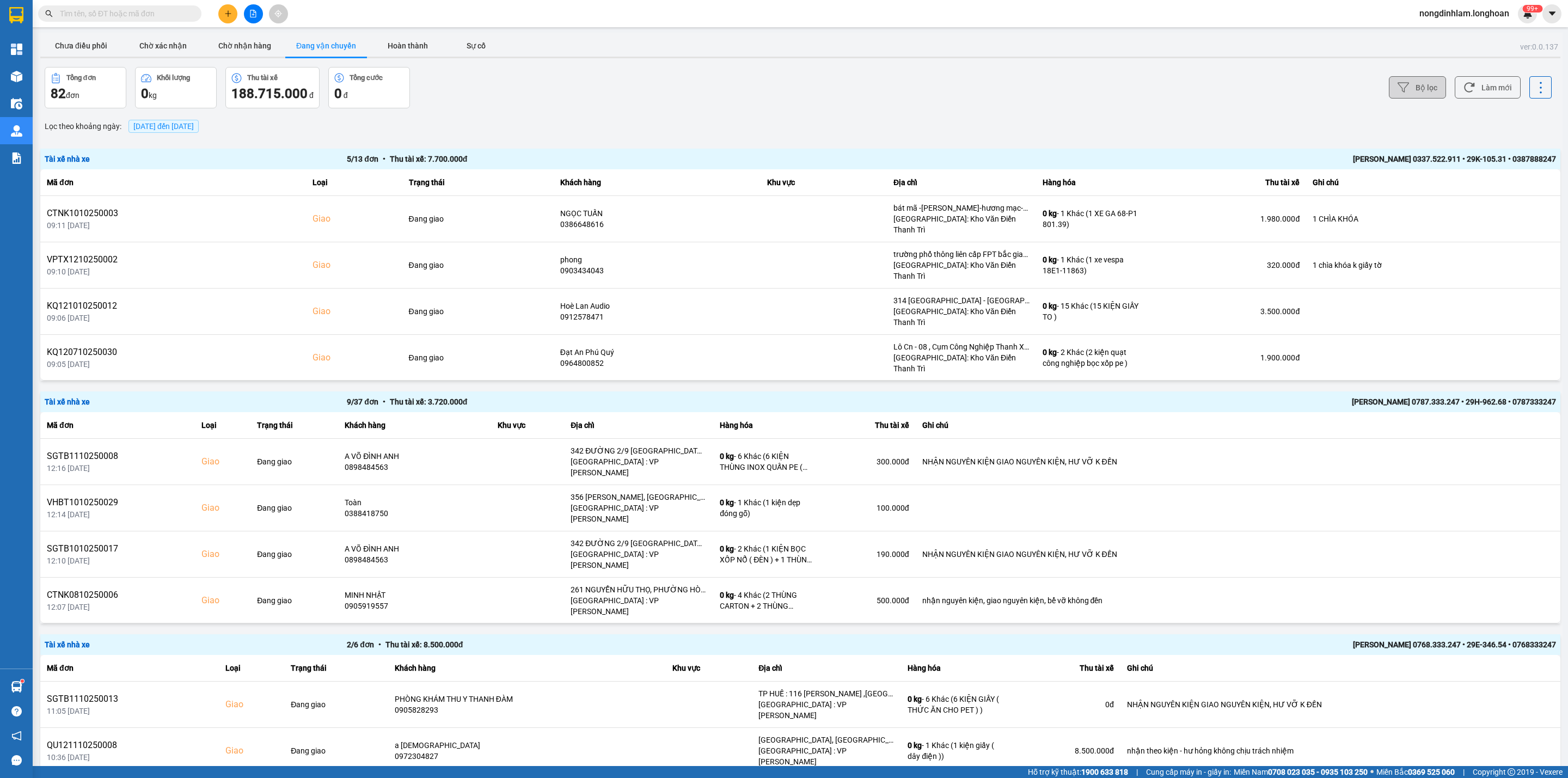
click at [1420, 78] on button "Bộ lọc" at bounding box center [1417, 87] width 57 height 22
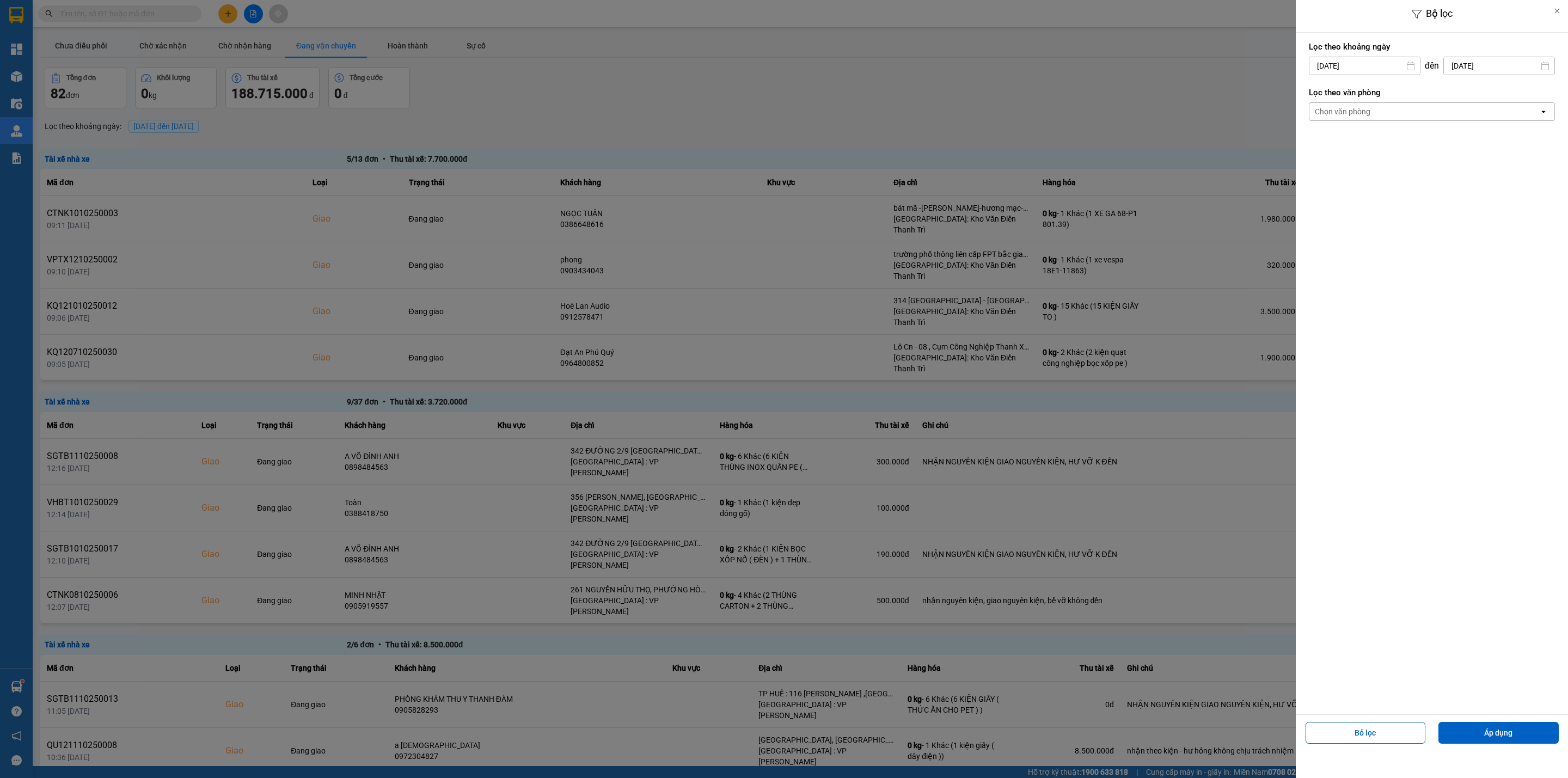
click at [1368, 60] on input "[DATE]" at bounding box center [1364, 66] width 110 height 17
click at [1359, 139] on div "1" at bounding box center [1359, 145] width 15 height 13
type input "[DATE]"
click at [1369, 112] on div "Chọn văn phòng" at bounding box center [1342, 111] width 55 height 11
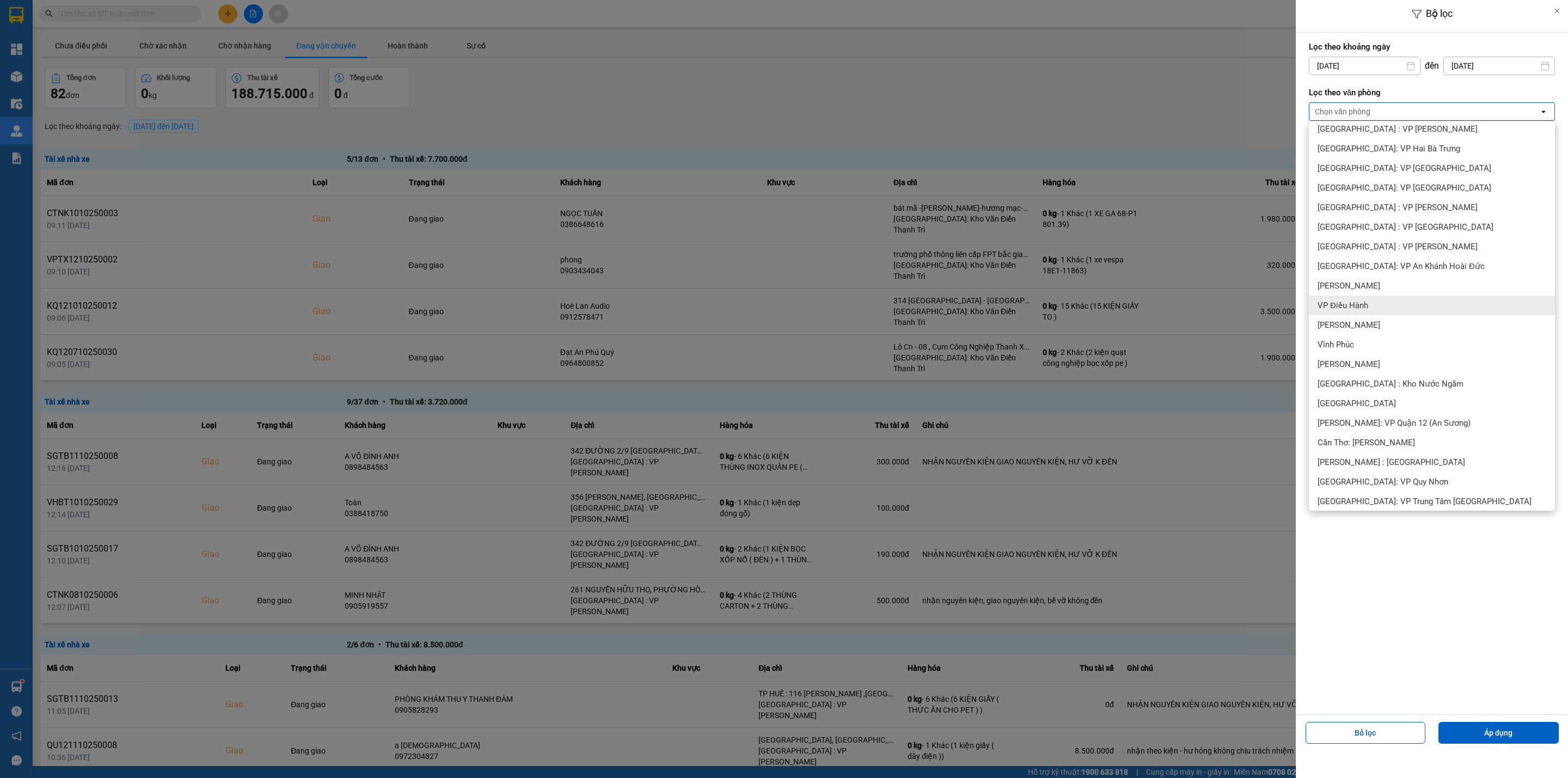
scroll to position [245, 0]
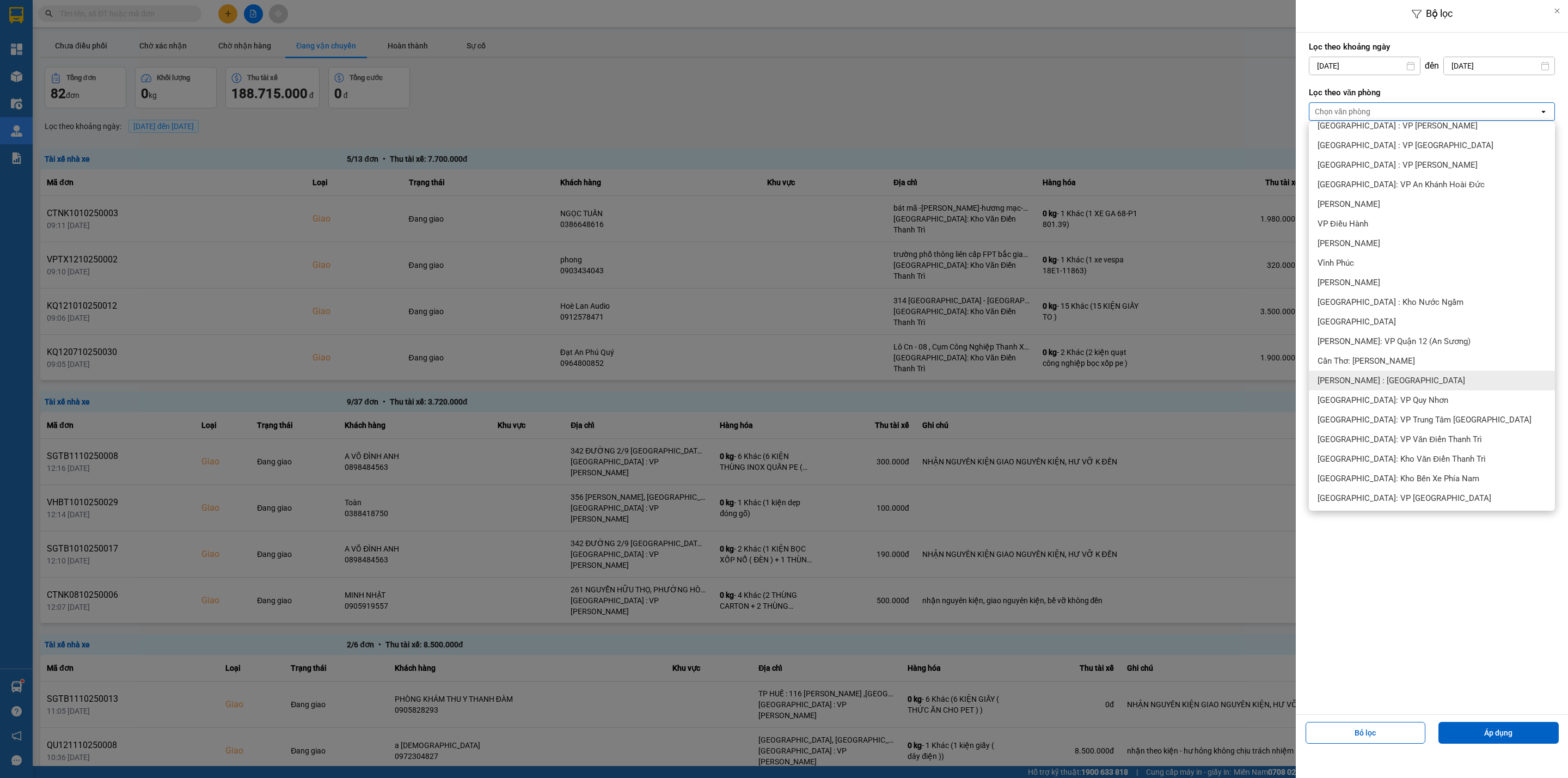
click at [1413, 380] on span "[PERSON_NAME] : [GEOGRAPHIC_DATA]" at bounding box center [1391, 380] width 148 height 11
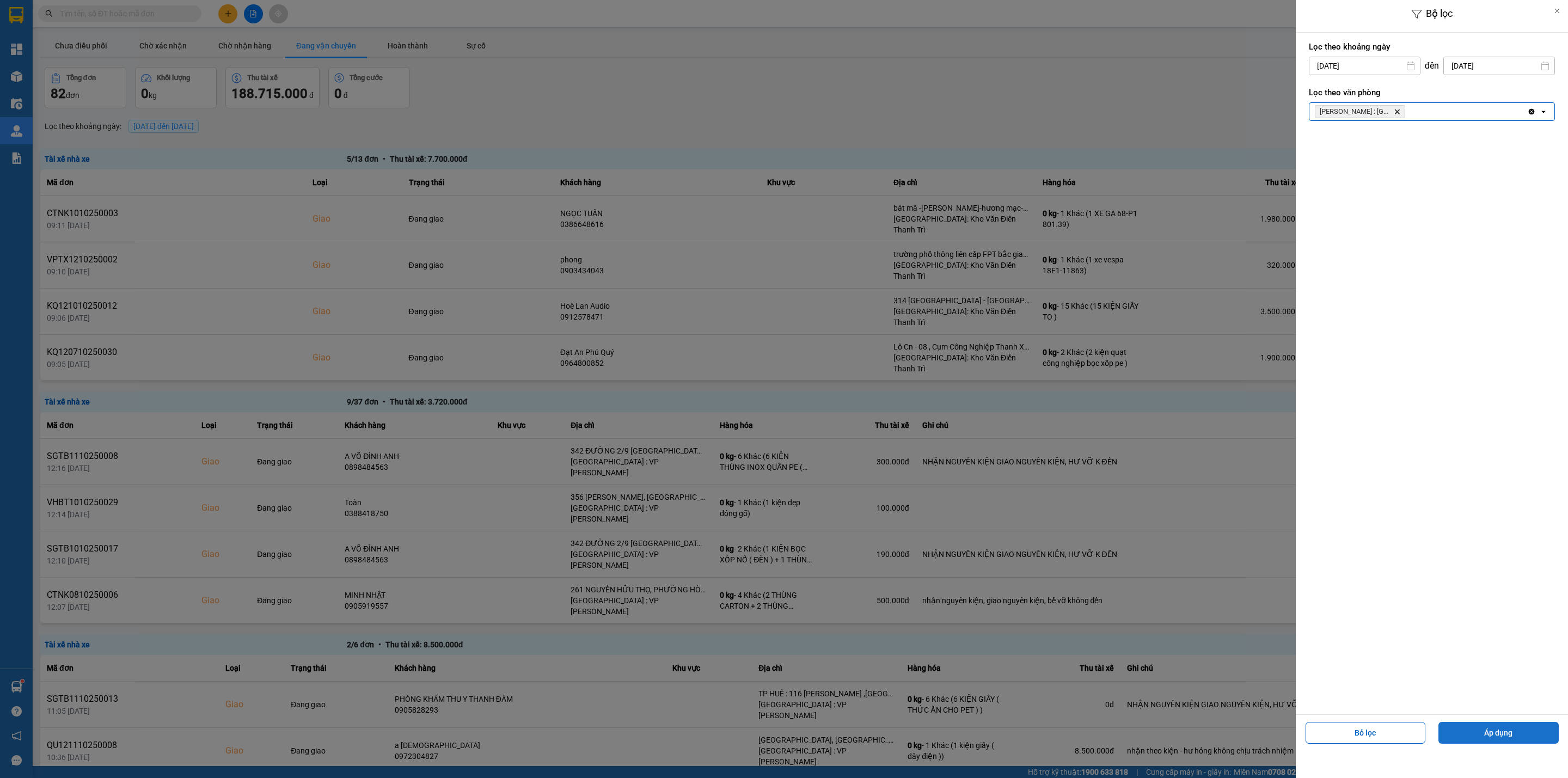
click at [1493, 727] on button "Áp dụng" at bounding box center [1498, 733] width 120 height 22
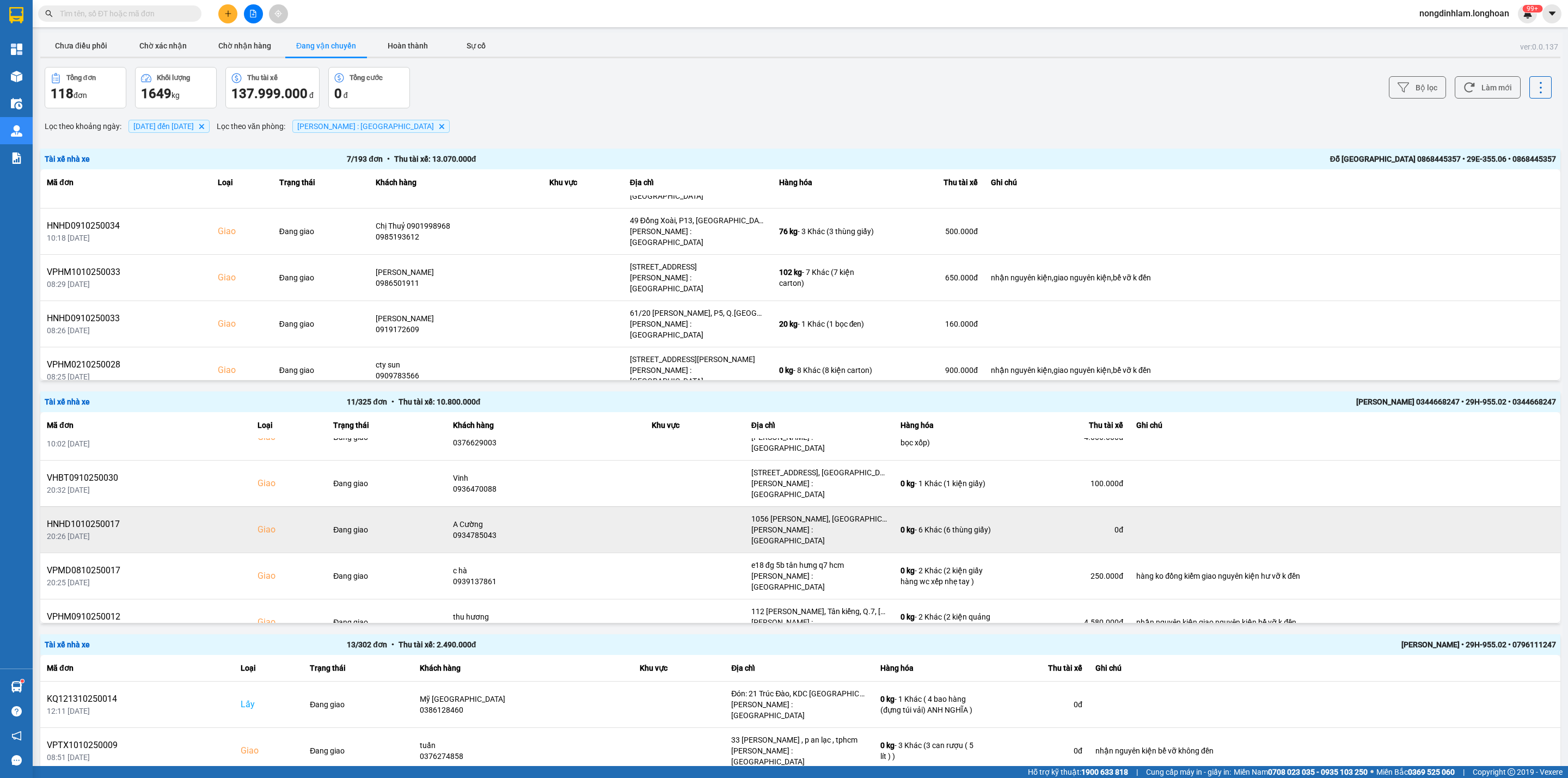
scroll to position [232, 0]
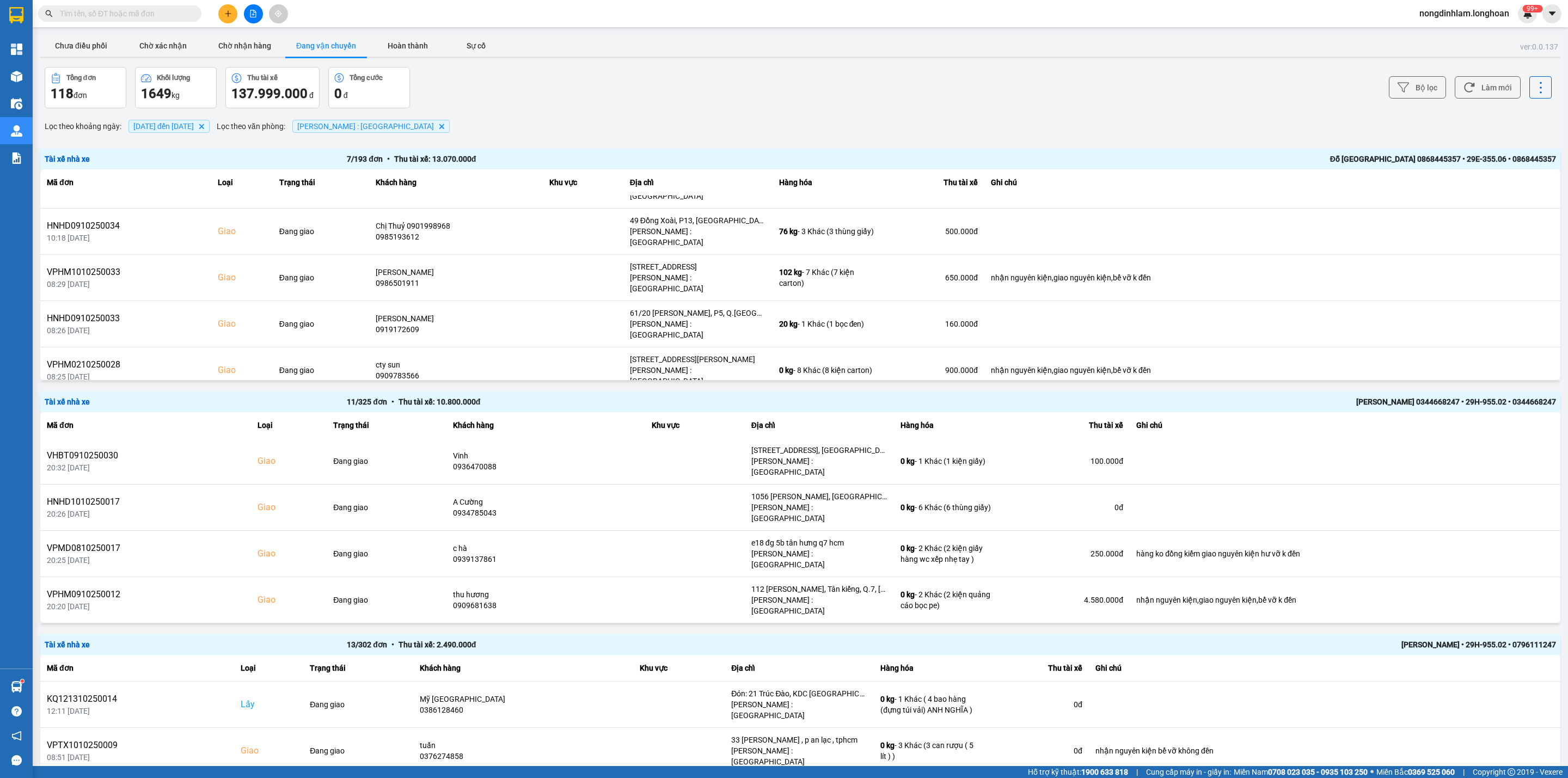
click at [180, 17] on input "text" at bounding box center [124, 13] width 128 height 12
paste input "AKHD1010250007"
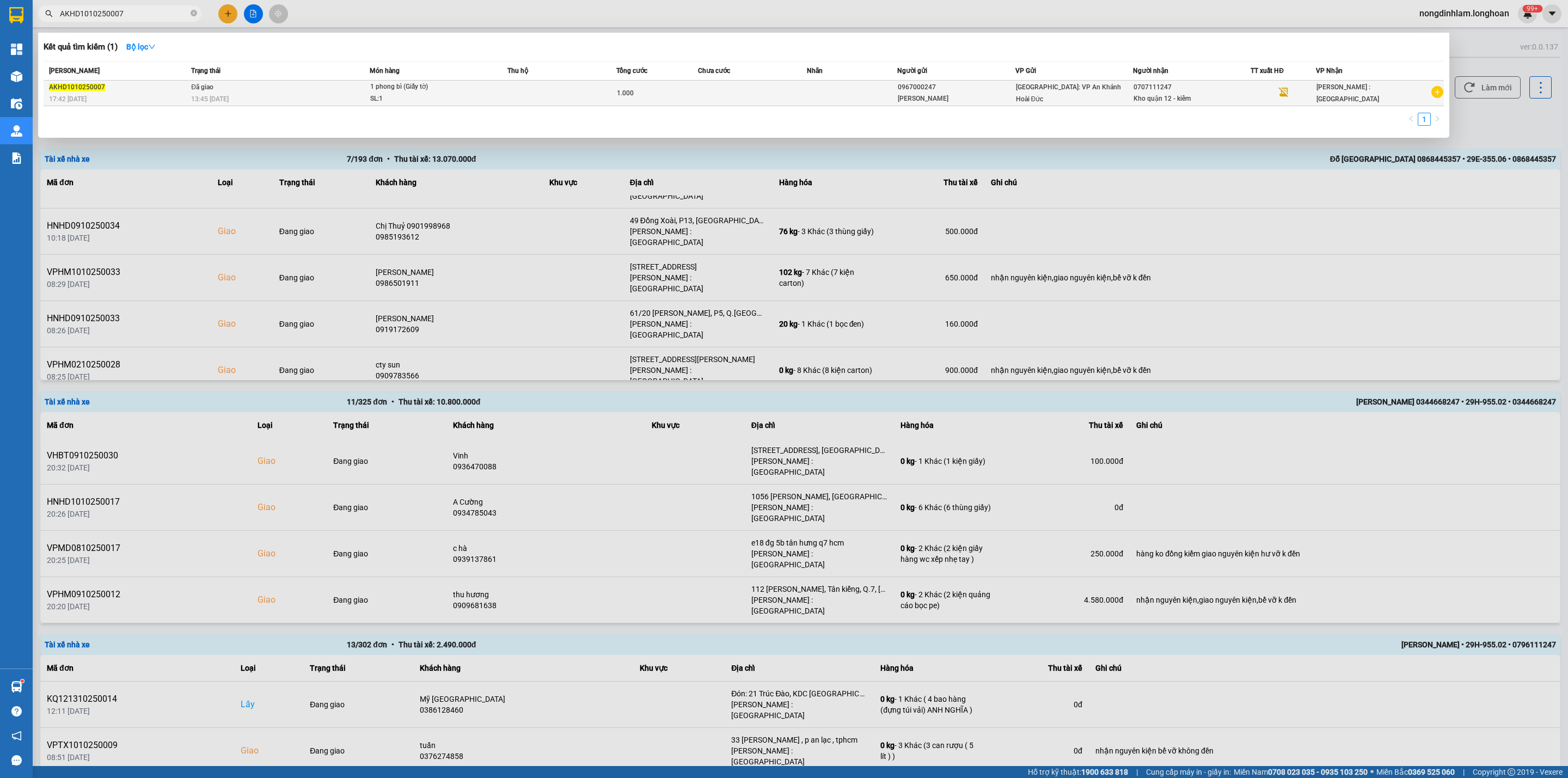
type input "AKHD1010250007"
click at [457, 95] on span "1 phong bì (Giấy tờ) SL: 1" at bounding box center [438, 93] width 137 height 23
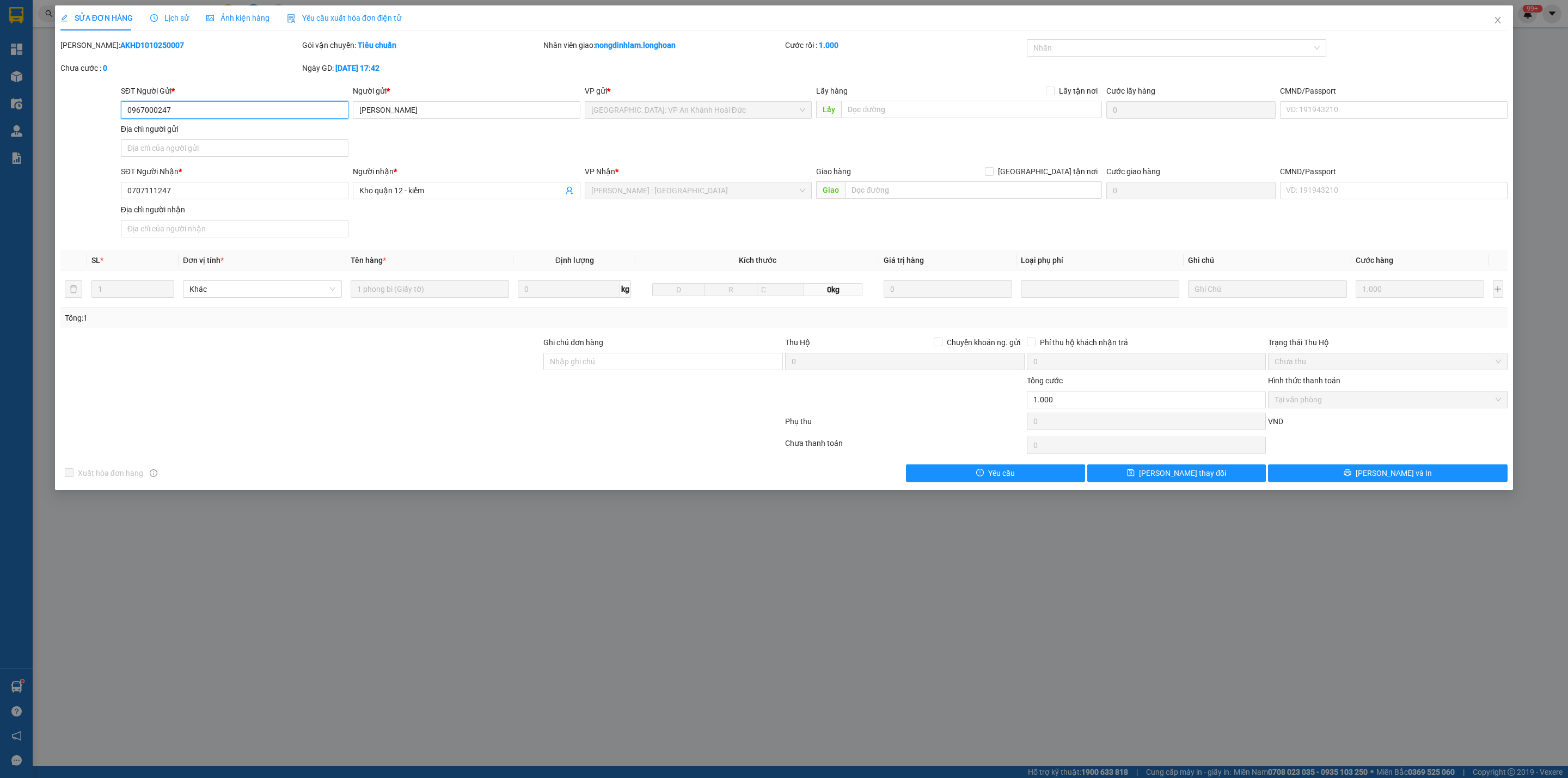
type input "0967000247"
type input "[PERSON_NAME]"
type input "0707111247"
type input "Kho quận 12 - kiểm"
type input "0"
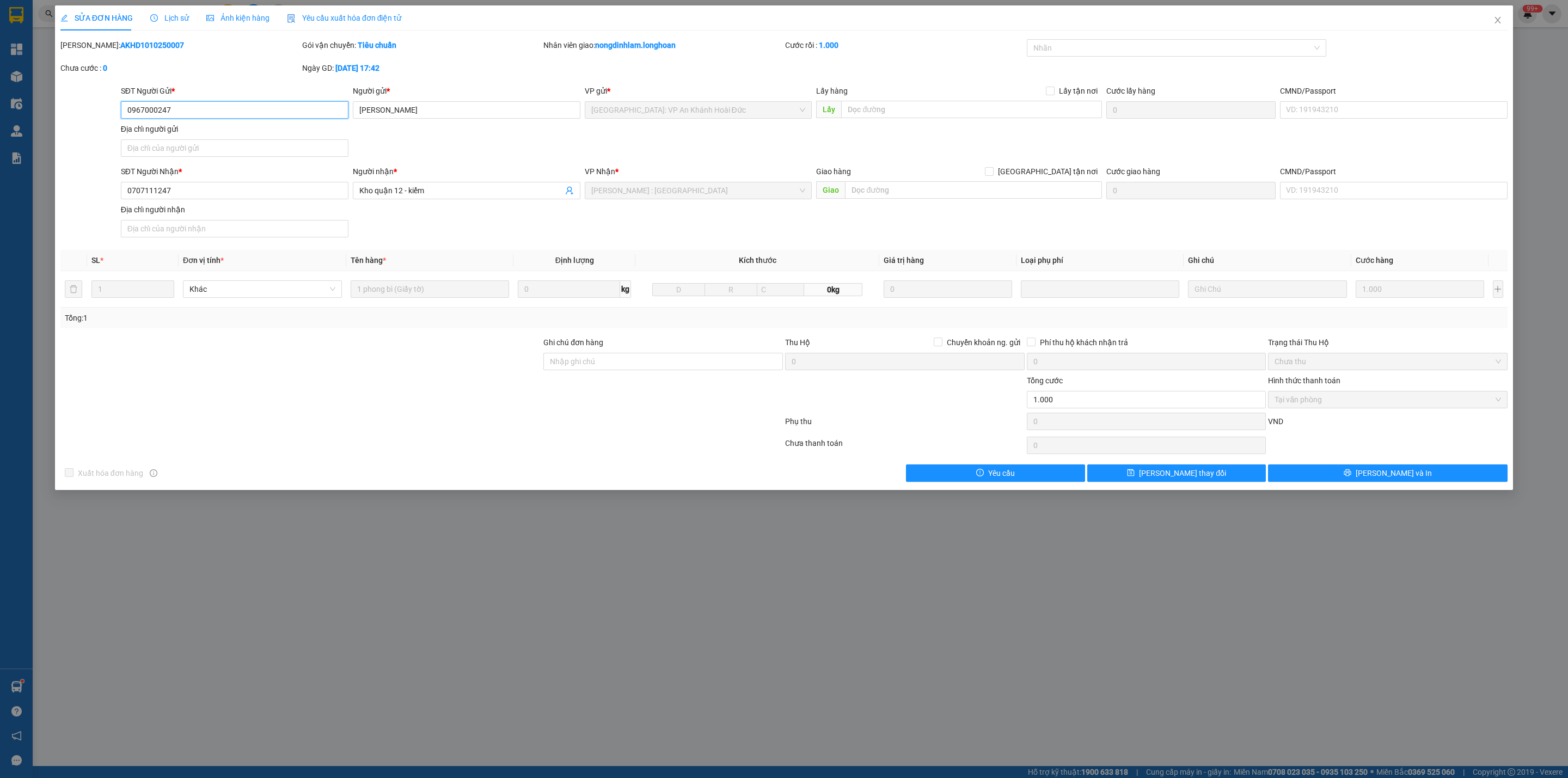
type input "1.000"
click at [1379, 482] on button "[PERSON_NAME] và In" at bounding box center [1387, 473] width 240 height 17
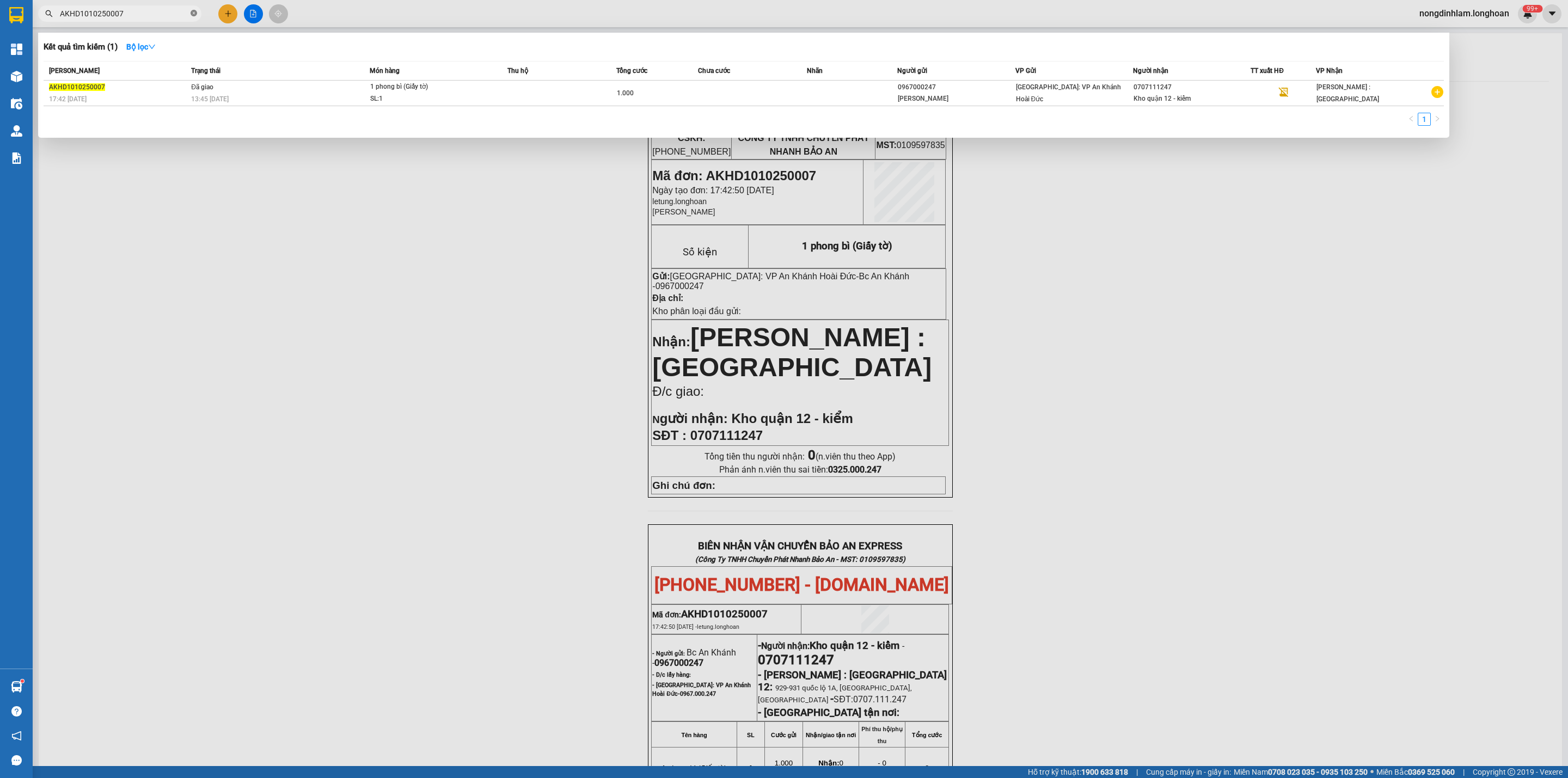
click at [195, 15] on icon "close-circle" at bounding box center [194, 13] width 6 height 6
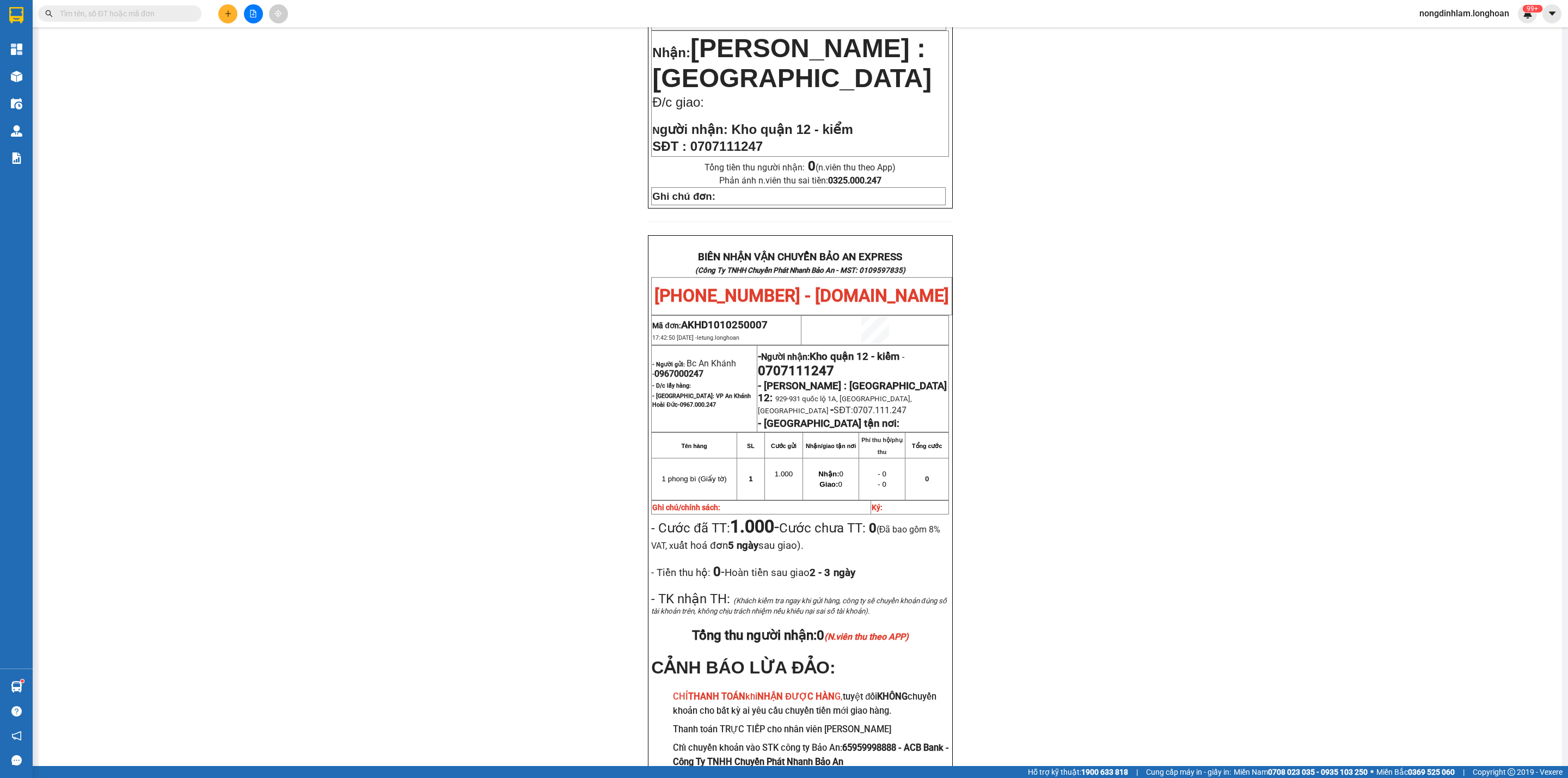
scroll to position [327, 0]
